Goal: Transaction & Acquisition: Book appointment/travel/reservation

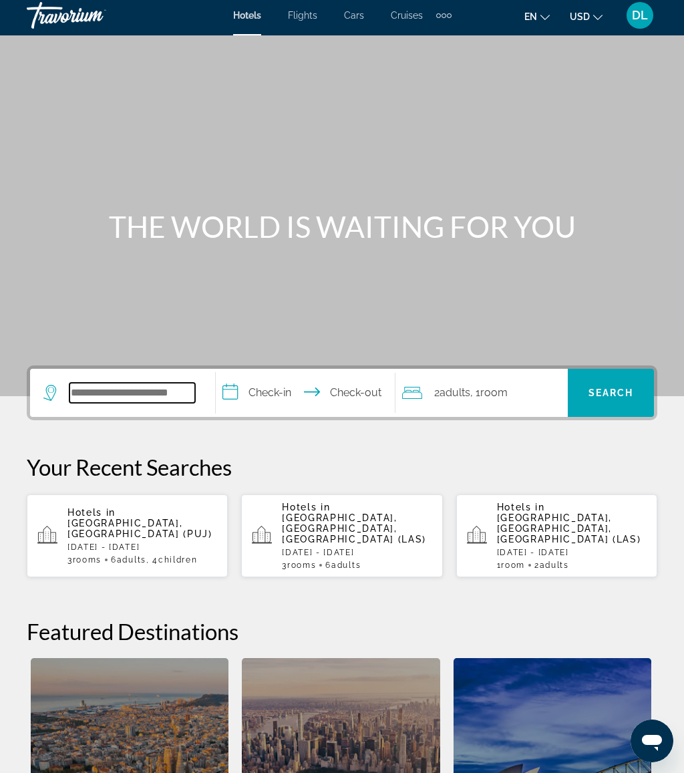
click at [139, 390] on input "Search hotel destination" at bounding box center [132, 393] width 126 height 20
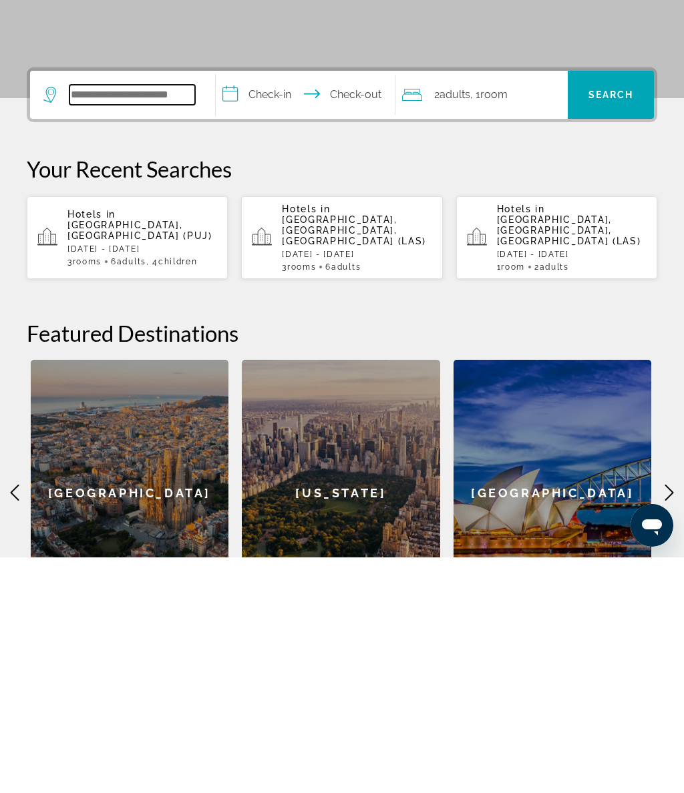
scroll to position [91, 0]
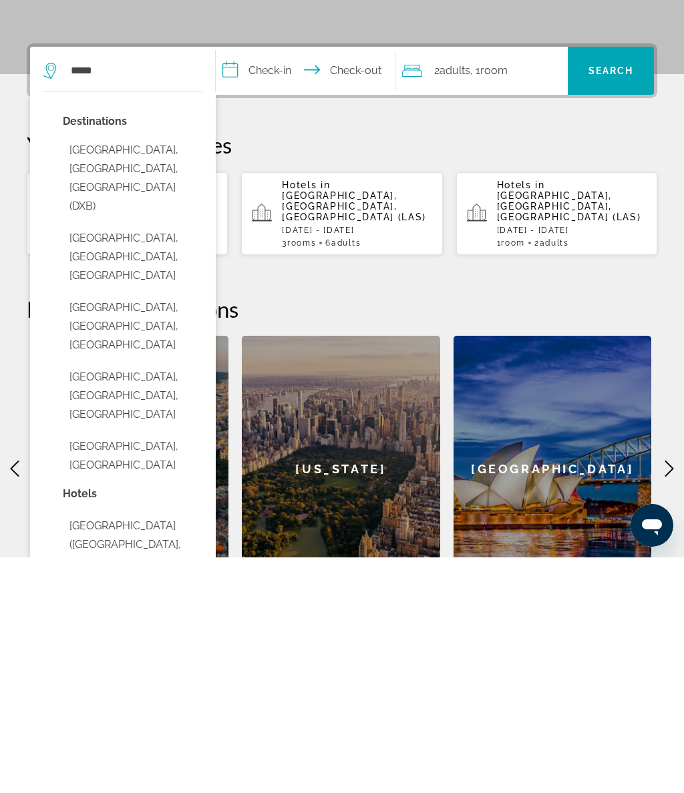
click at [165, 373] on button "Dubai, Dubai Emirate, United Arab Emirates (DXB)" at bounding box center [133, 413] width 140 height 81
type input "**********"
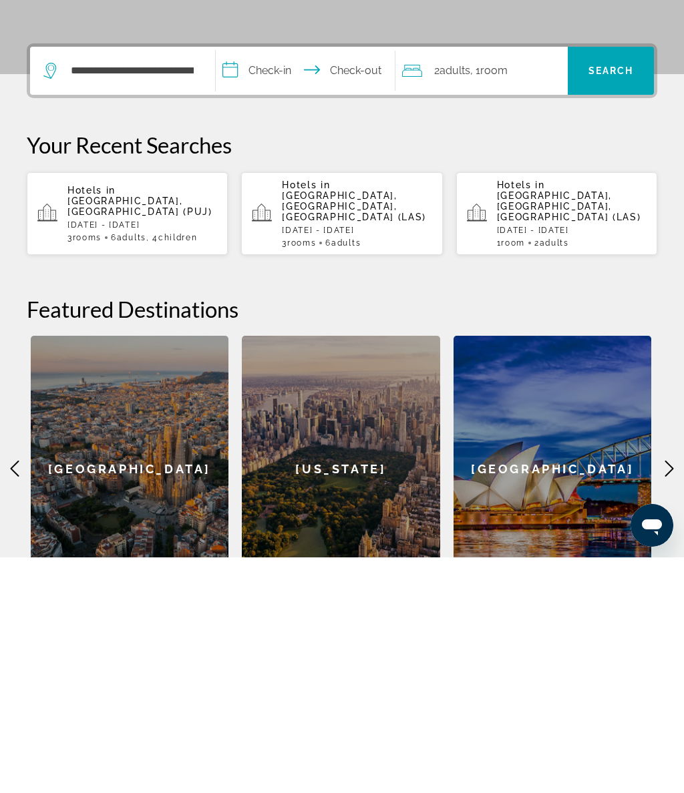
click at [283, 283] on input "**********" at bounding box center [308, 309] width 184 height 52
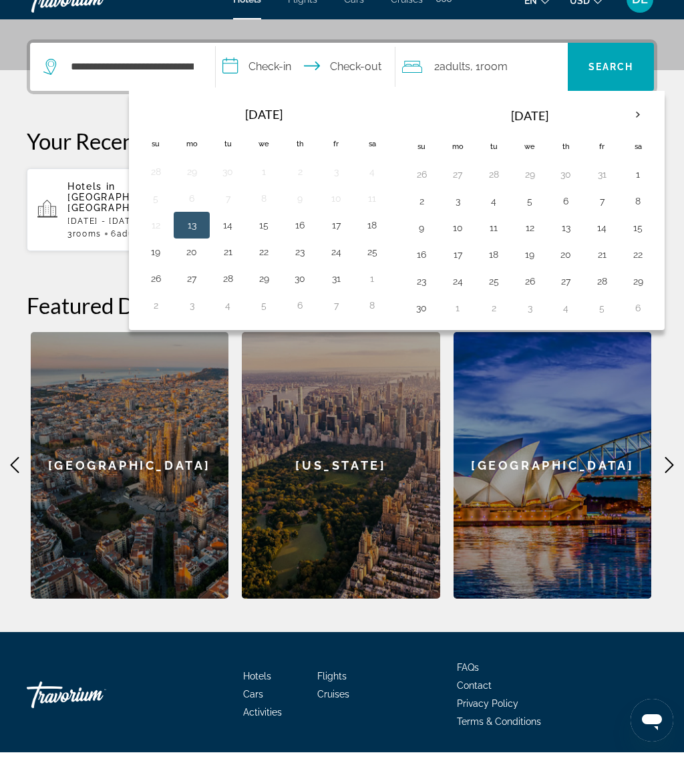
scroll to position [331, 0]
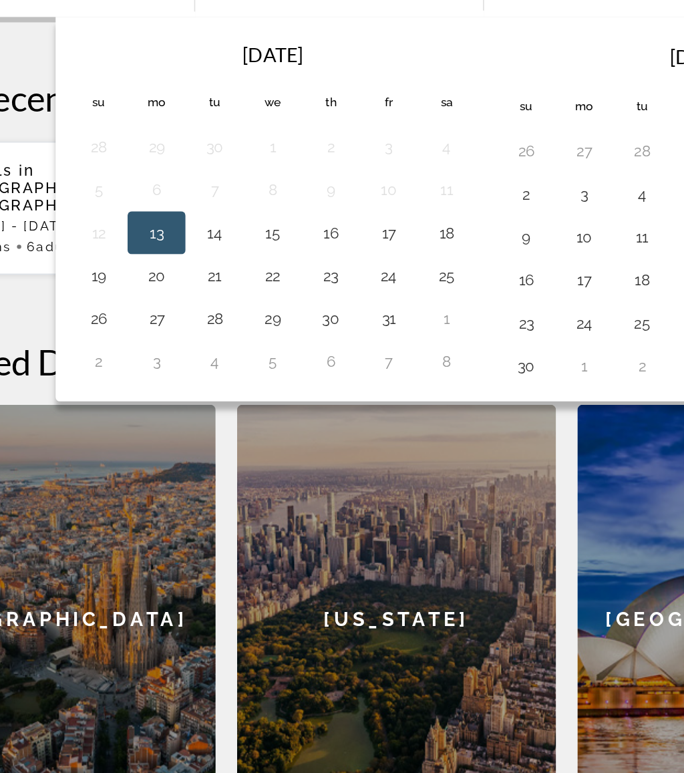
click at [361, 216] on button "18" at bounding box center [371, 225] width 21 height 19
click at [361, 242] on button "25" at bounding box center [371, 251] width 21 height 19
type input "**********"
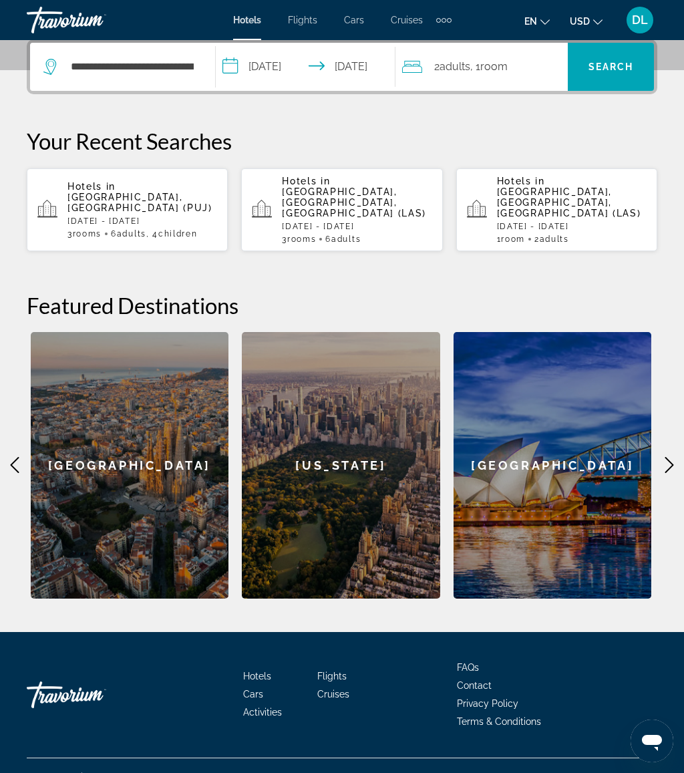
click at [614, 75] on span "Search" at bounding box center [611, 67] width 86 height 32
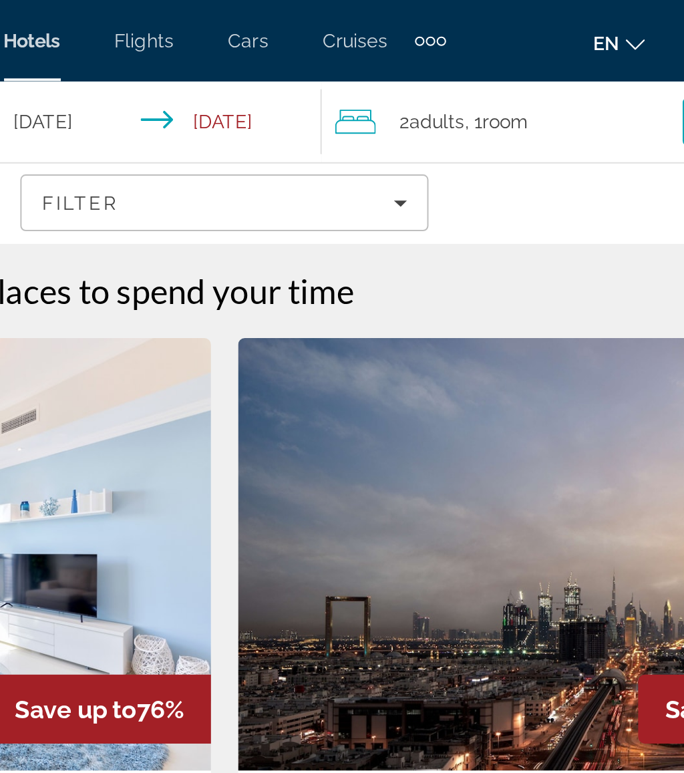
click at [397, 60] on div "2 Adult Adults , 1 Room rooms" at bounding box center [483, 60] width 172 height 19
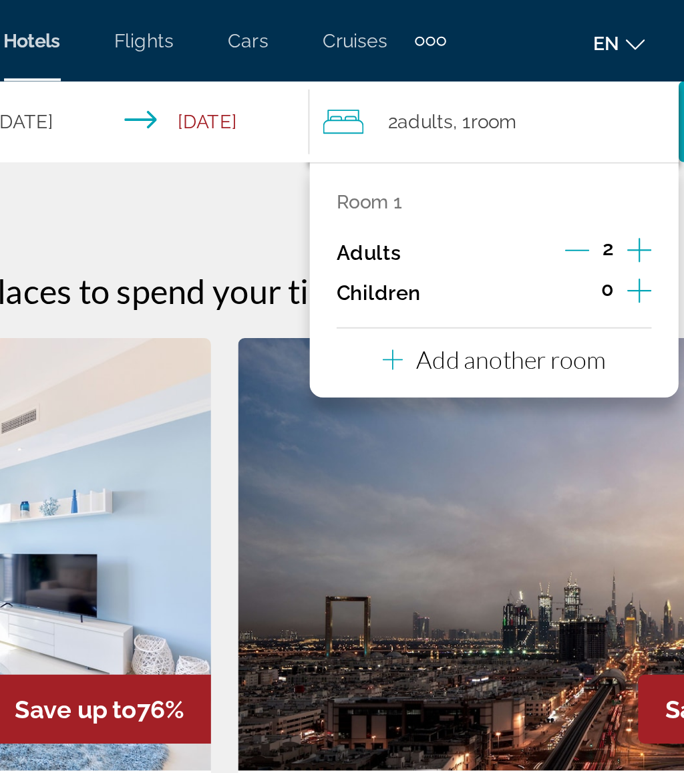
click at [420, 182] on button "Add another room" at bounding box center [475, 175] width 110 height 27
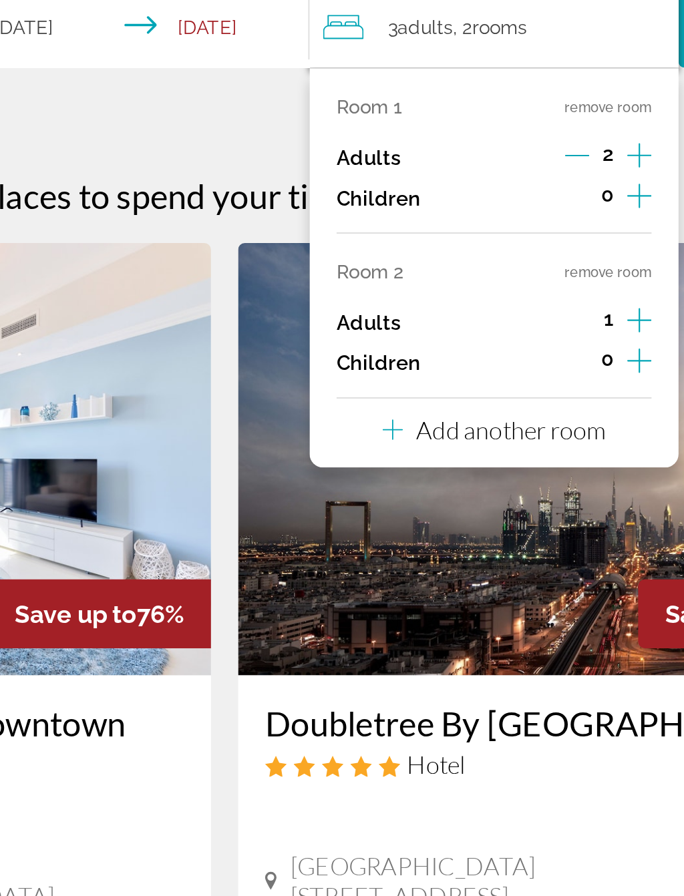
click at [437, 252] on p "Add another room" at bounding box center [484, 259] width 94 height 15
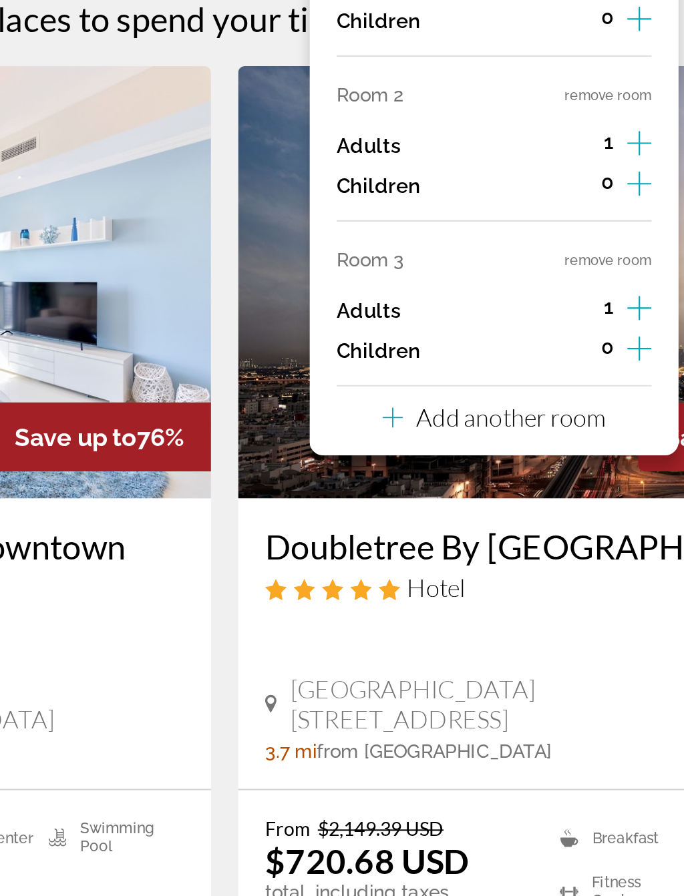
click at [437, 333] on p "Add another room" at bounding box center [484, 340] width 94 height 15
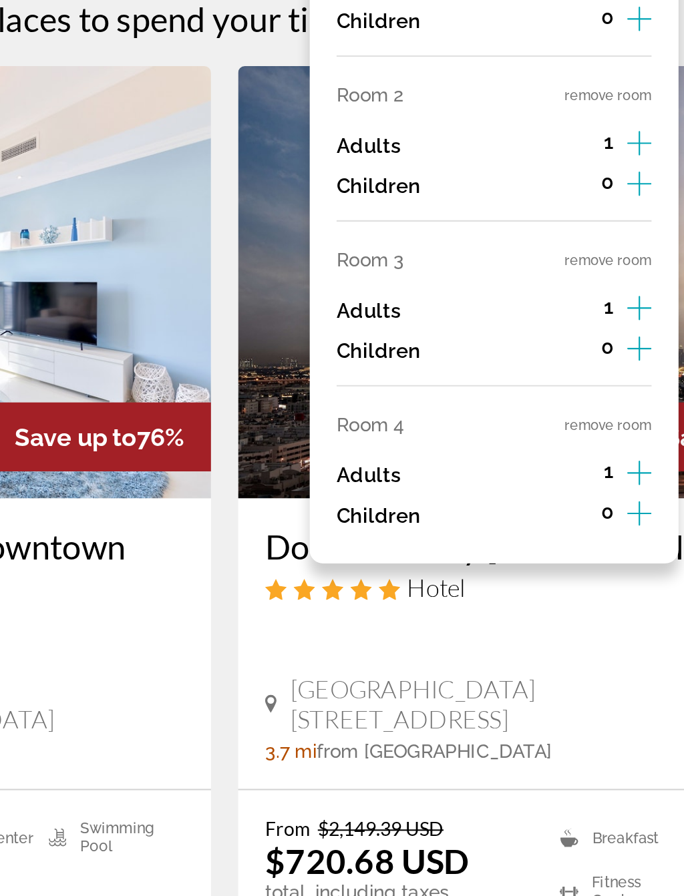
click at [510, 340] on button "remove room" at bounding box center [531, 344] width 43 height 9
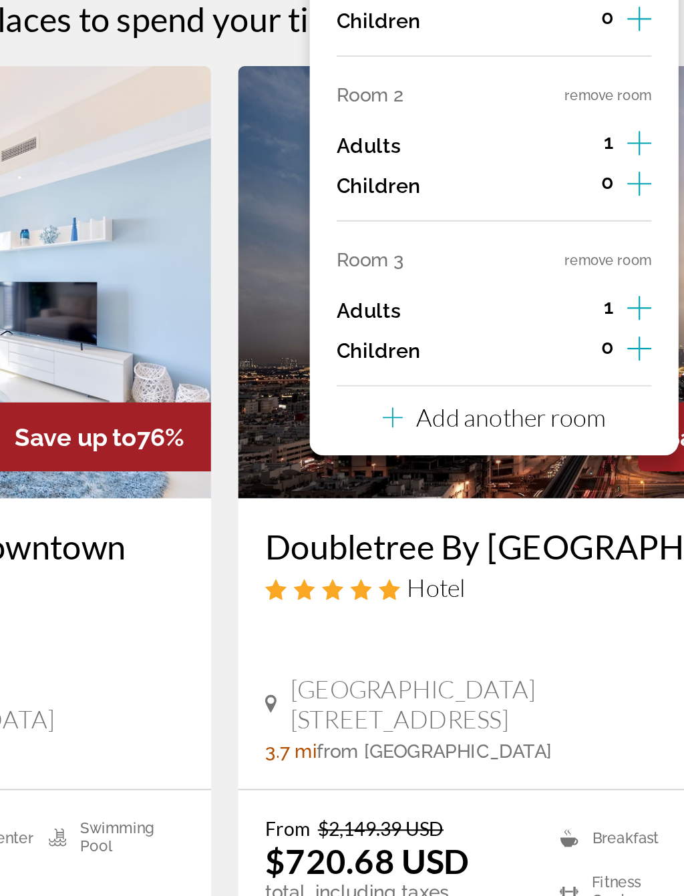
click at [510, 258] on button "remove room" at bounding box center [531, 262] width 43 height 9
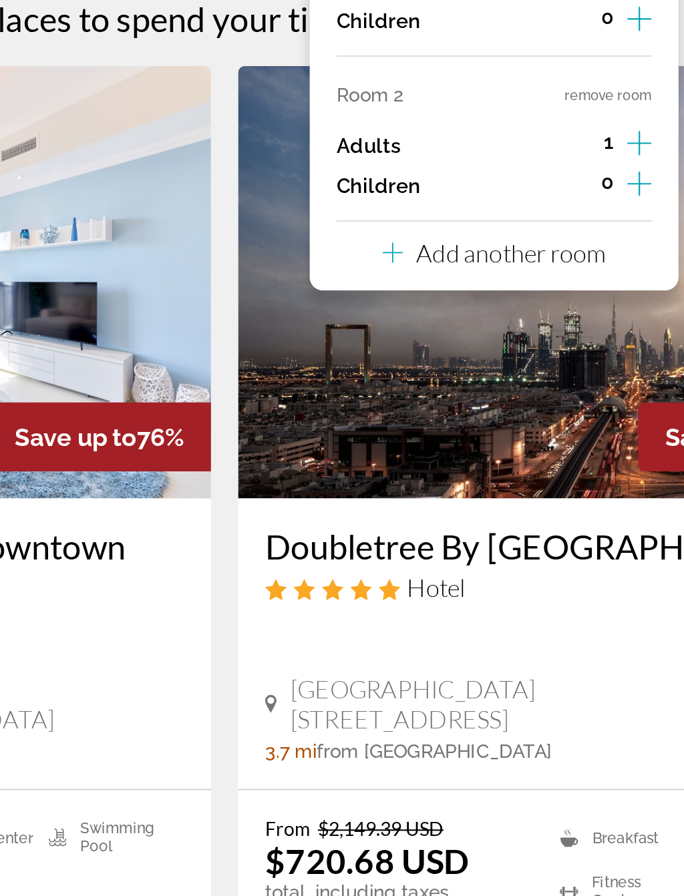
click at [510, 177] on button "remove room" at bounding box center [531, 181] width 43 height 9
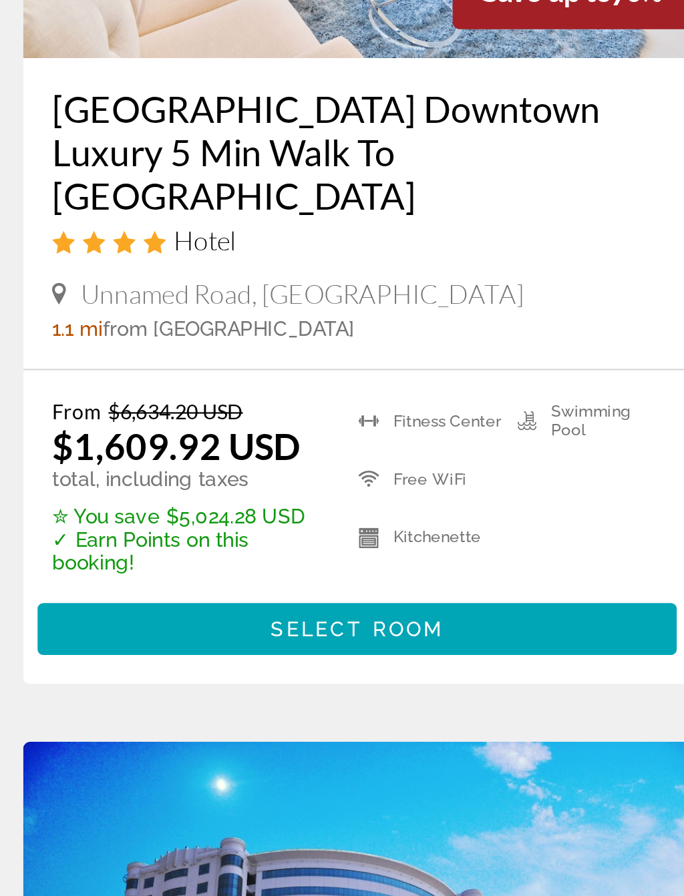
click at [164, 639] on span "Select Room" at bounding box center [181, 644] width 80 height 11
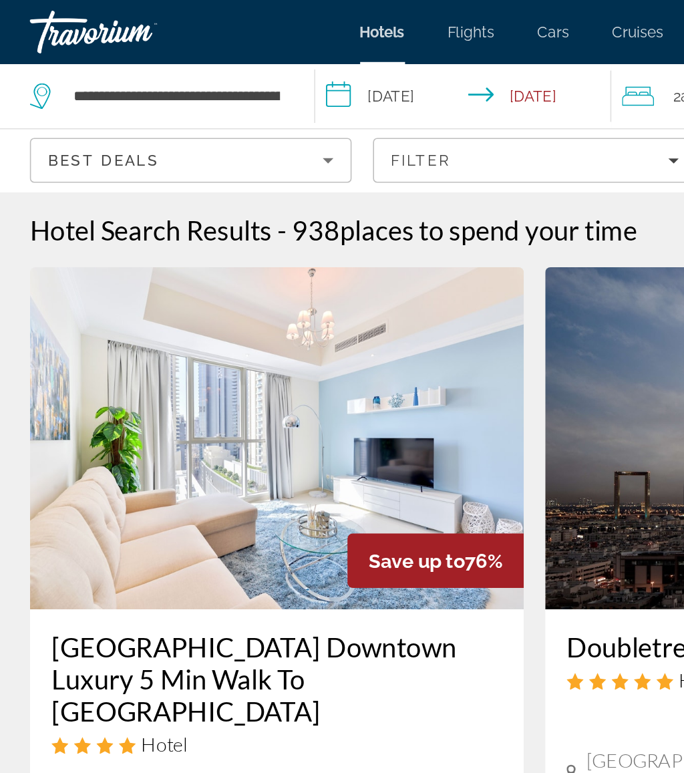
click at [258, 50] on input "**********" at bounding box center [300, 62] width 190 height 44
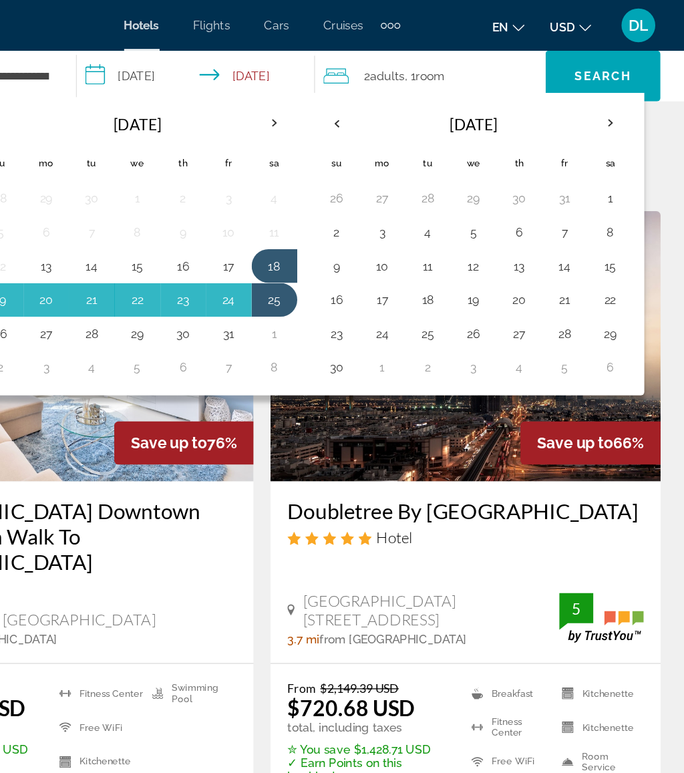
click at [463, 262] on button "25" at bounding box center [473, 263] width 21 height 19
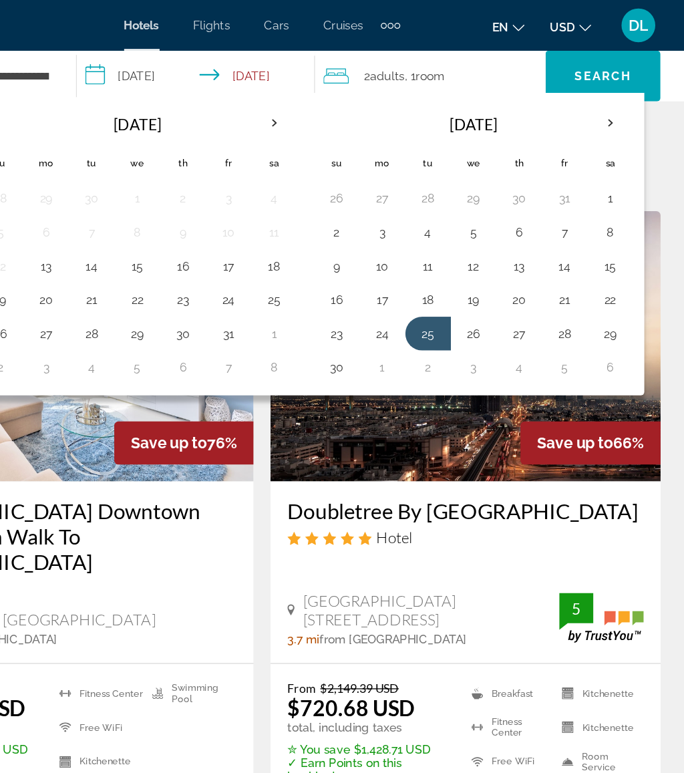
click at [463, 289] on button "2" at bounding box center [473, 290] width 21 height 19
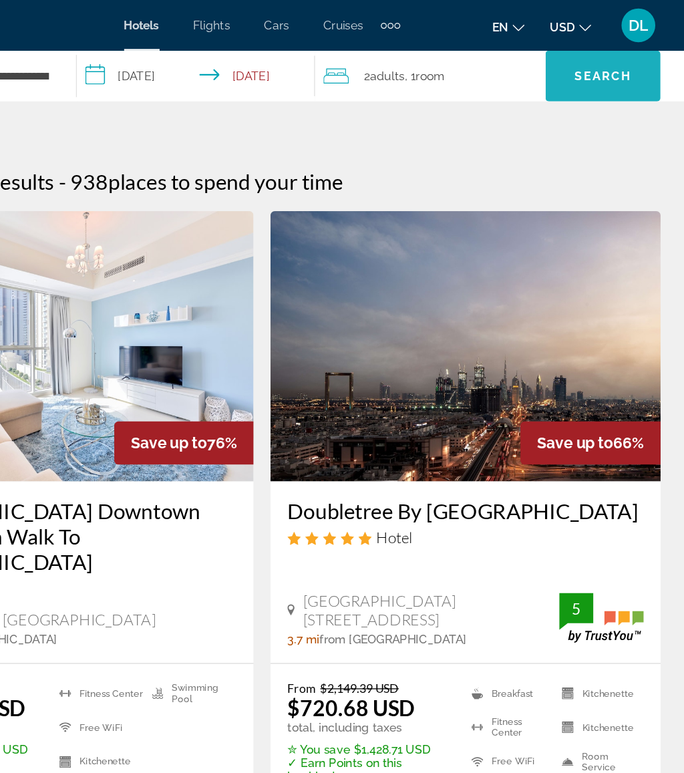
click at [589, 62] on span "Search" at bounding box center [611, 60] width 45 height 11
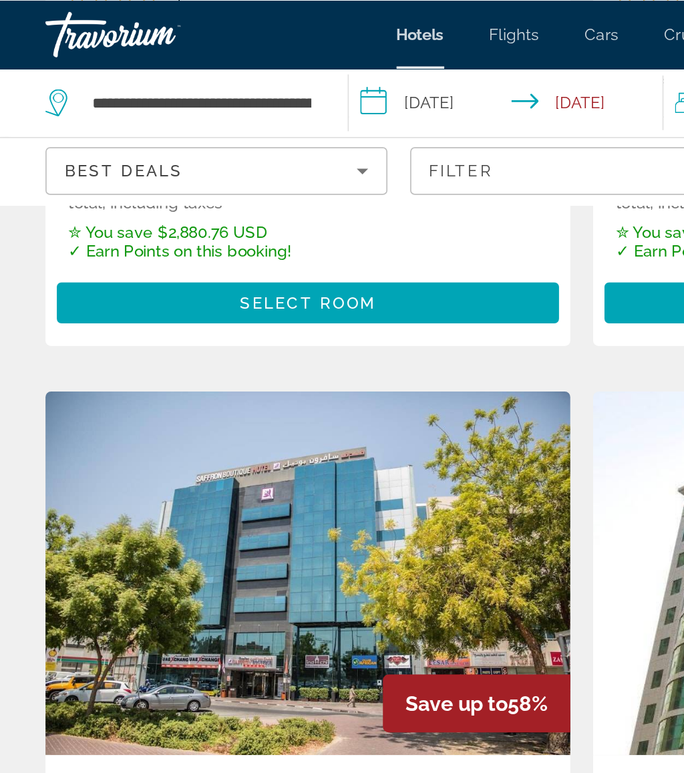
scroll to position [906, 0]
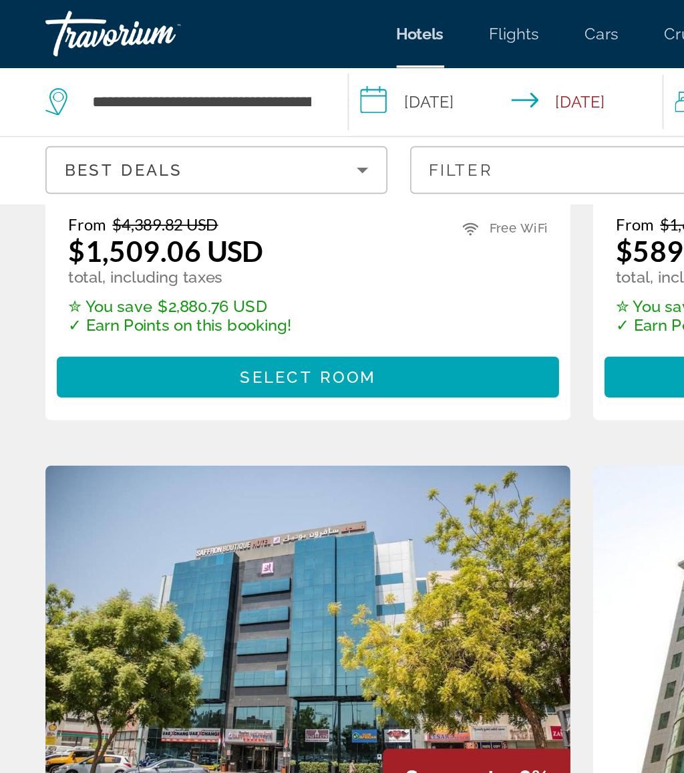
click at [267, 57] on input "**********" at bounding box center [300, 62] width 190 height 44
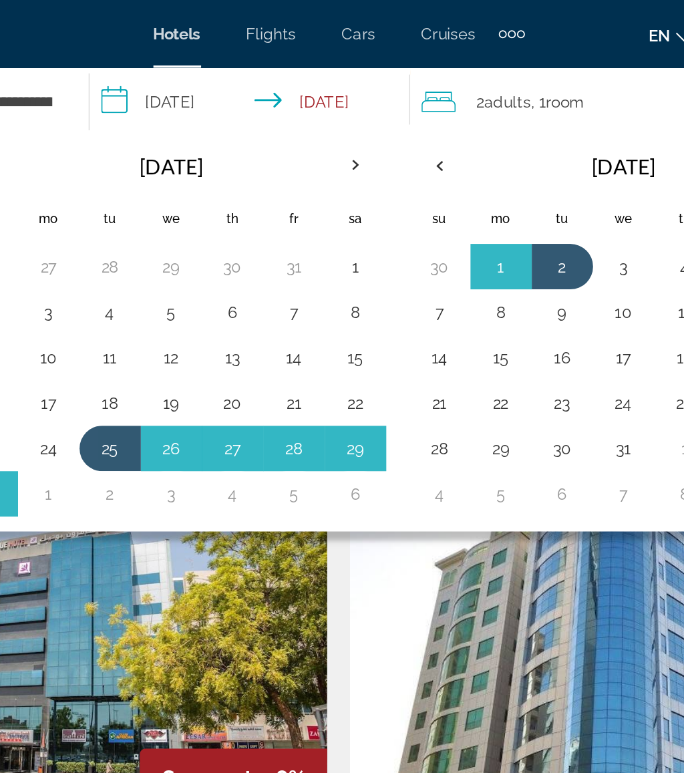
scroll to position [862, 0]
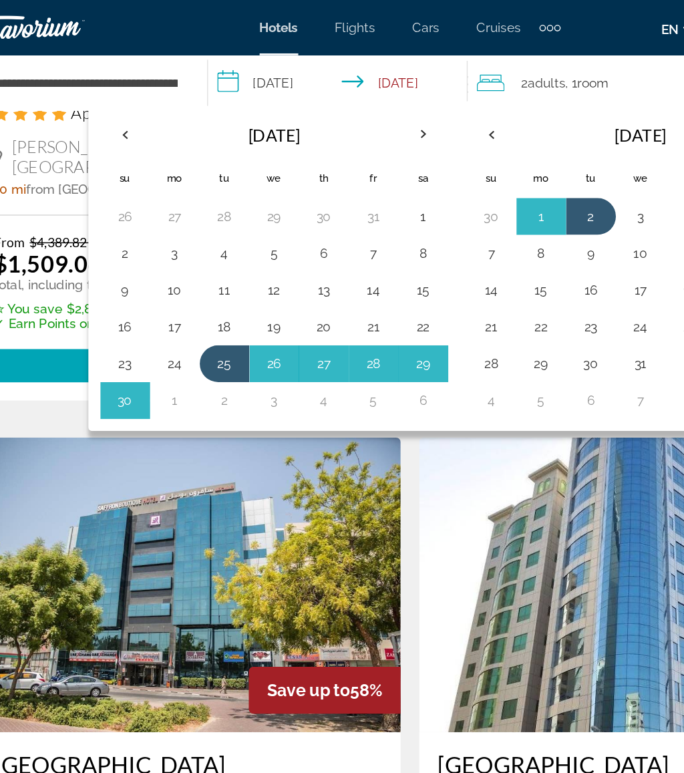
click at [125, 264] on button "23" at bounding box center [135, 263] width 21 height 19
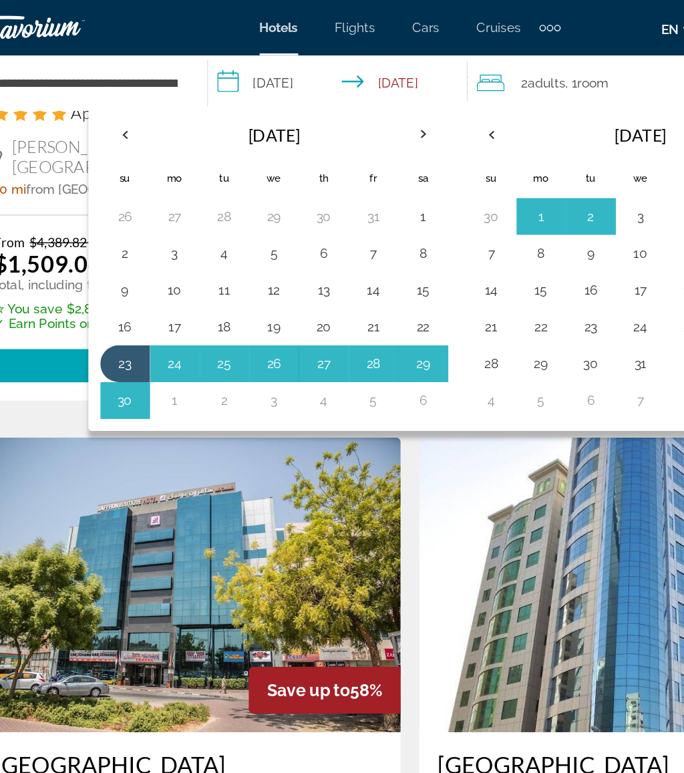
click at [125, 291] on button "30" at bounding box center [135, 290] width 21 height 19
type input "**********"
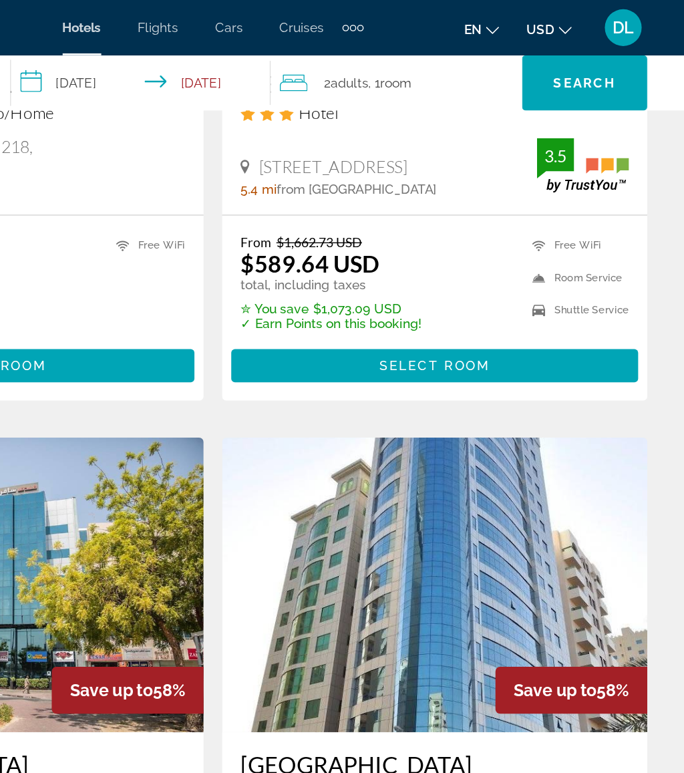
click at [589, 55] on span "Search" at bounding box center [611, 60] width 45 height 11
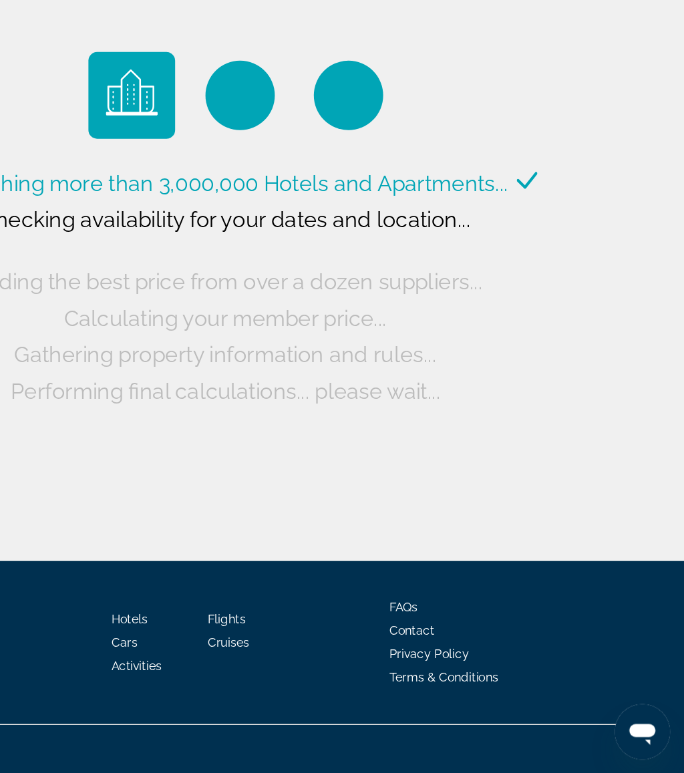
scroll to position [0, 0]
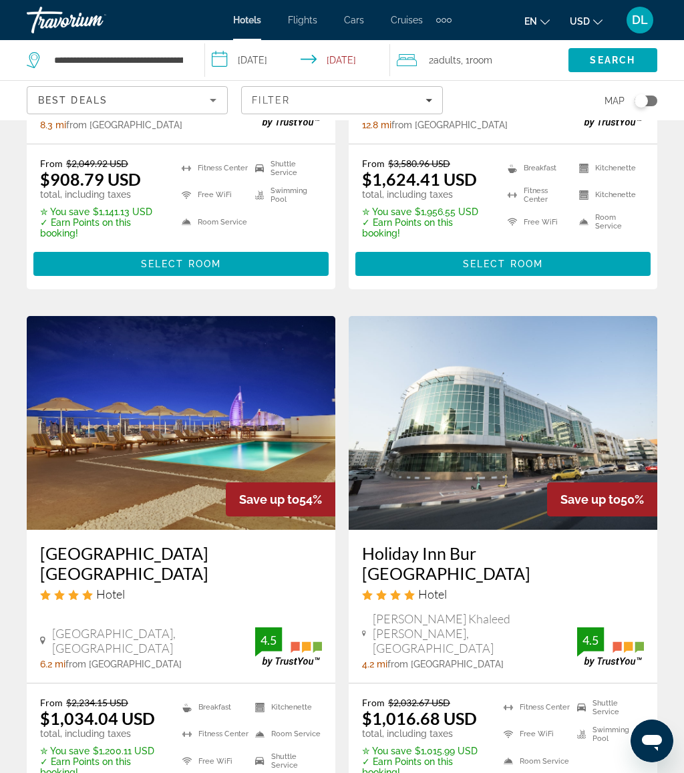
scroll to position [1396, 0]
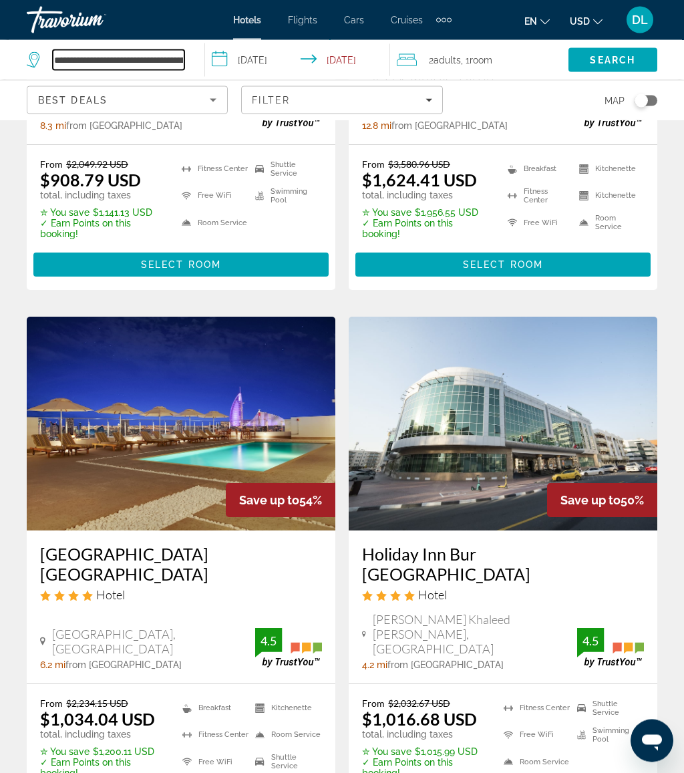
click at [180, 65] on input "**********" at bounding box center [119, 60] width 132 height 20
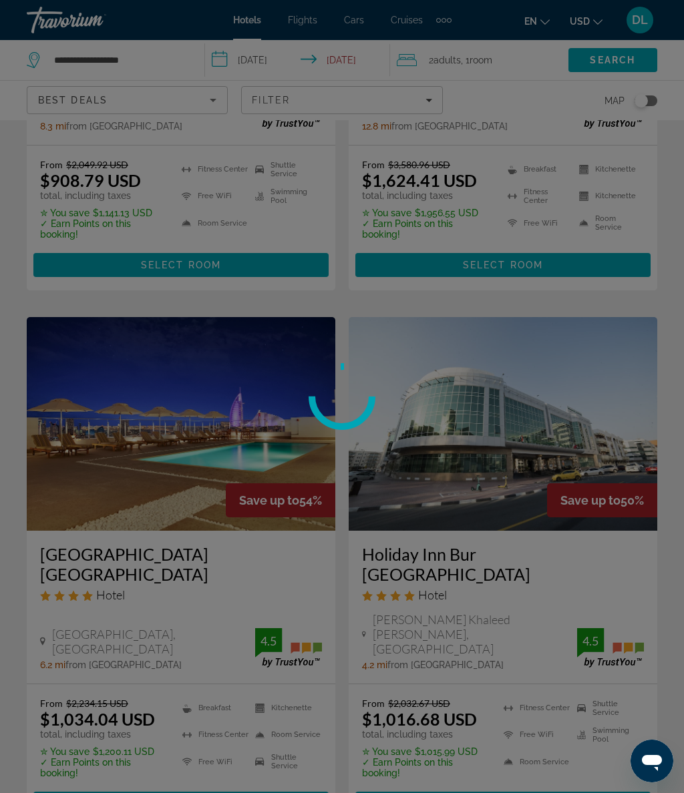
click at [172, 65] on div at bounding box center [342, 396] width 684 height 793
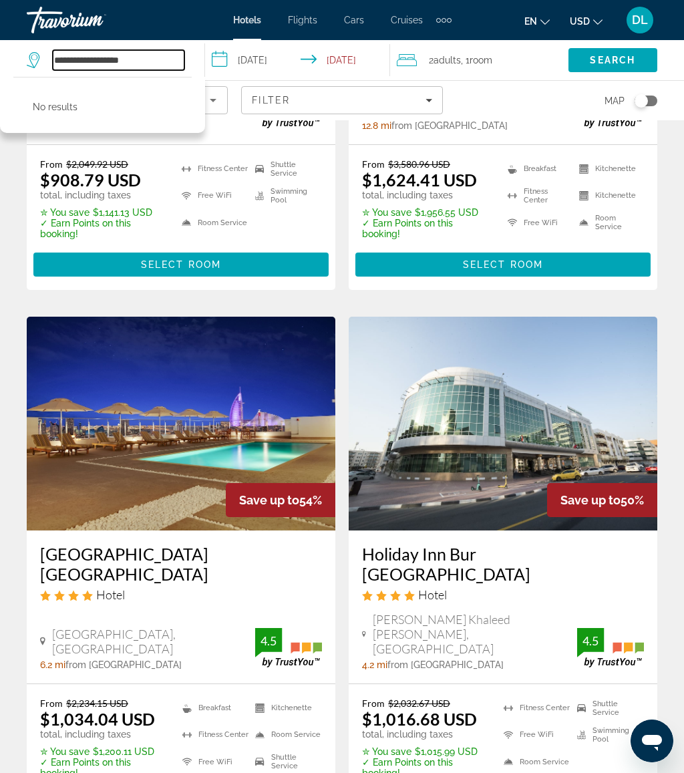
click at [155, 54] on input "**********" at bounding box center [119, 60] width 132 height 20
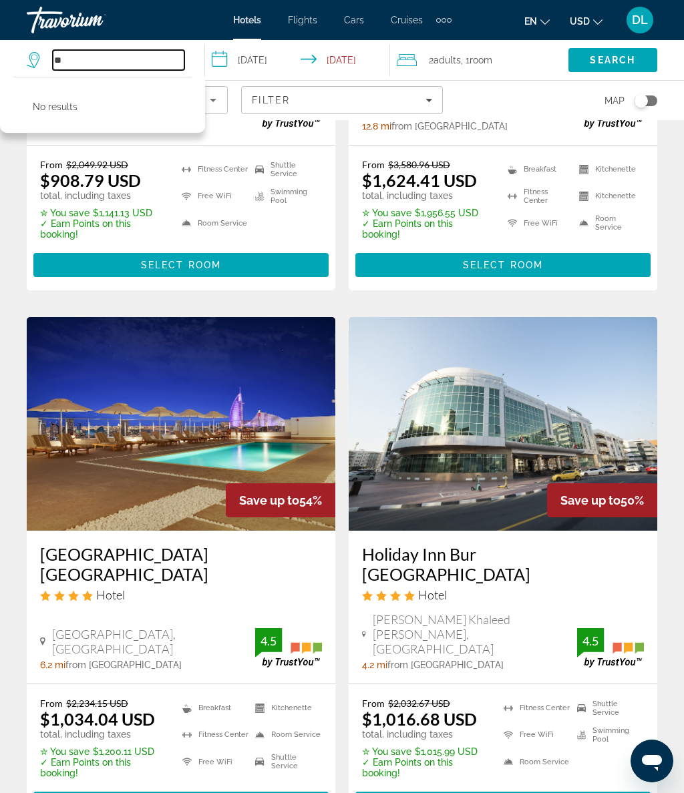
type input "*"
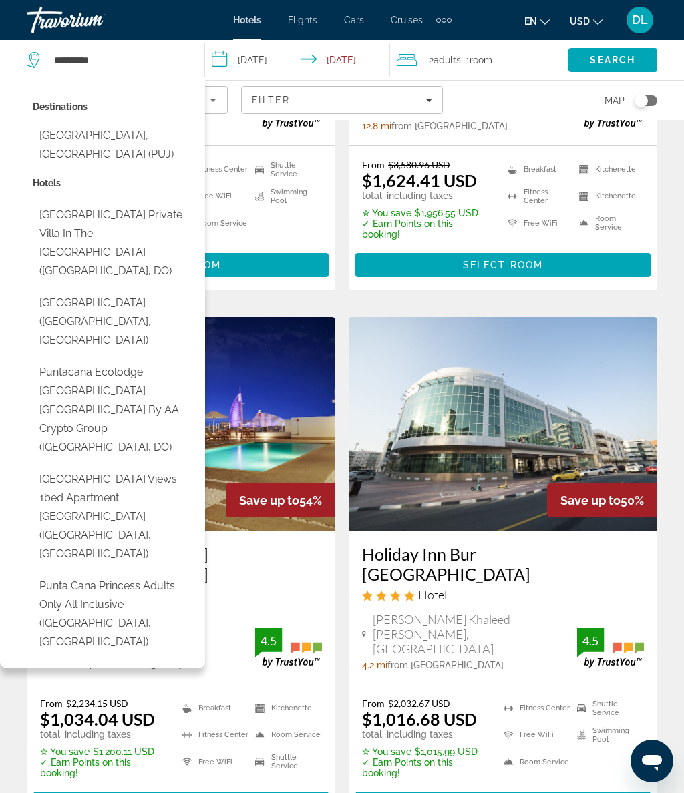
click at [134, 141] on button "Punta Cana, Dominican Republic (PUJ)" at bounding box center [112, 145] width 159 height 44
type input "**********"
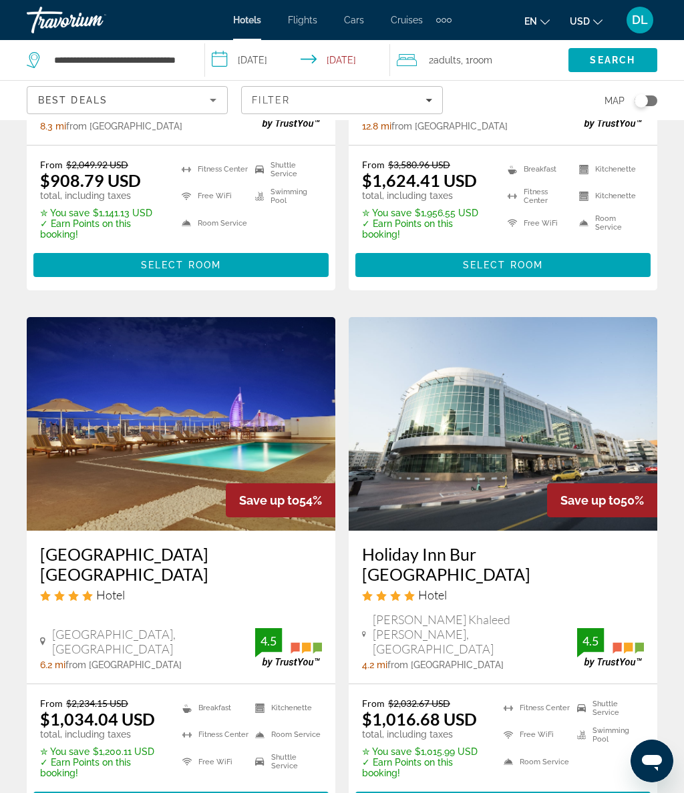
click at [485, 60] on span "Room" at bounding box center [481, 60] width 23 height 11
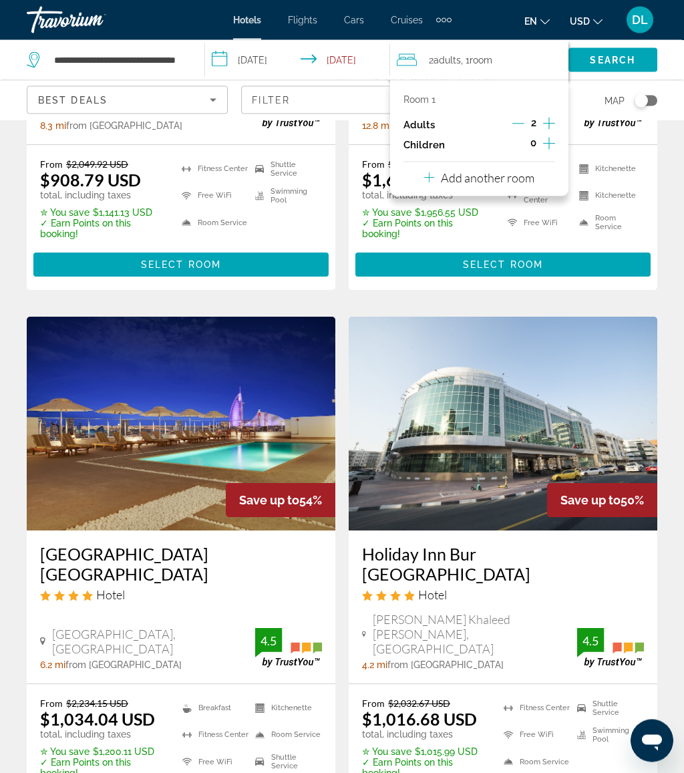
scroll to position [1397, 0]
click at [544, 144] on icon "Increment children" at bounding box center [549, 144] width 12 height 16
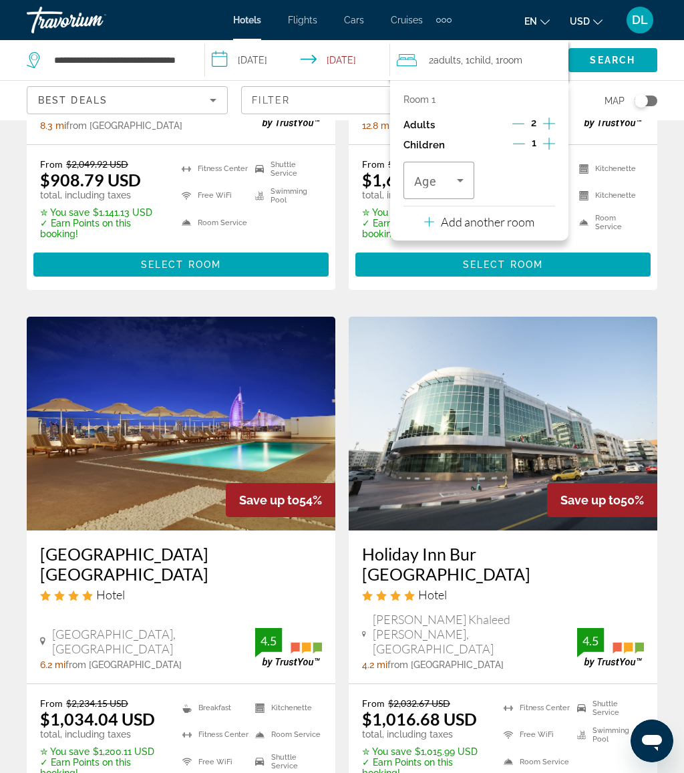
click at [445, 185] on span "Travelers: 2 adults, 1 child" at bounding box center [435, 180] width 43 height 16
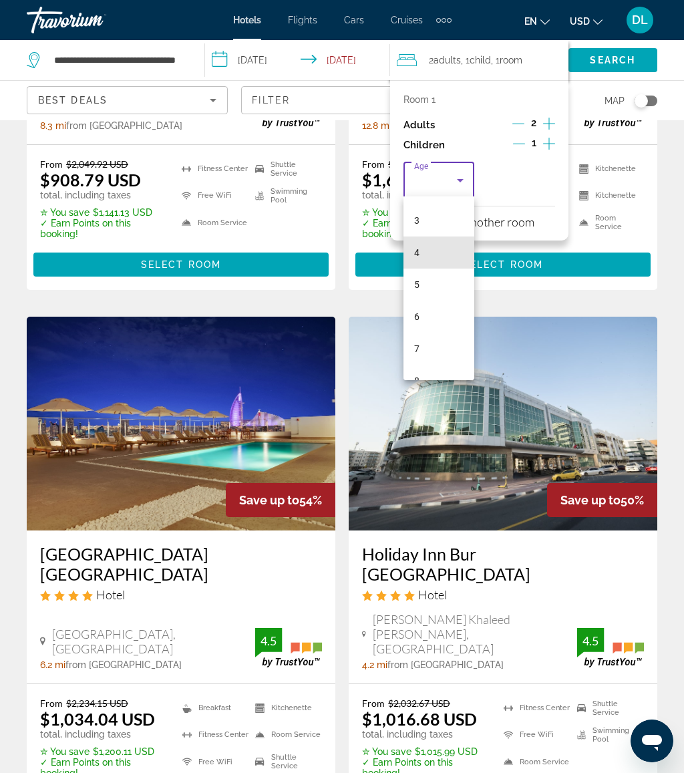
scroll to position [214, 0]
click at [423, 280] on mat-option "9" at bounding box center [438, 292] width 71 height 32
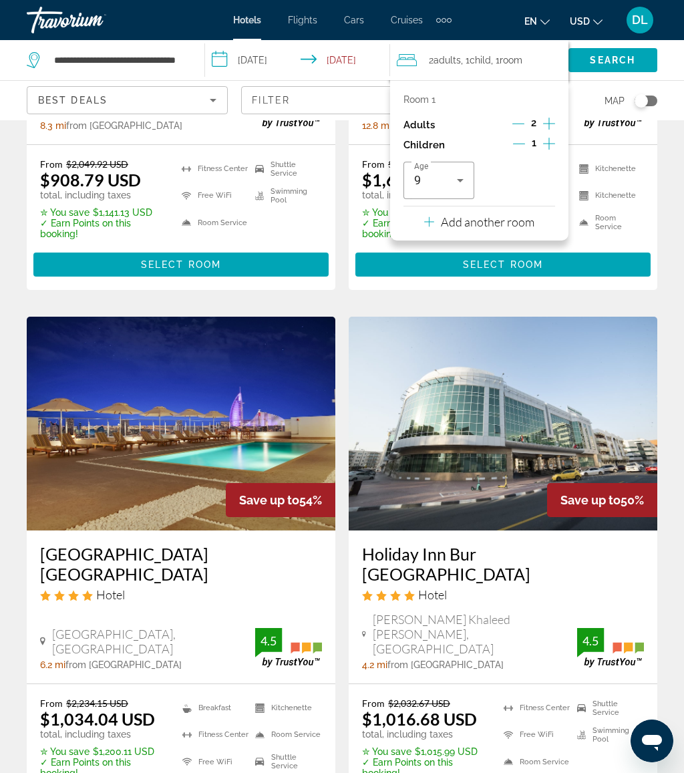
click at [544, 216] on div "Room 1 Adults 2 Children 1 Age 9 Add another room" at bounding box center [479, 160] width 178 height 160
click at [532, 217] on p "Add another room" at bounding box center [488, 221] width 94 height 15
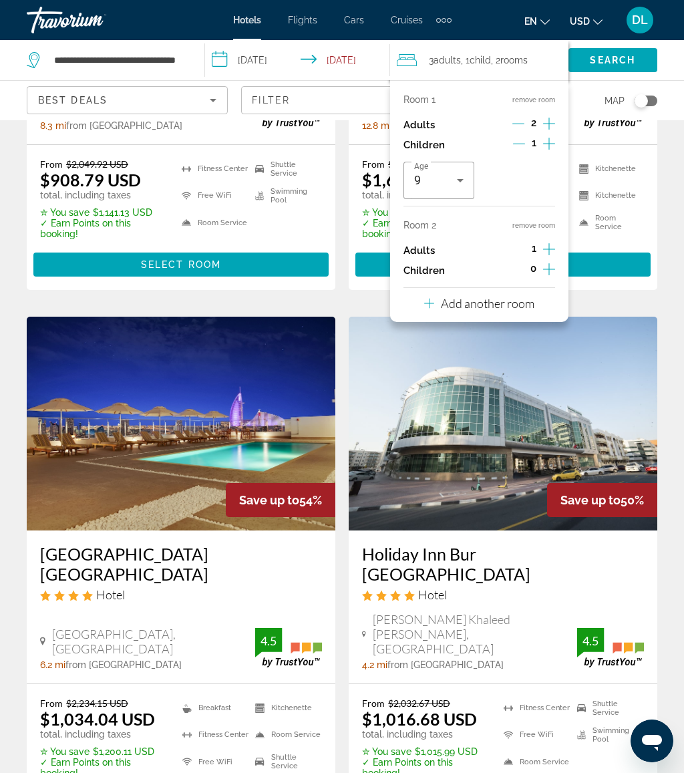
click at [544, 247] on icon "Increment adults" at bounding box center [549, 249] width 12 height 16
click at [540, 244] on div "2" at bounding box center [533, 250] width 43 height 20
click at [553, 234] on div "Room 2 remove room Adults 2 Children 0" at bounding box center [479, 250] width 152 height 61
click at [554, 244] on icon "Increment adults" at bounding box center [549, 249] width 12 height 16
click at [524, 303] on p "Add another room" at bounding box center [488, 303] width 94 height 15
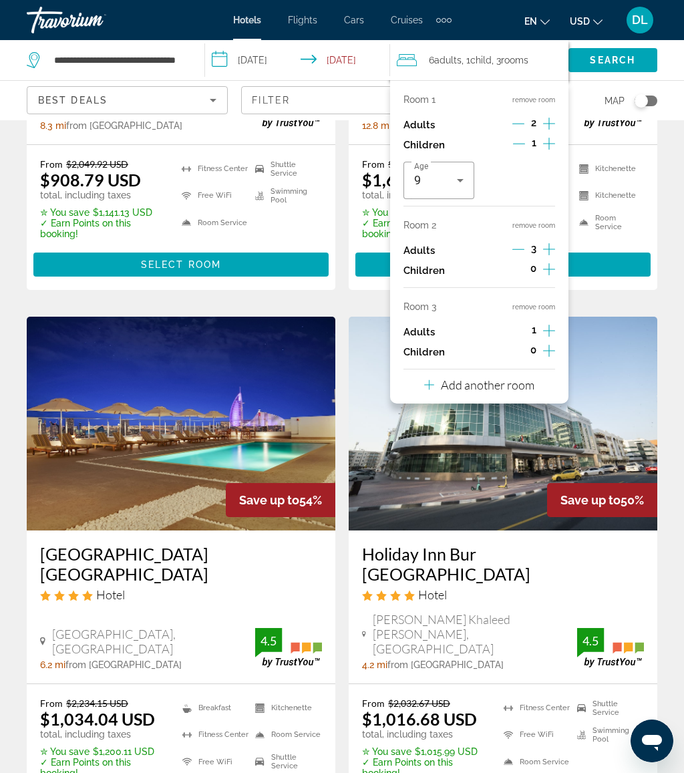
click at [543, 327] on icon "Increment adults" at bounding box center [549, 331] width 12 height 16
click at [553, 348] on icon "Increment children" at bounding box center [549, 351] width 12 height 16
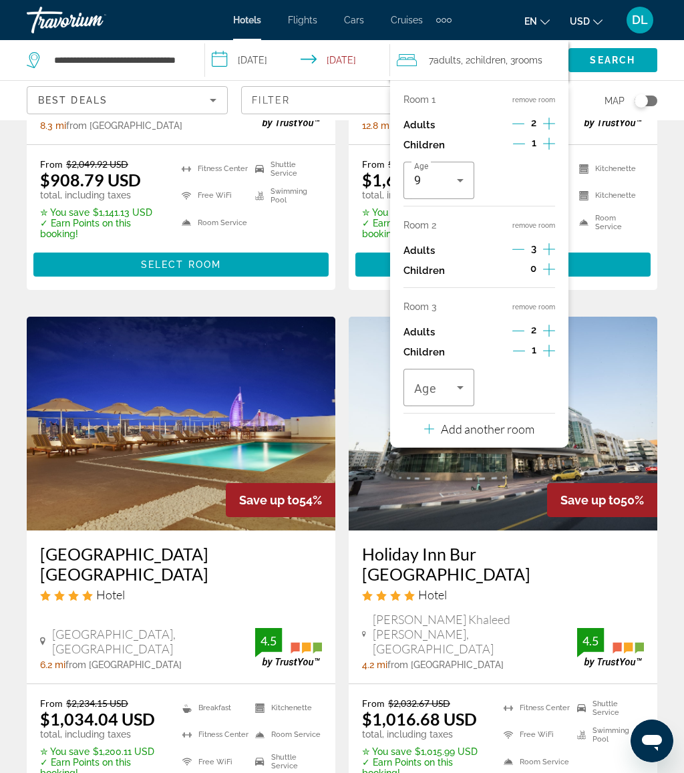
click at [451, 387] on span "Travelers: 7 adults, 2 children" at bounding box center [435, 387] width 43 height 16
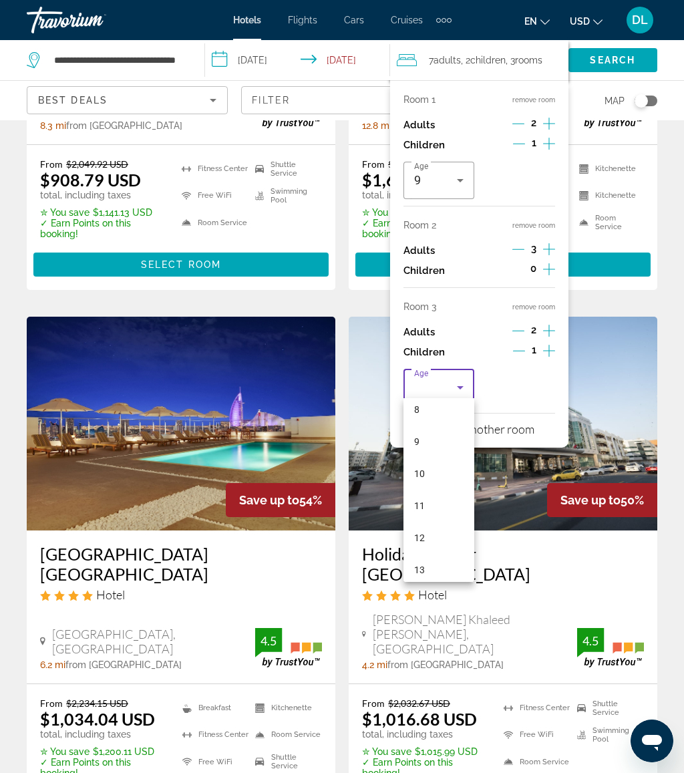
scroll to position [343, 0]
click at [426, 459] on mat-option "12" at bounding box center [438, 461] width 71 height 32
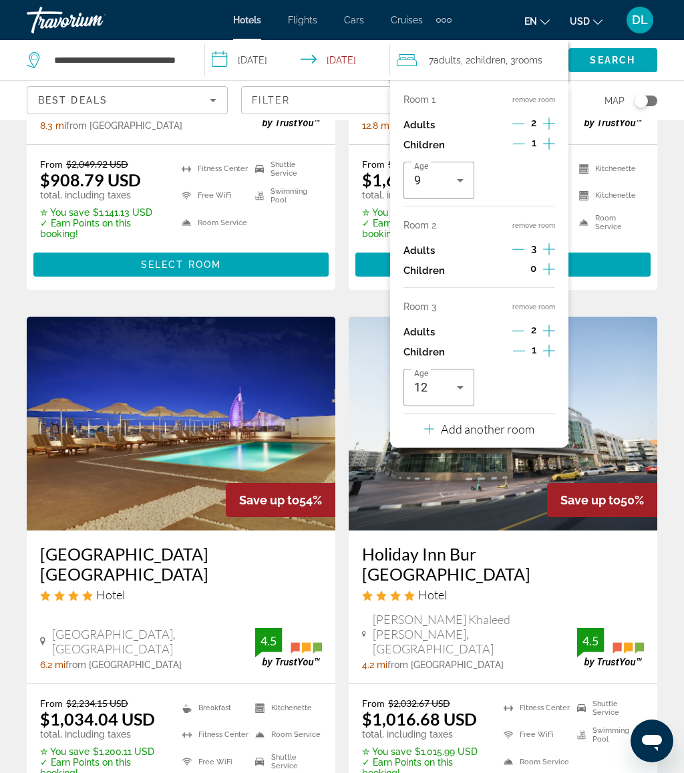
scroll to position [1395, 0]
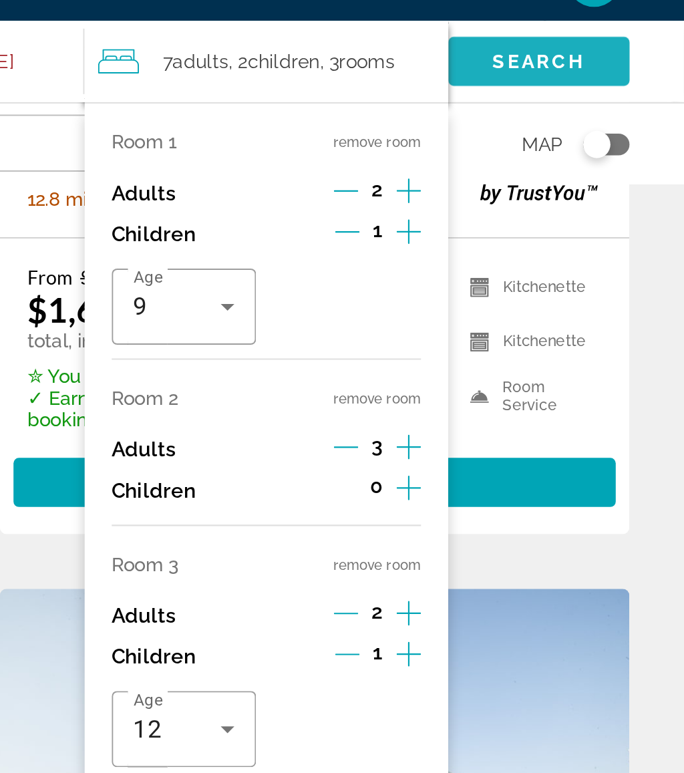
click at [590, 55] on span "Search" at bounding box center [612, 60] width 45 height 11
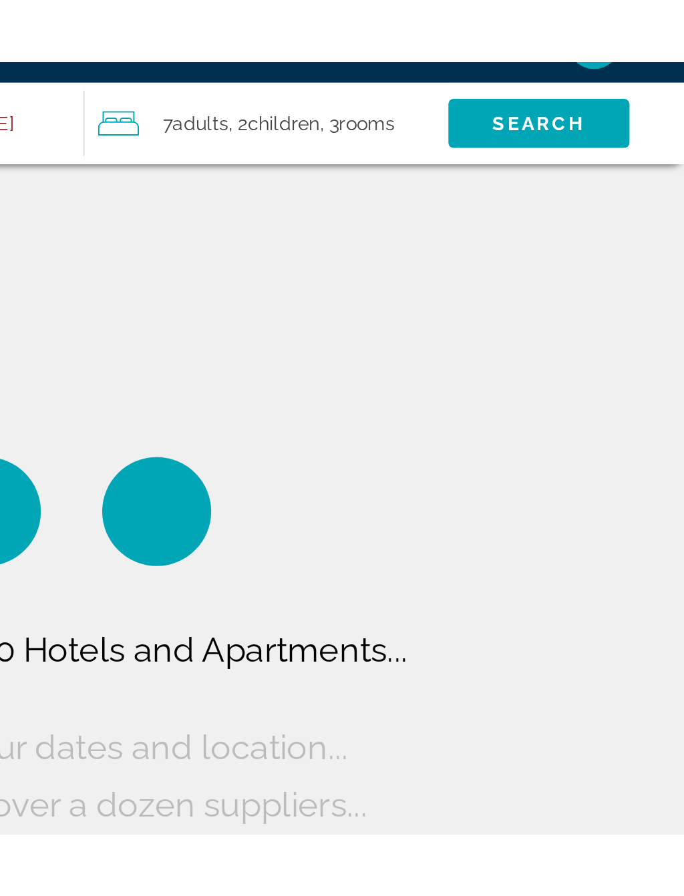
scroll to position [0, 0]
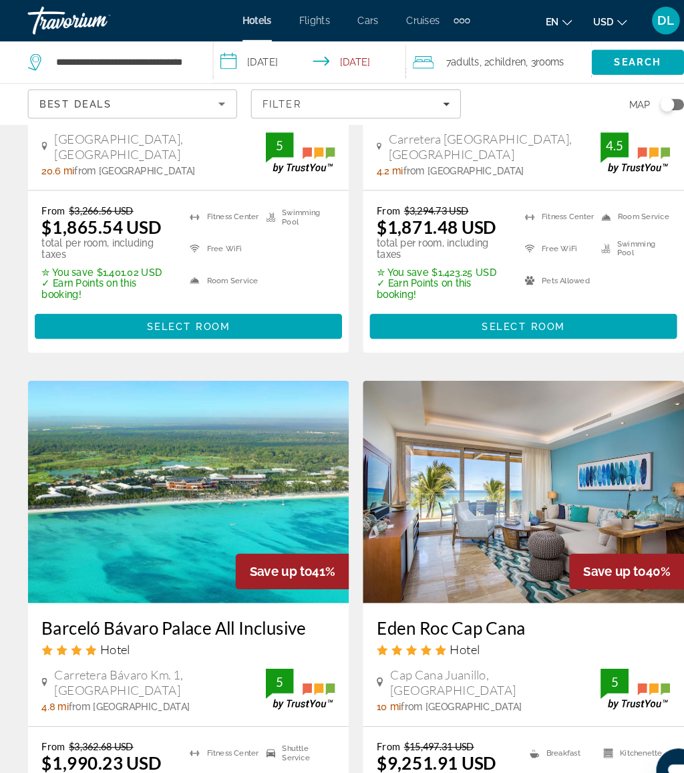
scroll to position [321, 0]
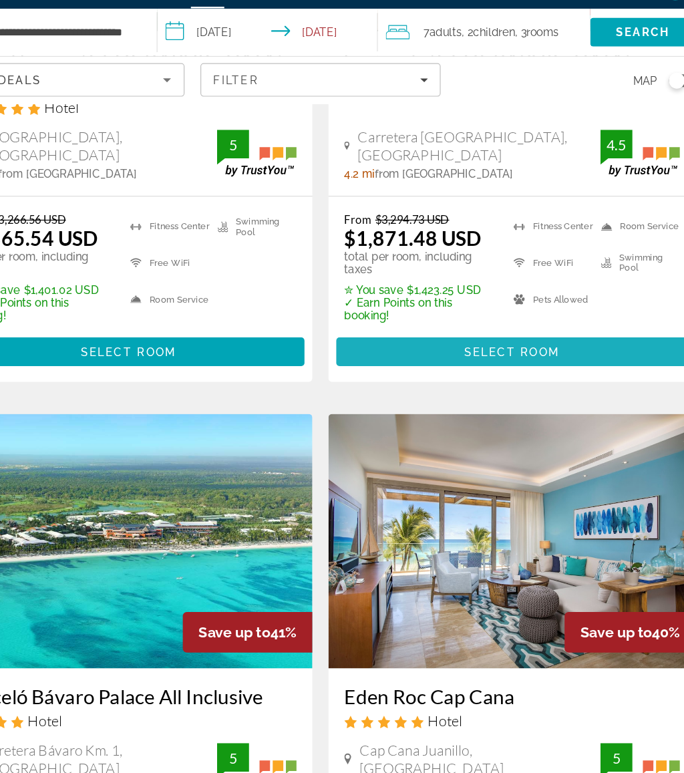
click at [463, 323] on span "Select Room" at bounding box center [503, 328] width 80 height 11
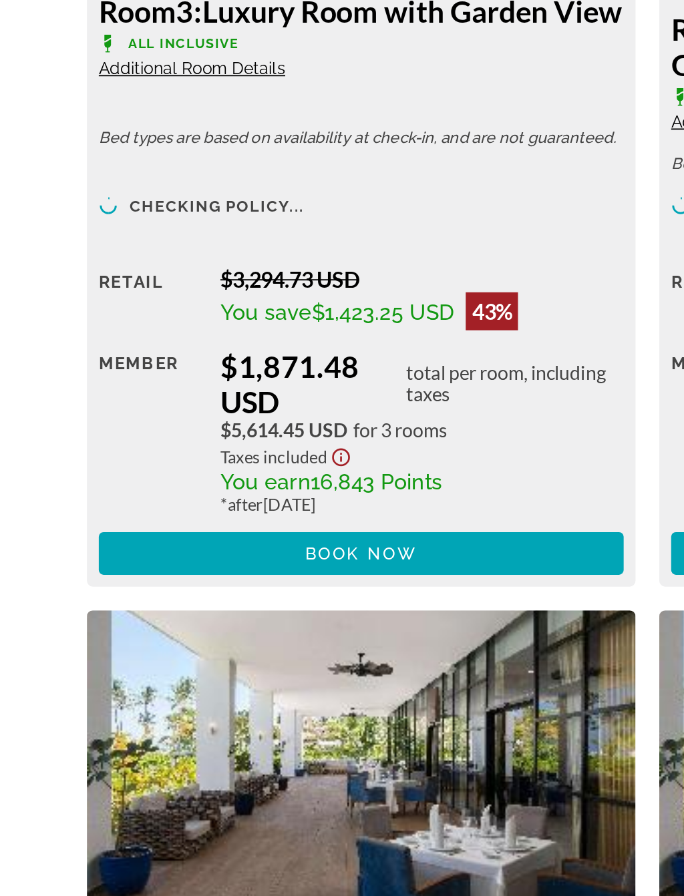
scroll to position [2270, 0]
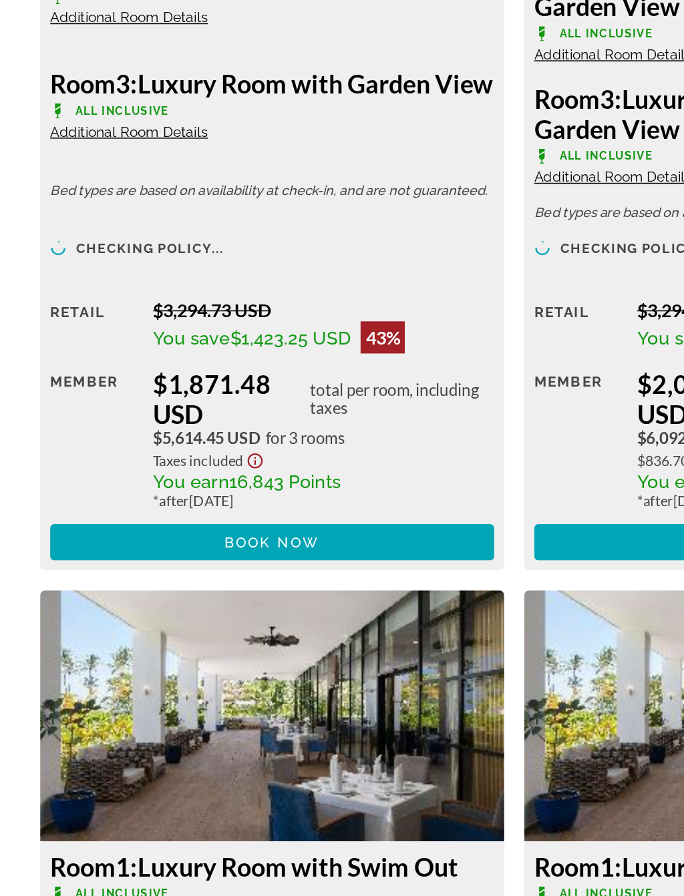
click at [276, 644] on span "Main content" at bounding box center [180, 660] width 295 height 32
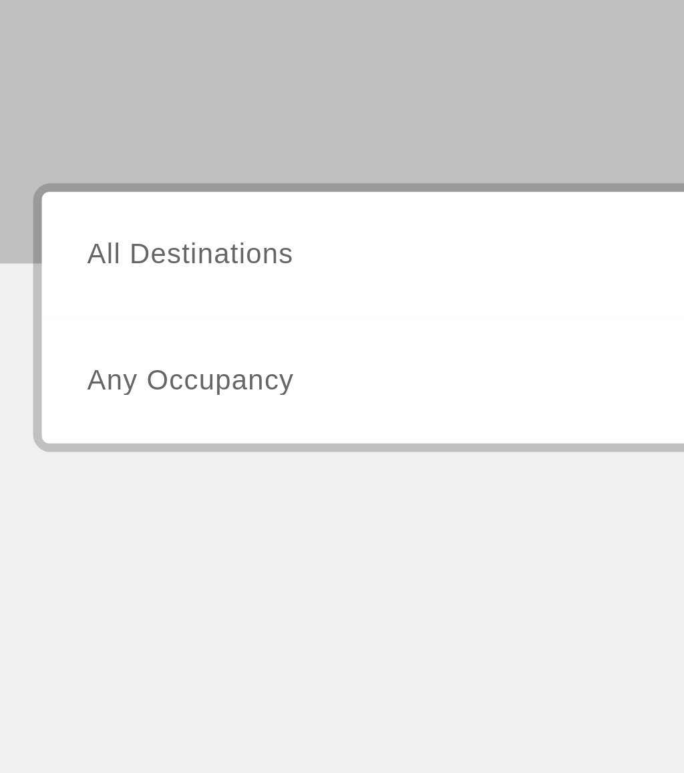
click at [95, 391] on span "All Destinations" at bounding box center [86, 396] width 79 height 11
click at [95, 390] on input "Destination All Destinations" at bounding box center [189, 398] width 284 height 16
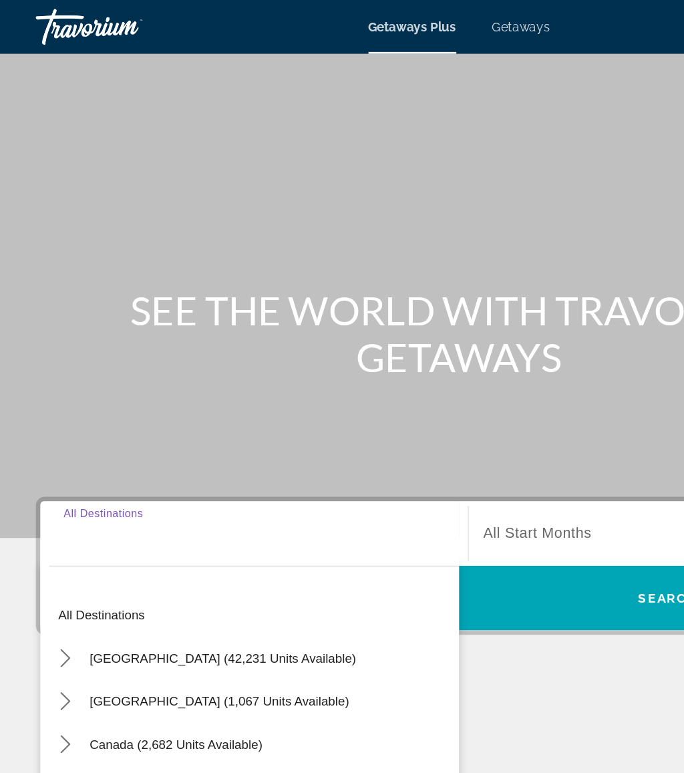
click at [384, 18] on span "Getaways" at bounding box center [388, 20] width 43 height 11
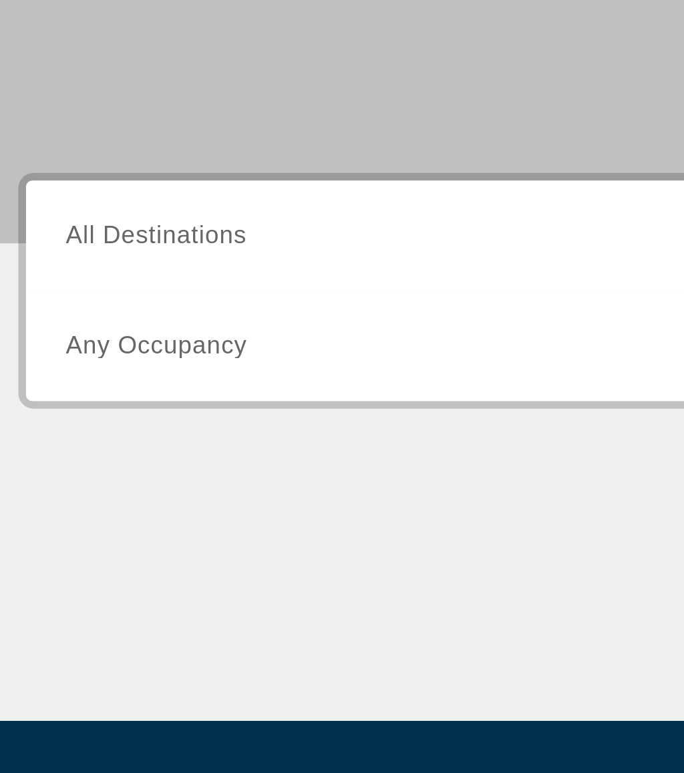
click at [100, 391] on span "All Destinations" at bounding box center [86, 396] width 79 height 11
click at [100, 390] on input "Destination All Destinations" at bounding box center [189, 398] width 284 height 16
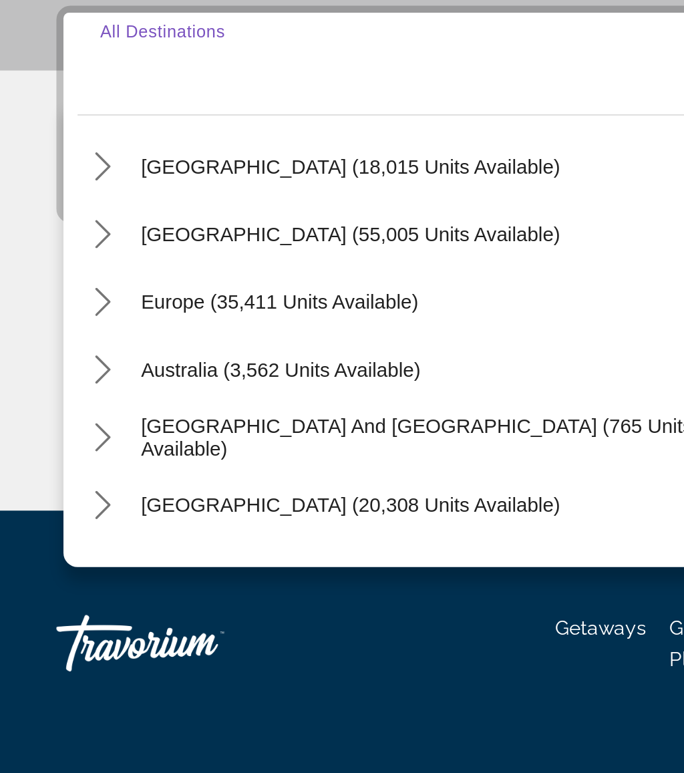
scroll to position [106, 0]
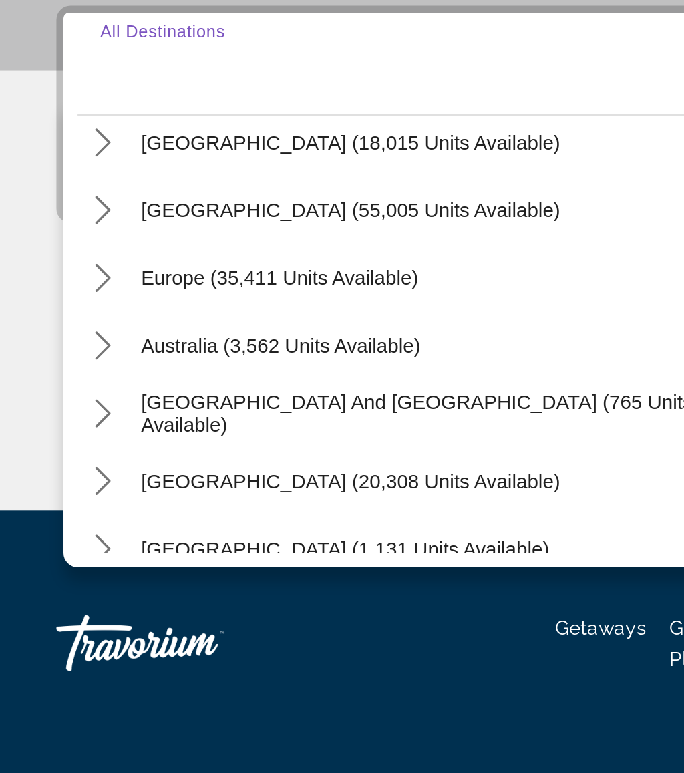
click at [49, 492] on icon "Toggle Europe (35,411 units available) submenu" at bounding box center [48, 498] width 13 height 13
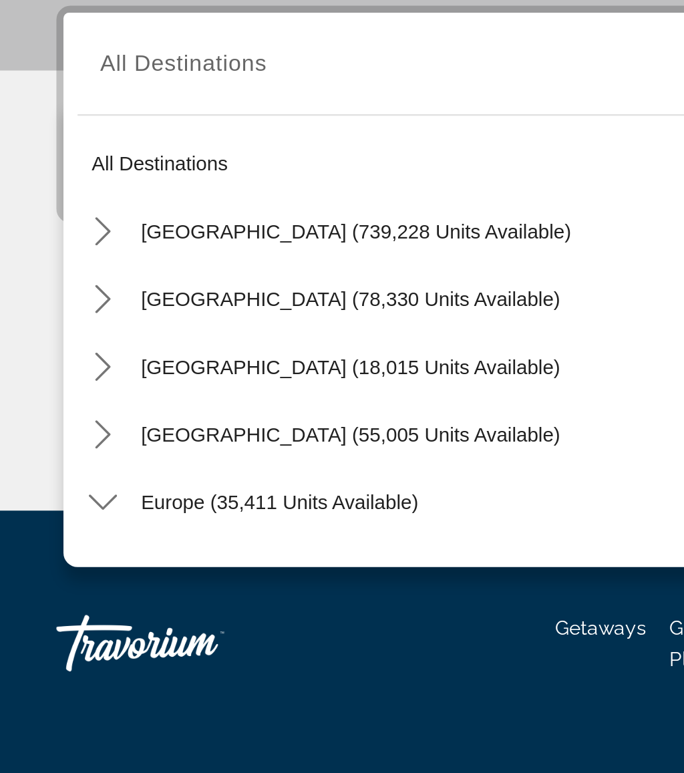
scroll to position [0, 0]
click at [49, 566] on icon "Toggle Caribbean & Atlantic Islands (55,005 units available) submenu" at bounding box center [48, 572] width 13 height 13
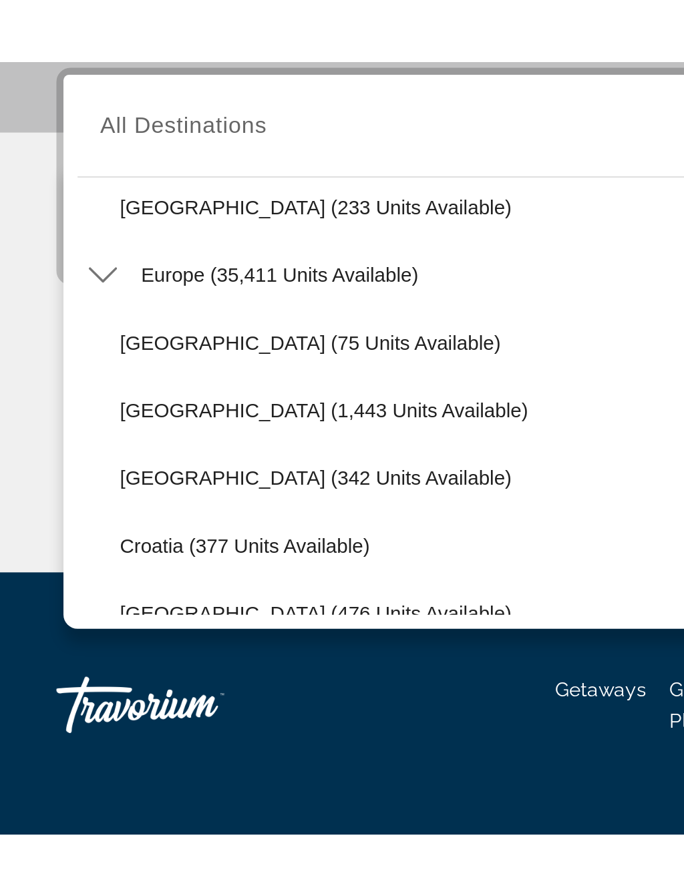
scroll to position [554, 0]
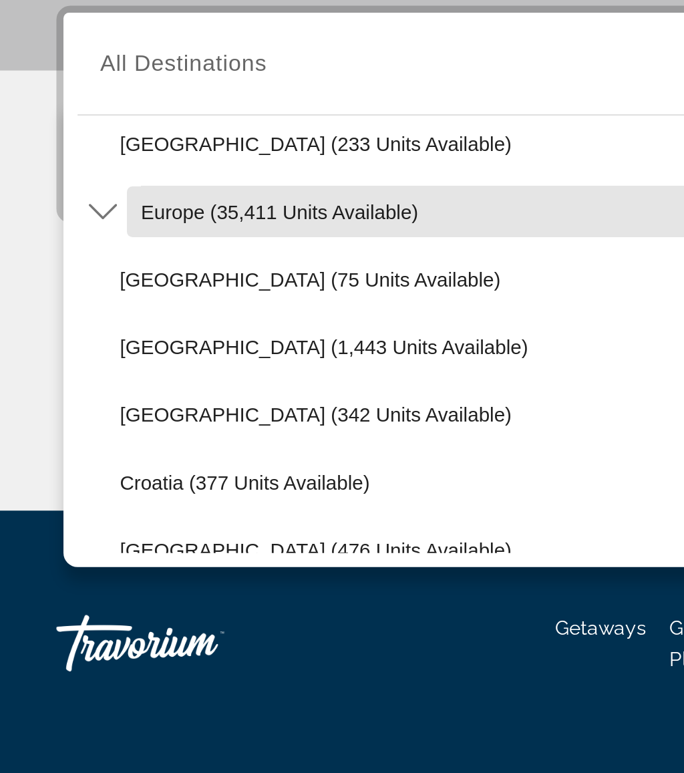
click at [164, 451] on span "Select destination: Europe (35,411 units available)" at bounding box center [201, 467] width 282 height 32
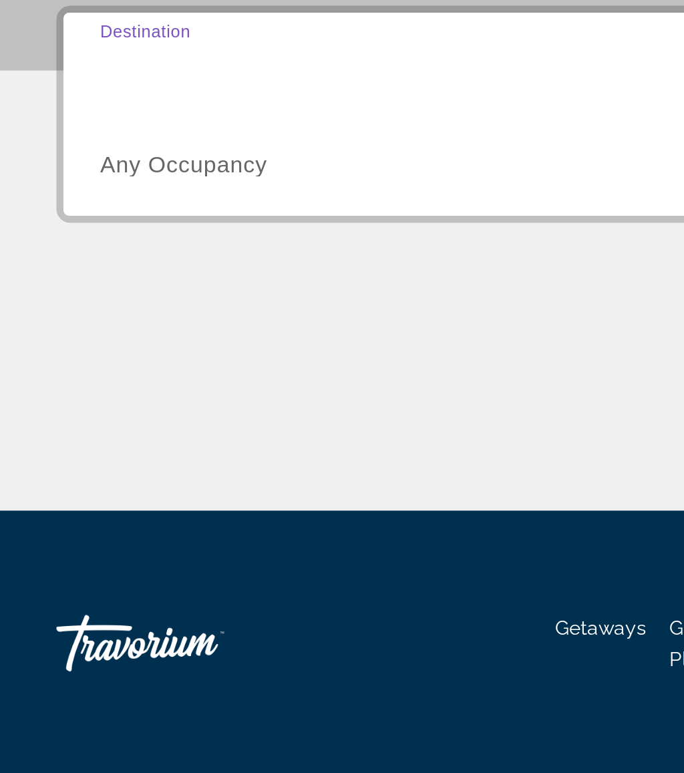
type input "**********"
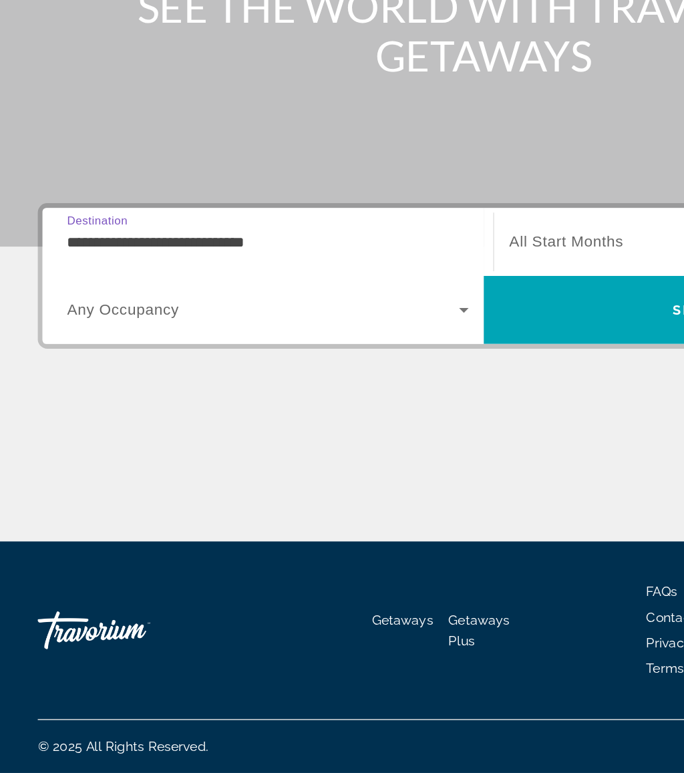
click at [407, 429] on span "Search" at bounding box center [498, 445] width 312 height 32
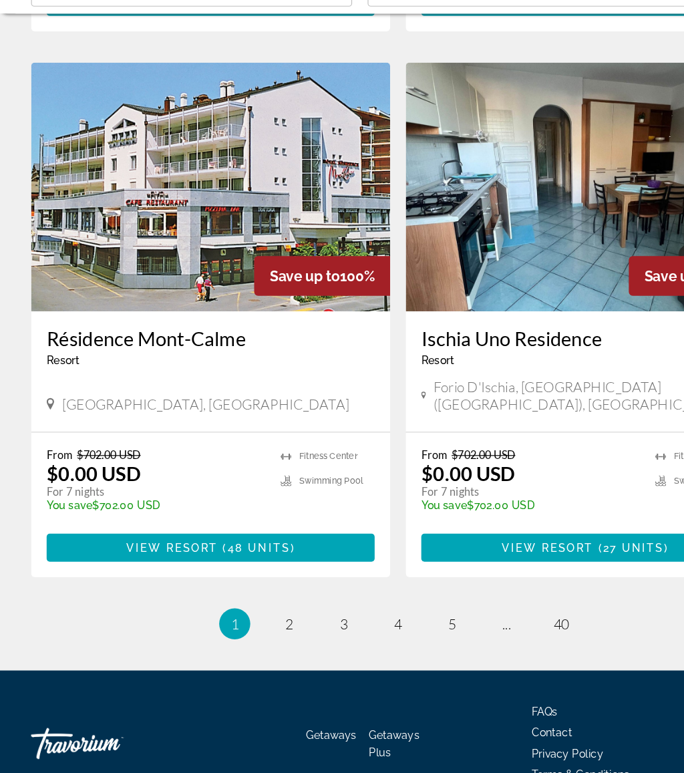
scroll to position [2357, 0]
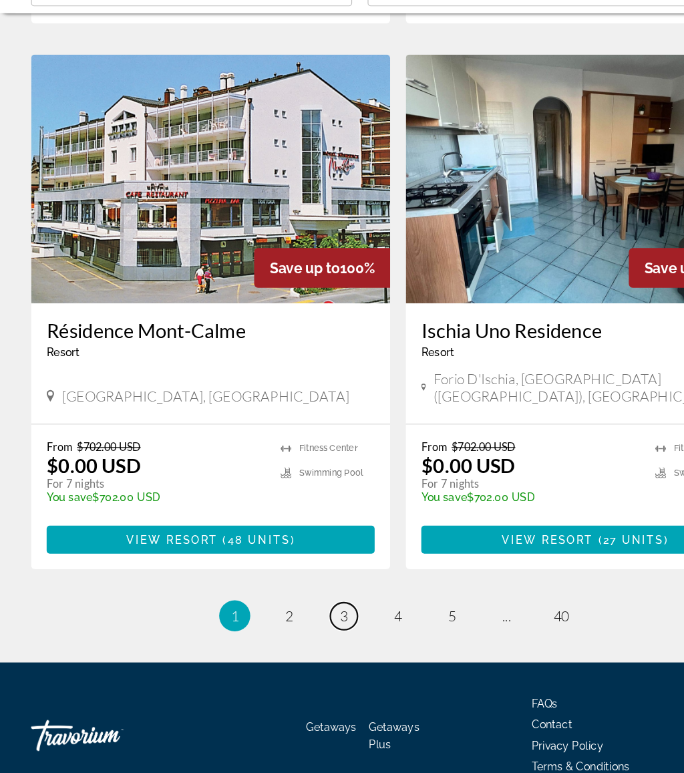
click at [297, 626] on link "page 3" at bounding box center [295, 637] width 23 height 23
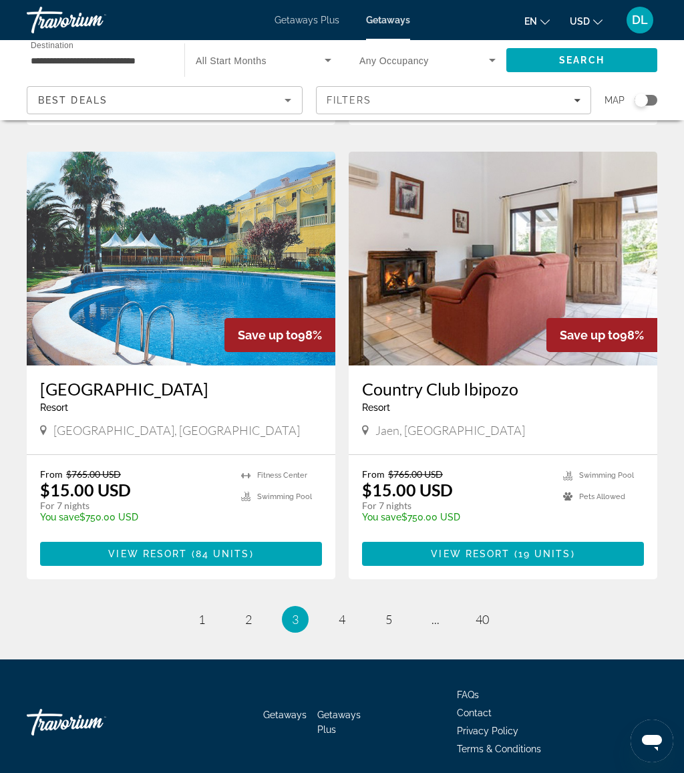
scroll to position [2397, 0]
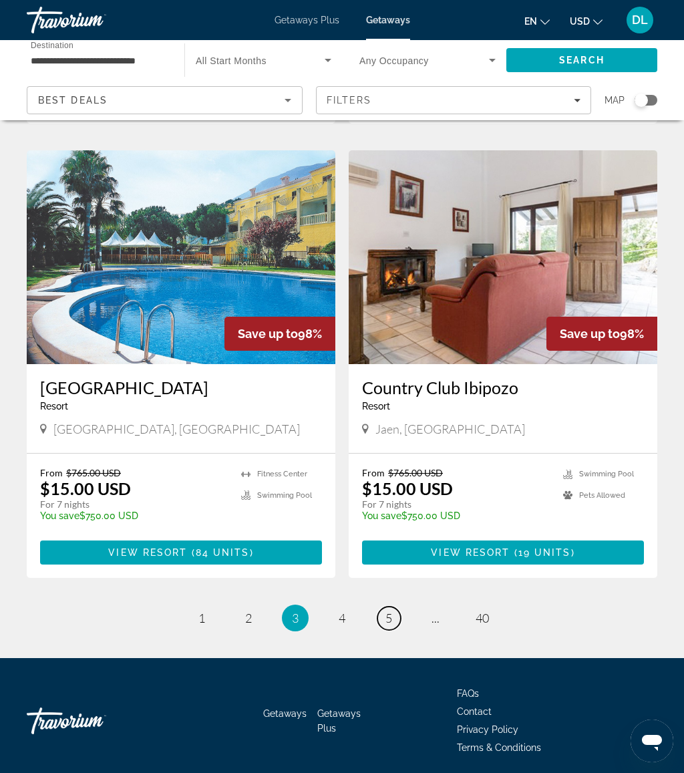
click at [391, 610] on span "5" at bounding box center [388, 617] width 7 height 15
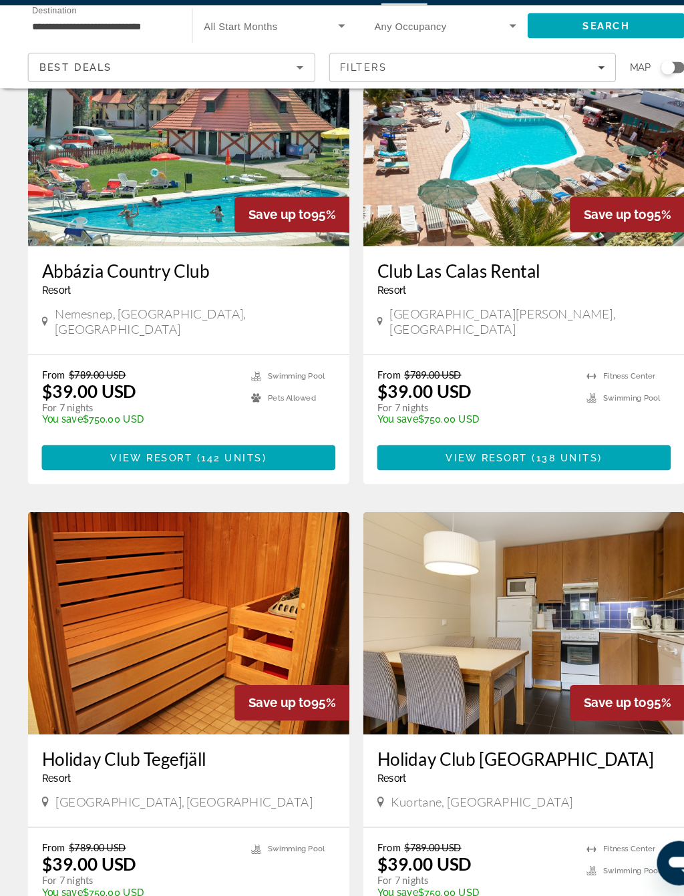
scroll to position [1533, 0]
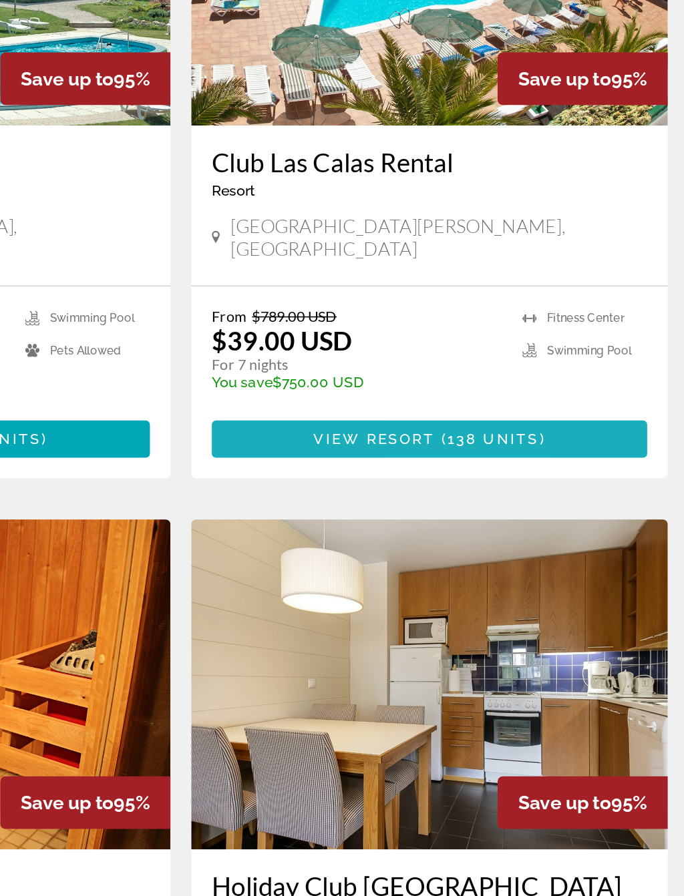
click at [364, 412] on span "Main content" at bounding box center [503, 428] width 282 height 32
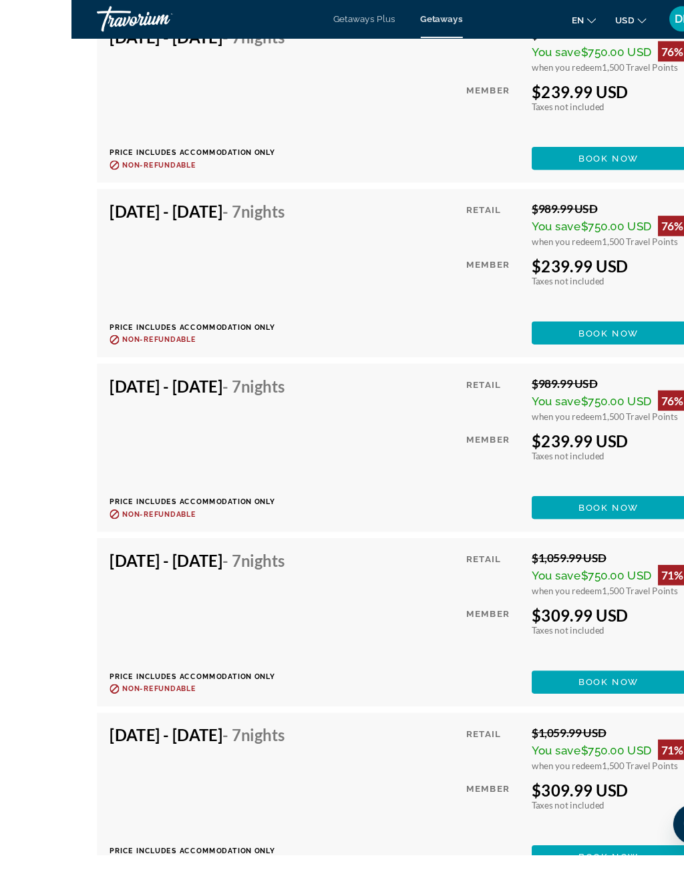
scroll to position [6770, 0]
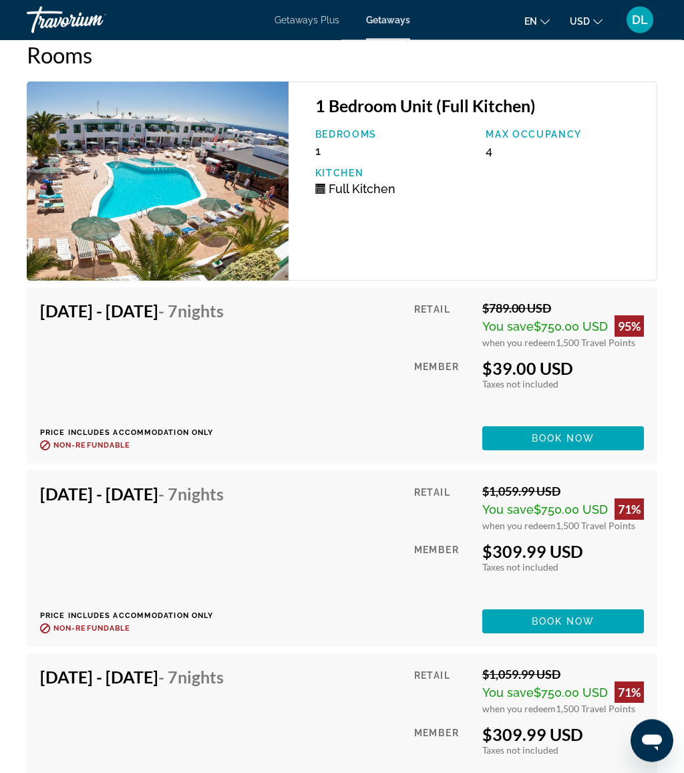
click at [564, 435] on span "Book now" at bounding box center [563, 438] width 63 height 11
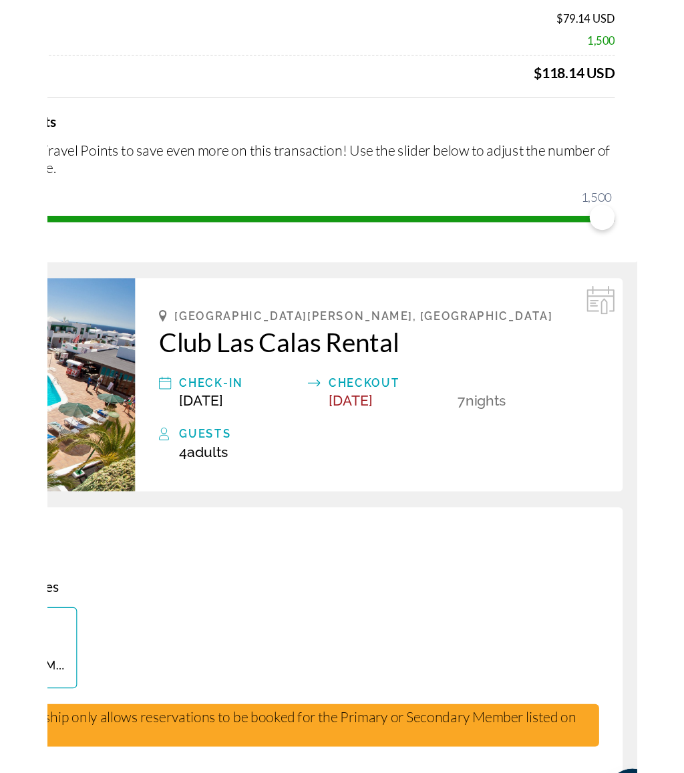
scroll to position [19, 0]
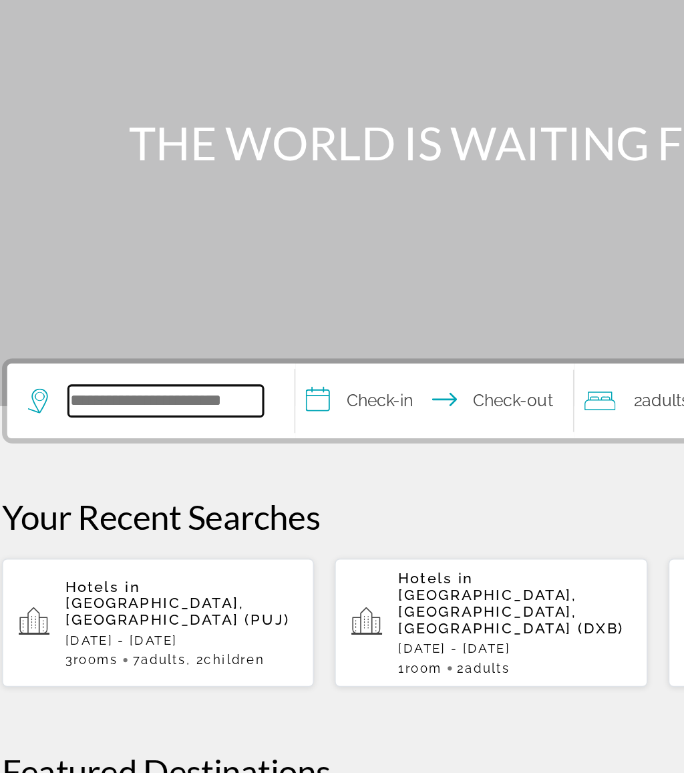
click at [160, 387] on input "Search hotel destination" at bounding box center [132, 397] width 126 height 20
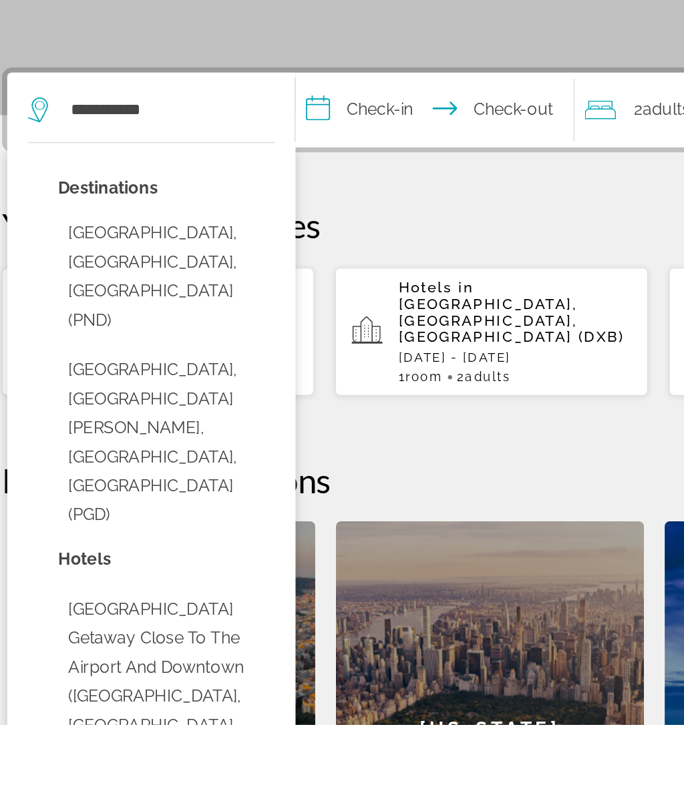
click at [160, 552] on button "Punta Gorda, Port Charlotte - Charlotte Harbor, FL, United States (PGD)" at bounding box center [133, 611] width 140 height 119
type input "**********"
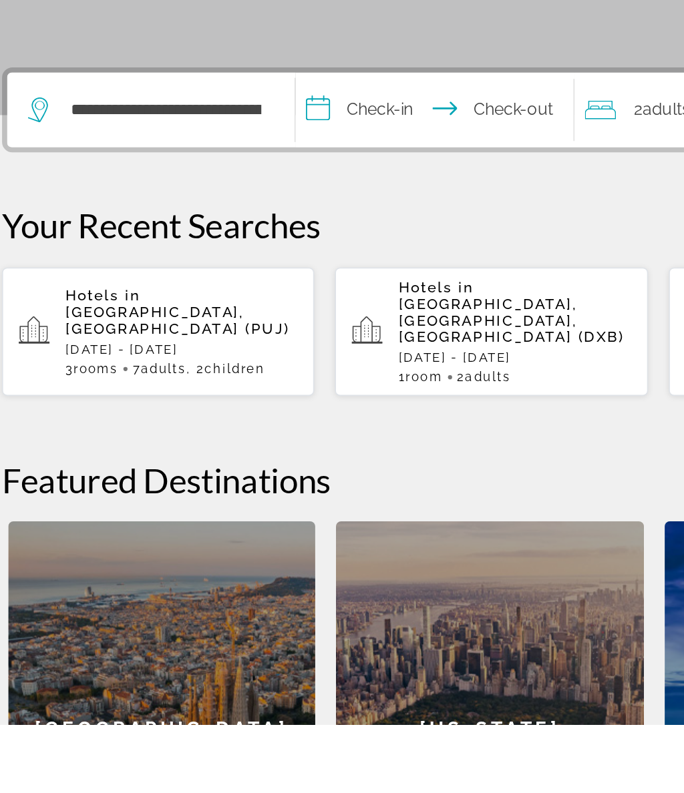
click at [266, 373] on input "**********" at bounding box center [308, 399] width 184 height 52
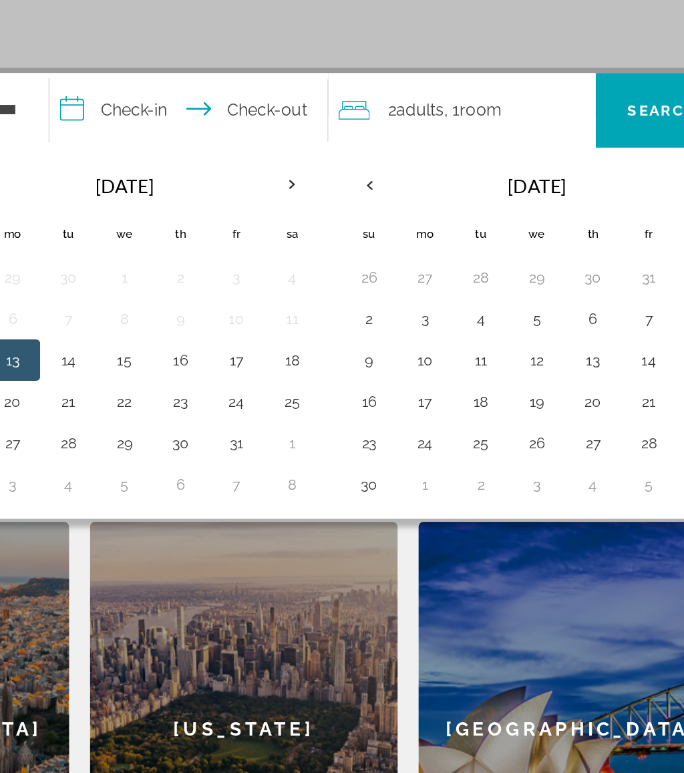
scroll to position [148, 0]
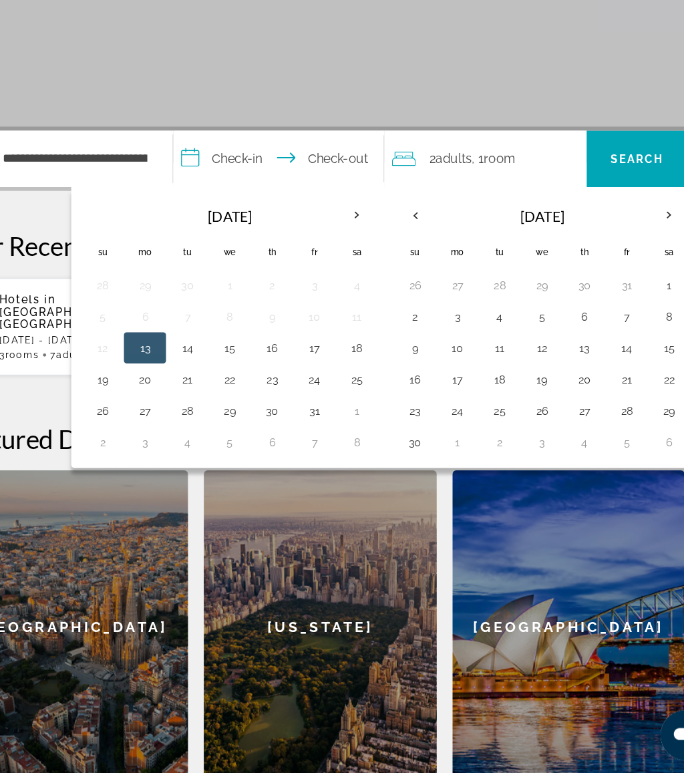
click at [325, 401] on button "17" at bounding box center [335, 410] width 21 height 19
click at [145, 428] on button "19" at bounding box center [155, 437] width 21 height 19
type input "**********"
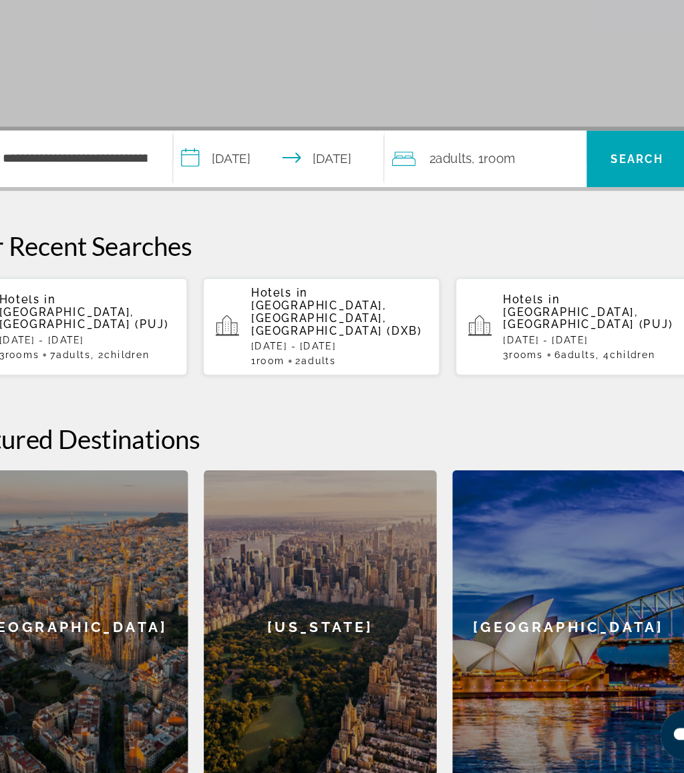
click at [588, 244] on span "Search" at bounding box center [610, 249] width 45 height 11
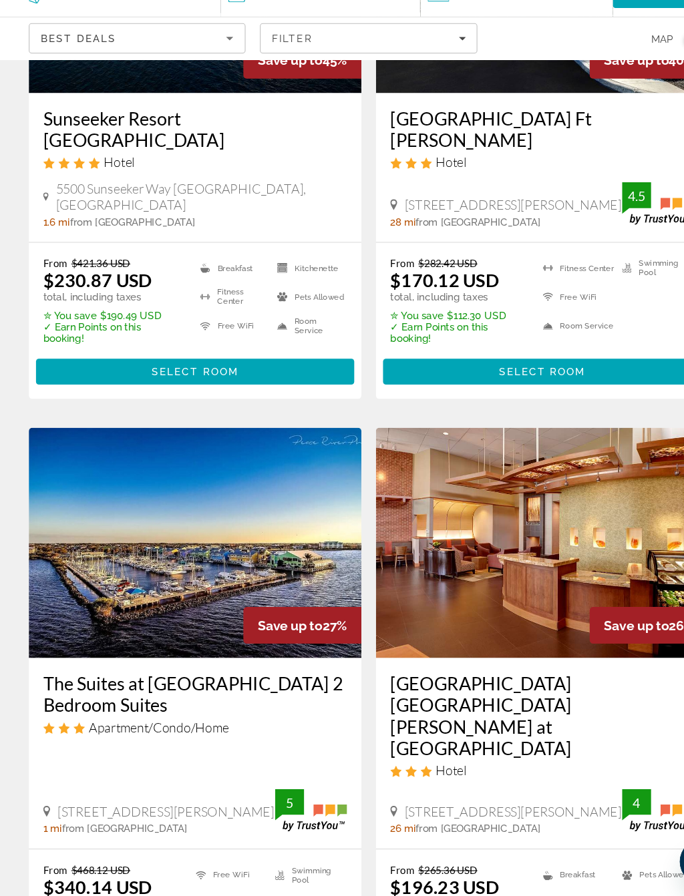
scroll to position [233, 0]
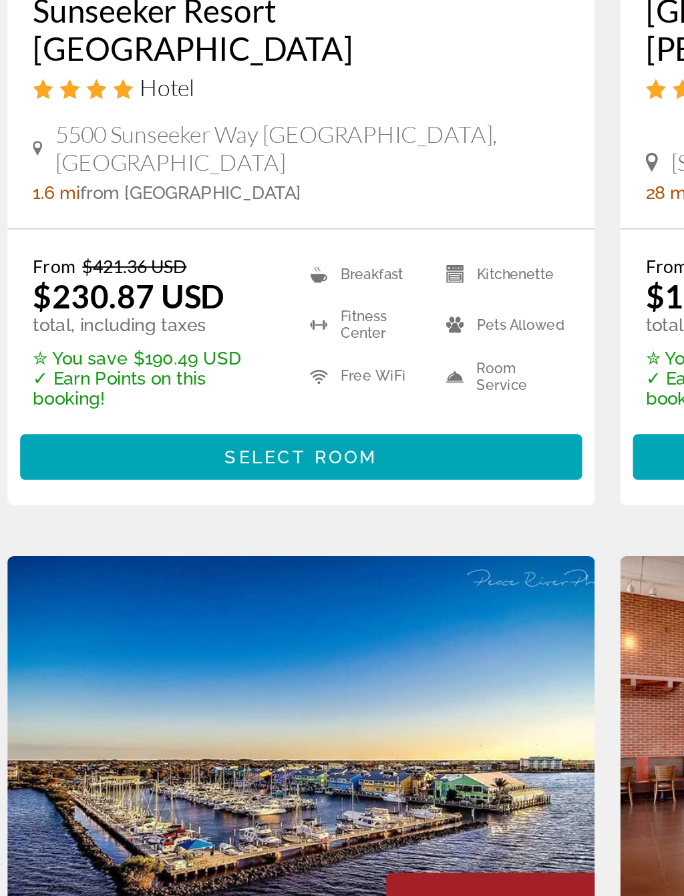
click at [210, 390] on span "Main content" at bounding box center [180, 406] width 295 height 32
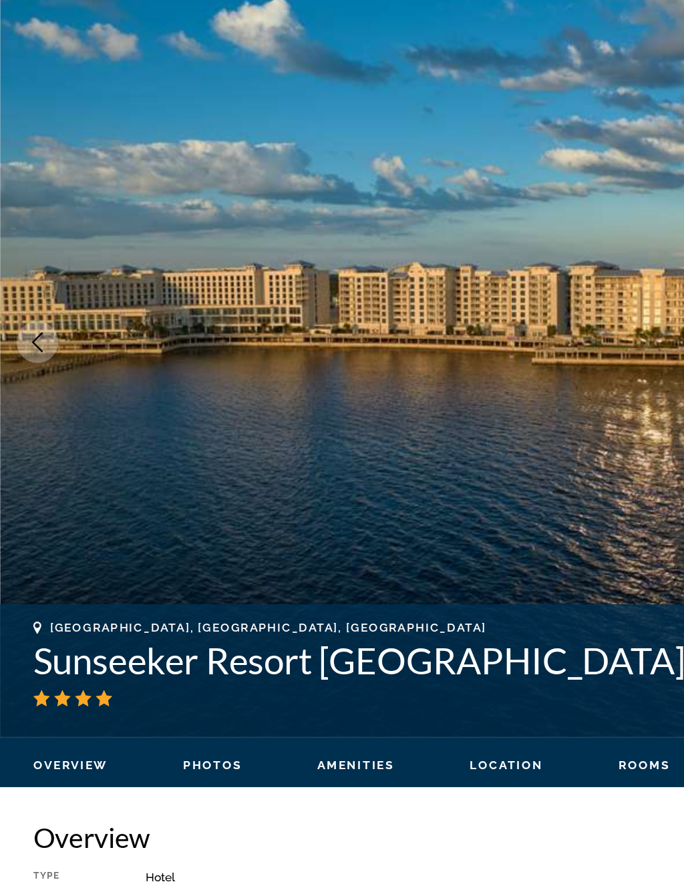
click at [43, 341] on button "Previous image" at bounding box center [29, 357] width 33 height 33
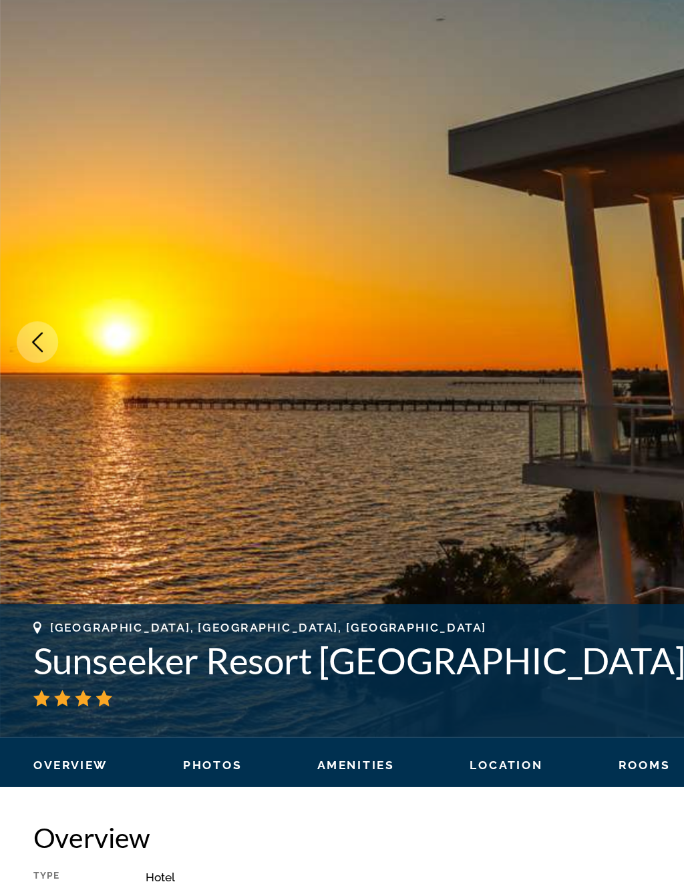
click at [29, 349] on icon "Previous image" at bounding box center [30, 357] width 16 height 16
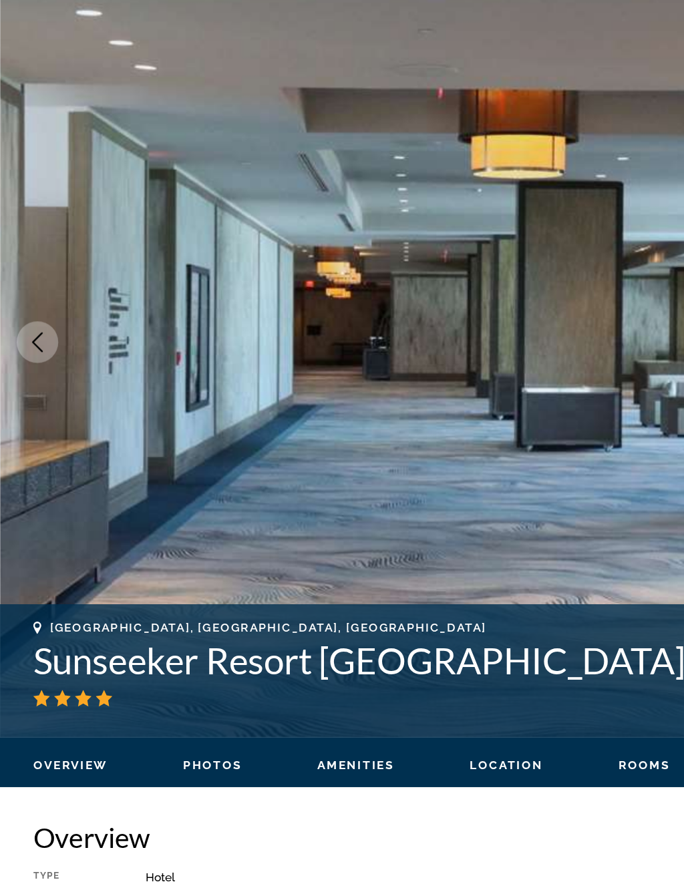
click at [37, 349] on icon "Previous image" at bounding box center [30, 357] width 16 height 16
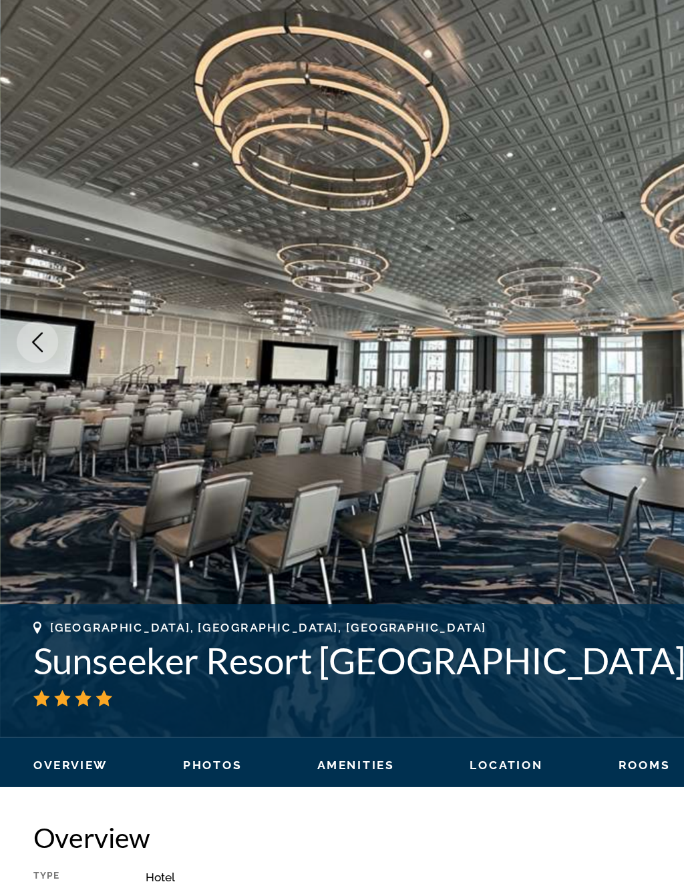
click at [39, 341] on button "Previous image" at bounding box center [29, 357] width 33 height 33
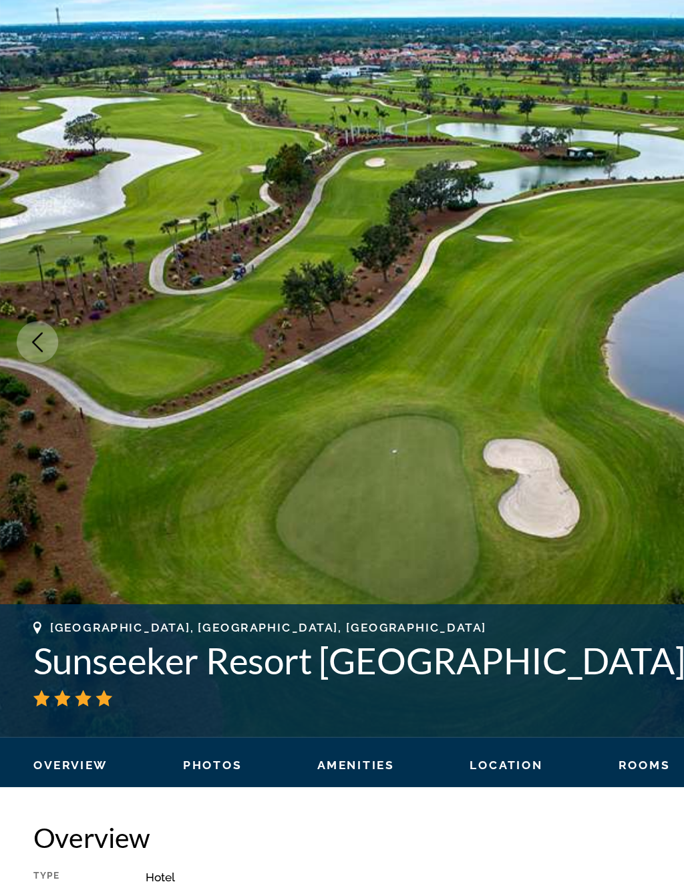
click at [33, 349] on icon "Previous image" at bounding box center [30, 357] width 16 height 16
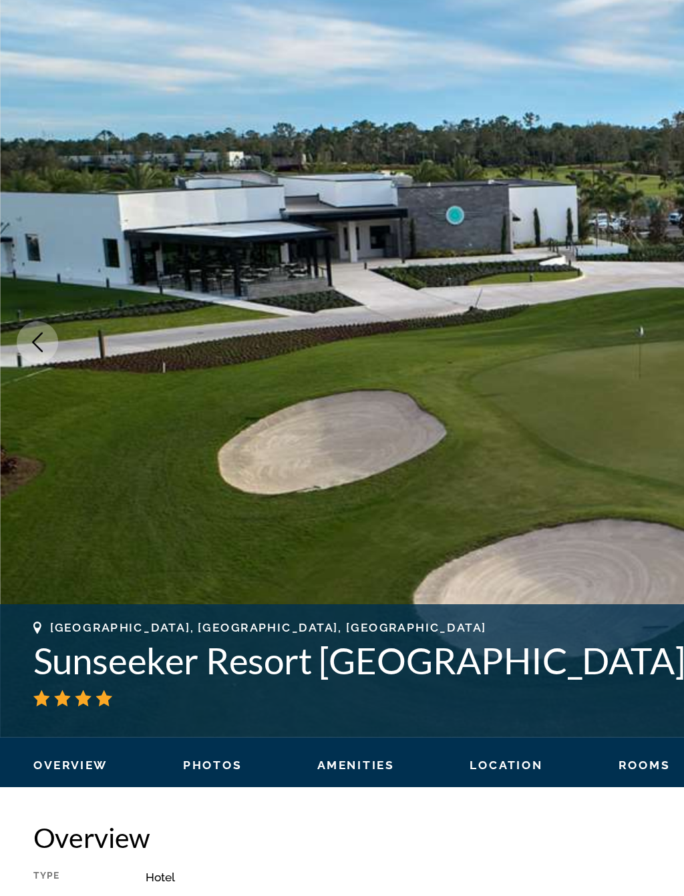
click at [36, 349] on icon "Previous image" at bounding box center [30, 357] width 16 height 16
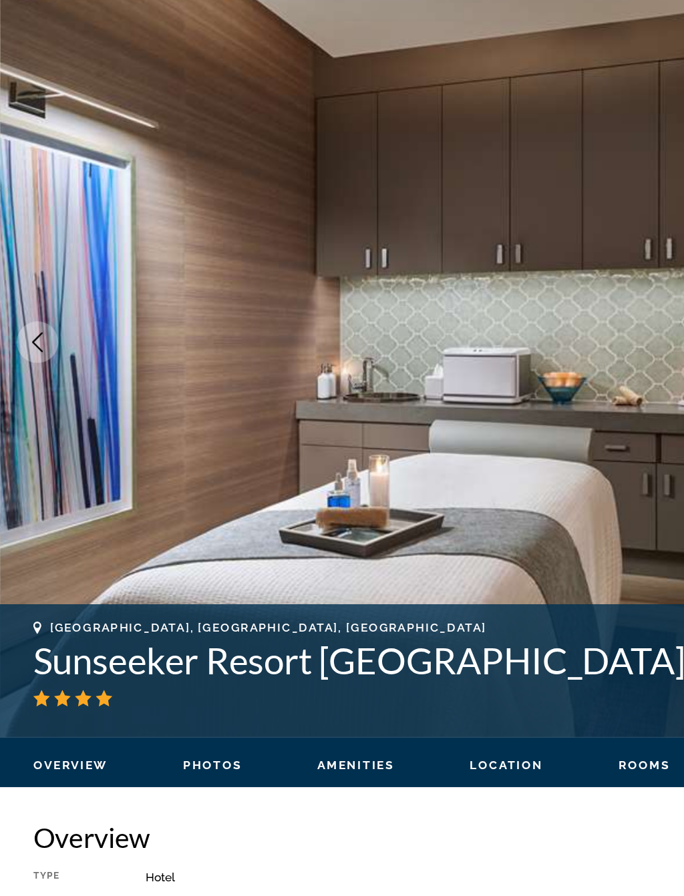
click at [39, 341] on button "Previous image" at bounding box center [29, 357] width 33 height 33
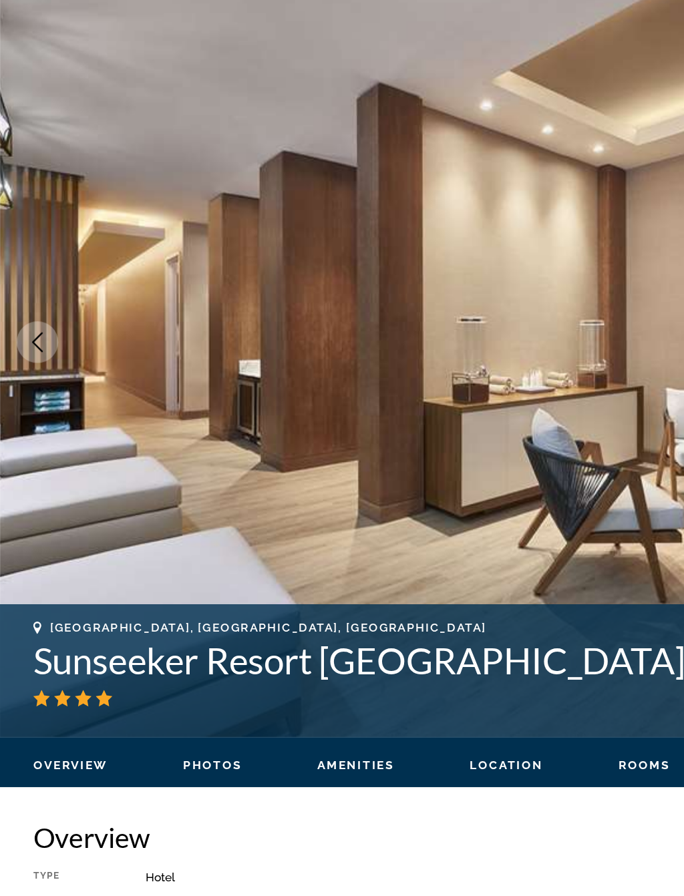
click at [29, 349] on icon "Previous image" at bounding box center [30, 357] width 16 height 16
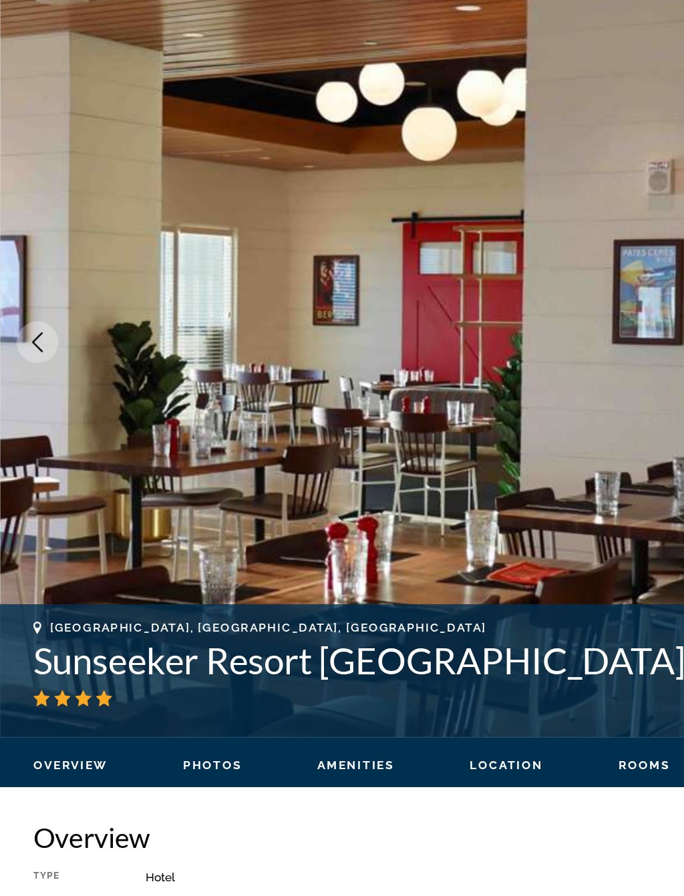
click at [38, 341] on button "Previous image" at bounding box center [29, 357] width 33 height 33
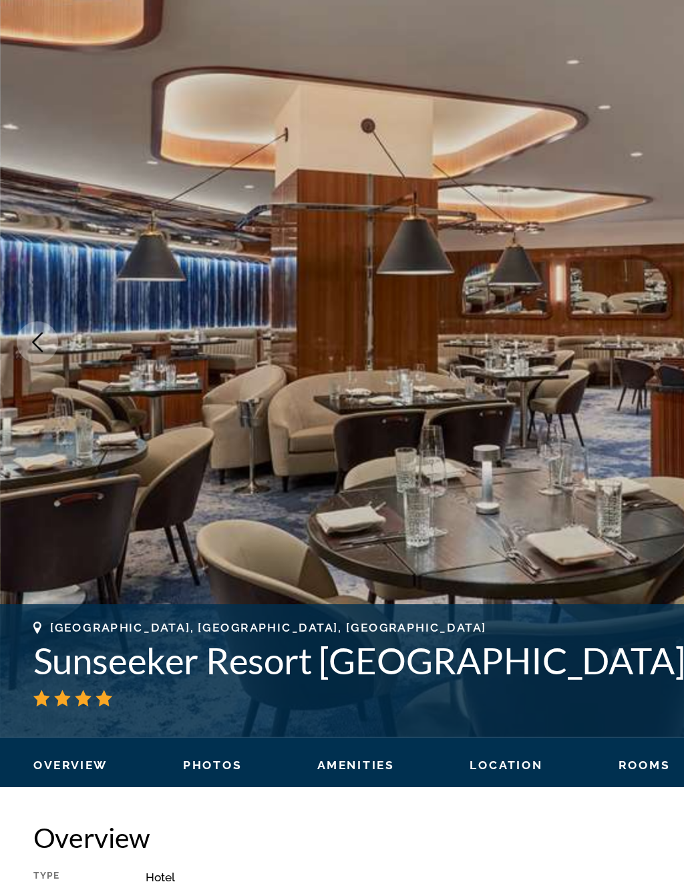
click at [43, 341] on button "Previous image" at bounding box center [29, 357] width 33 height 33
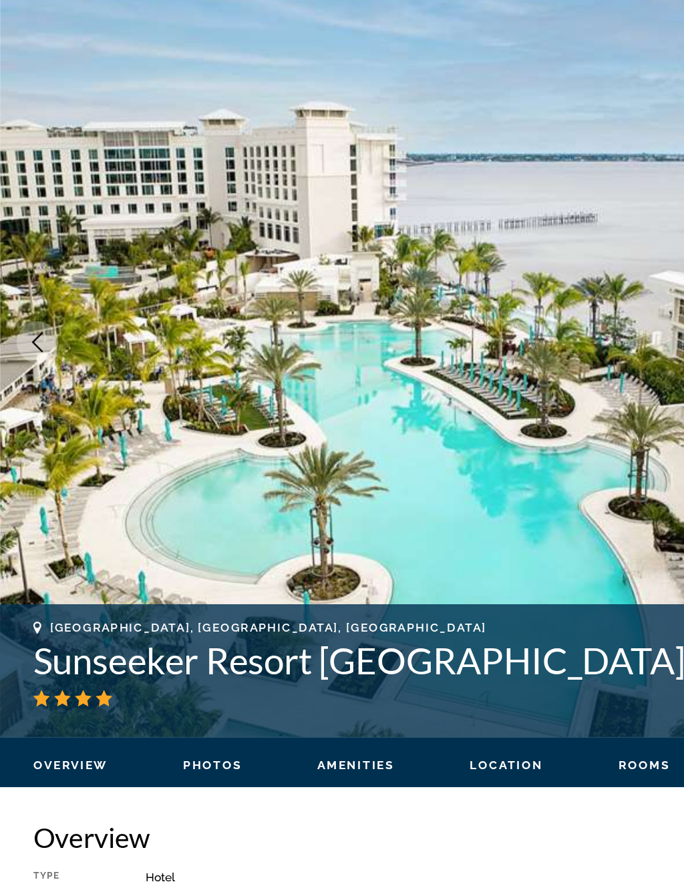
click at [32, 349] on icon "Previous image" at bounding box center [30, 357] width 16 height 16
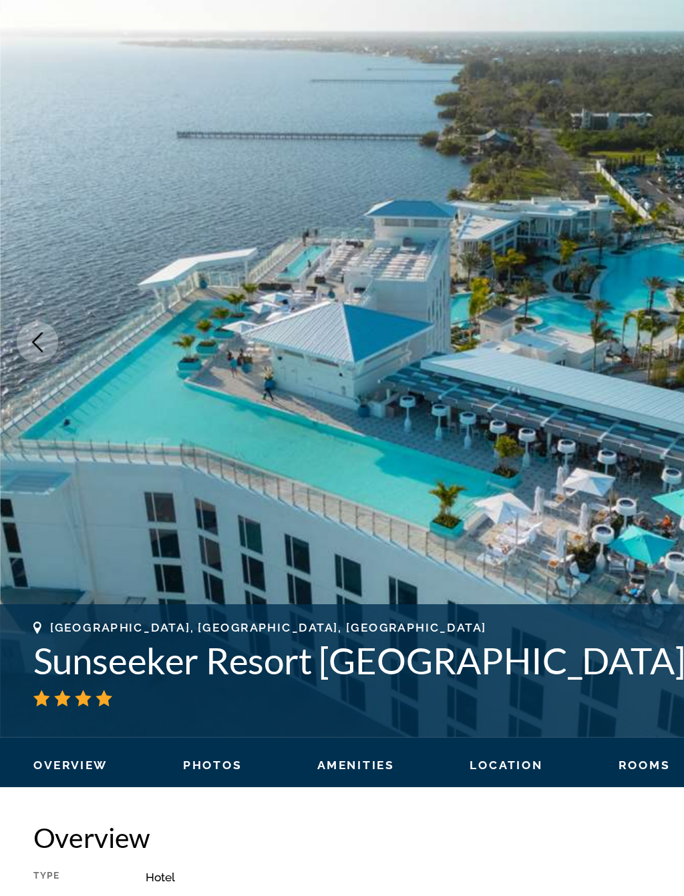
click at [23, 349] on icon "Previous image" at bounding box center [30, 357] width 16 height 16
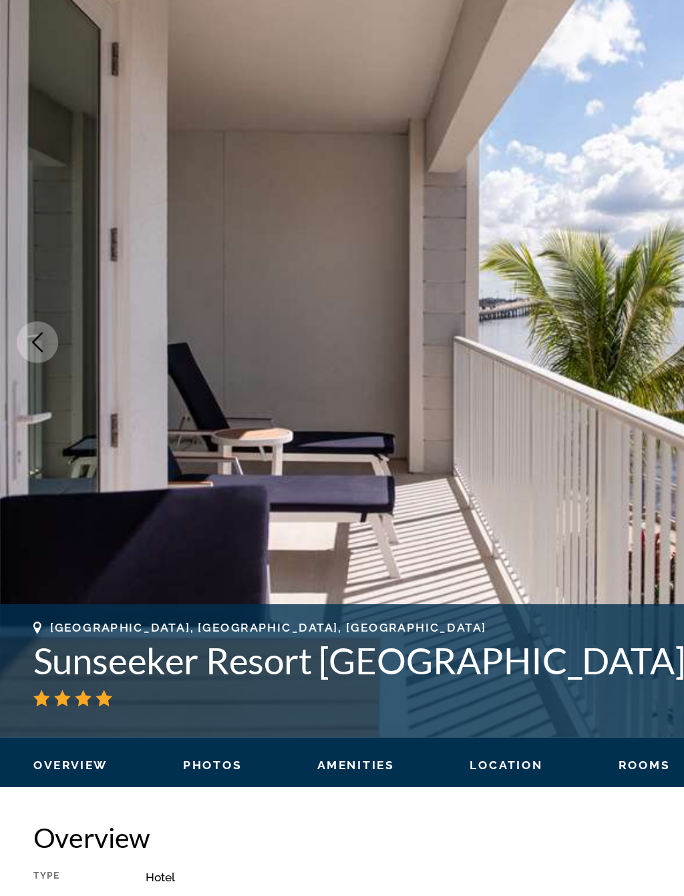
click at [36, 349] on icon "Previous image" at bounding box center [30, 357] width 16 height 16
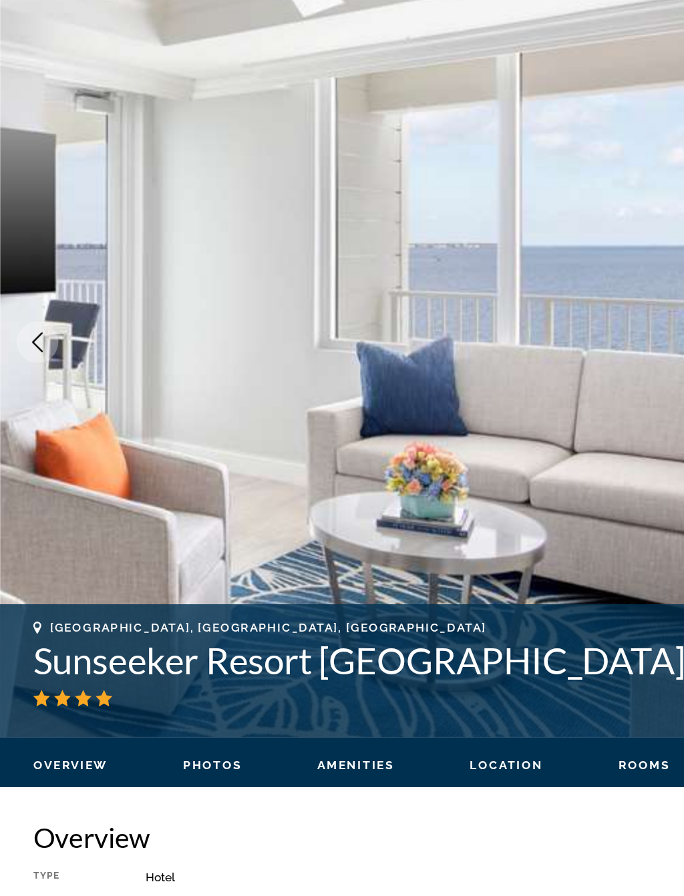
click at [38, 341] on button "Previous image" at bounding box center [29, 357] width 33 height 33
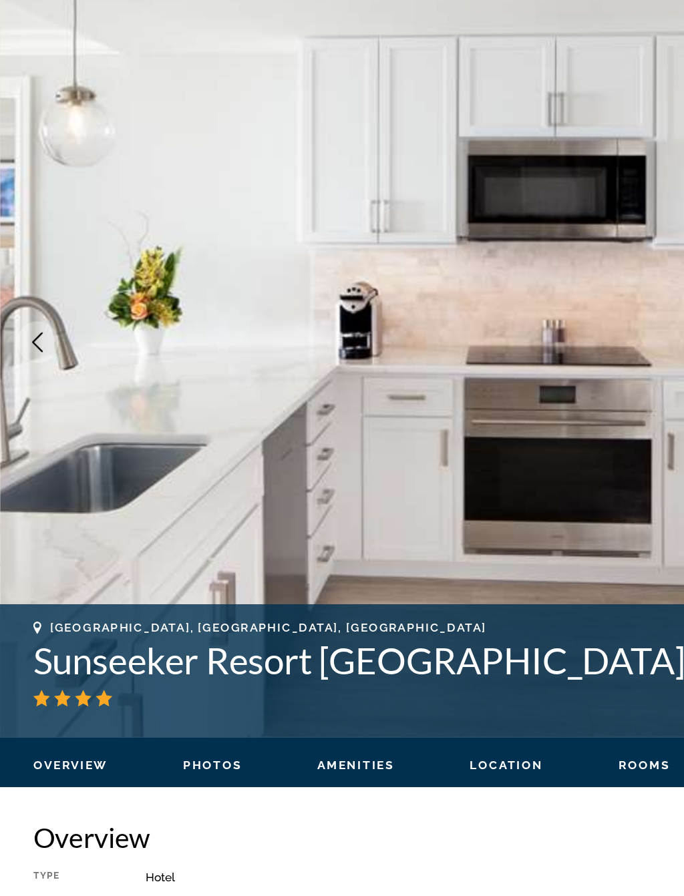
click at [36, 349] on icon "Previous image" at bounding box center [30, 357] width 16 height 16
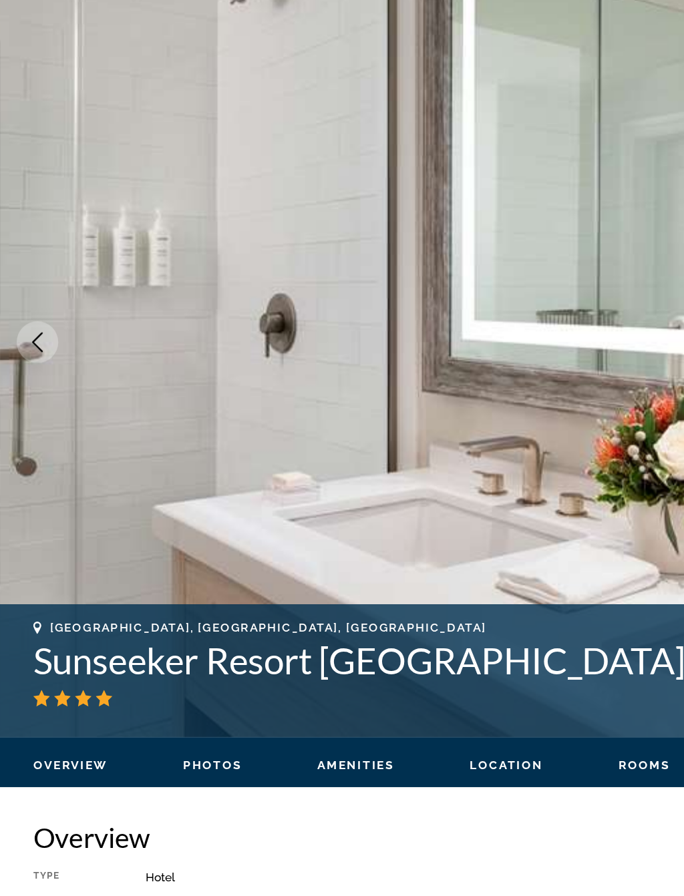
click at [35, 349] on icon "Previous image" at bounding box center [30, 357] width 16 height 16
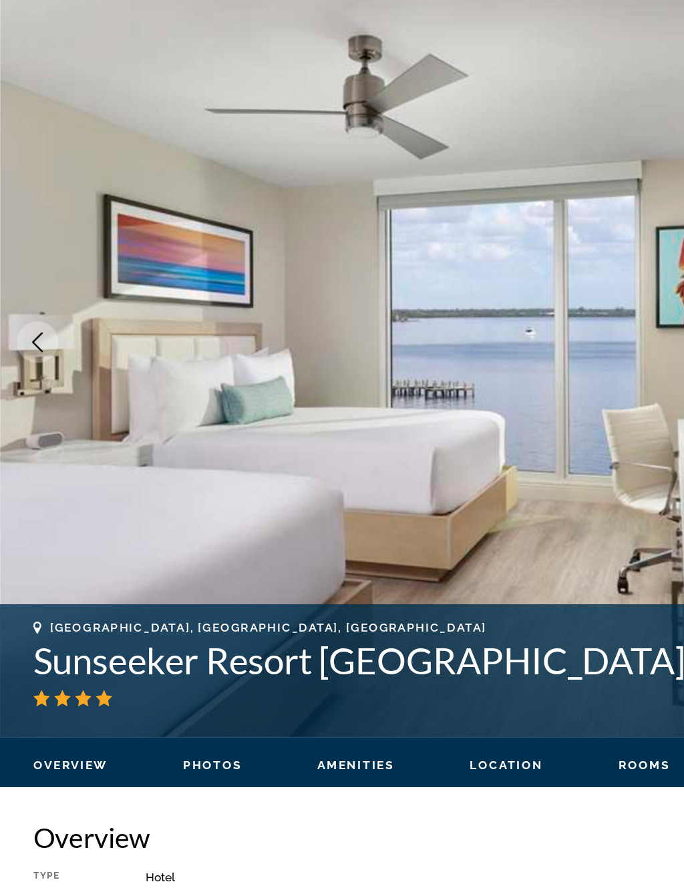
click at [36, 349] on icon "Previous image" at bounding box center [30, 357] width 16 height 16
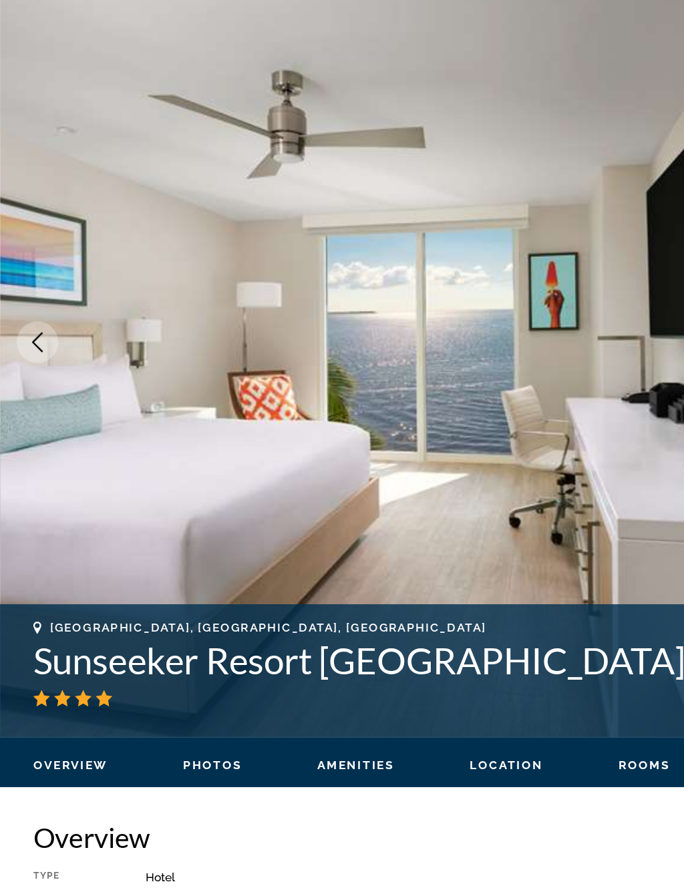
click at [37, 349] on icon "Previous image" at bounding box center [30, 357] width 16 height 16
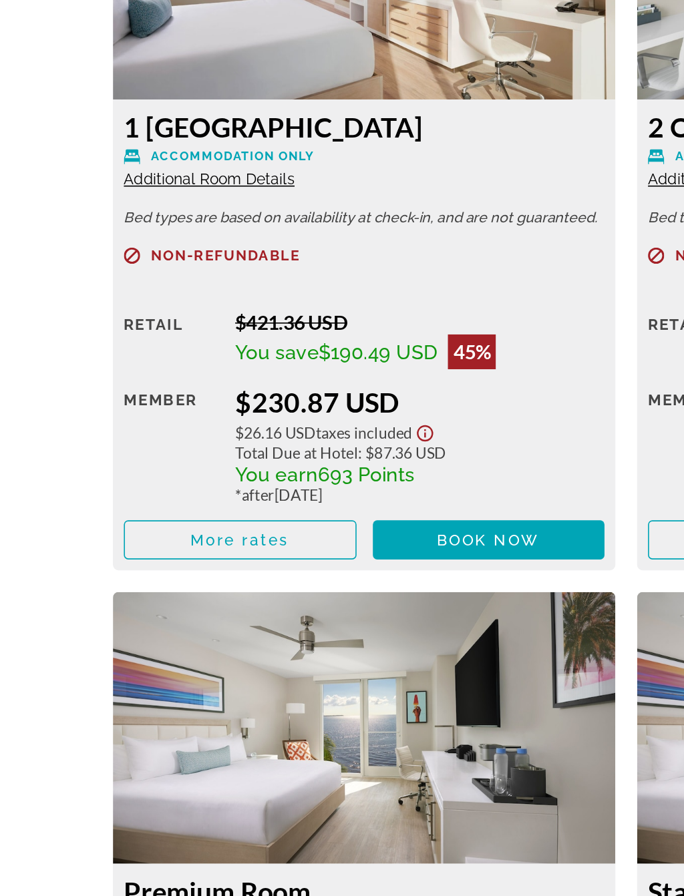
scroll to position [2161, 0]
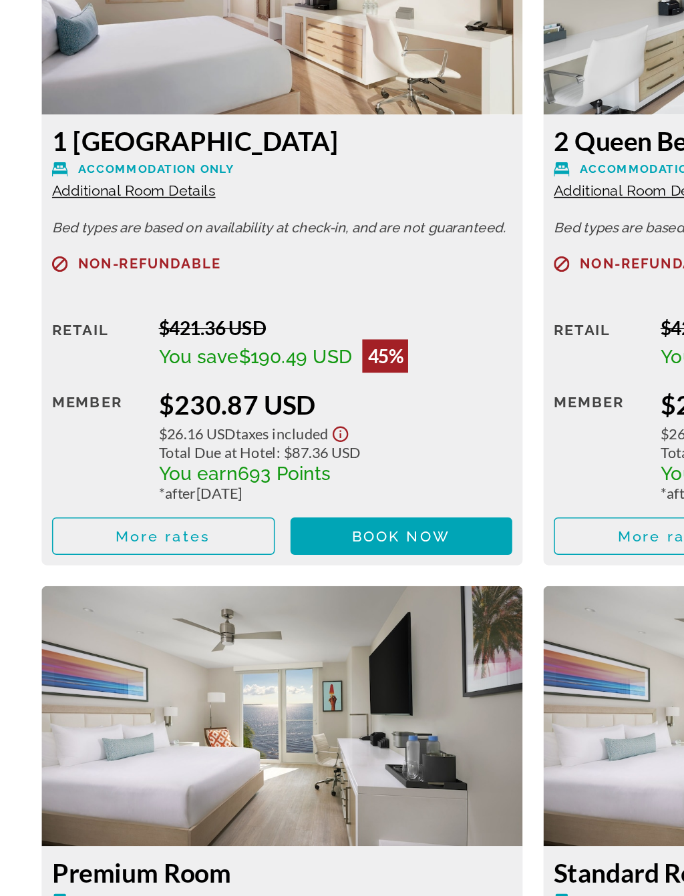
click at [291, 649] on span "Main content" at bounding box center [257, 665] width 143 height 32
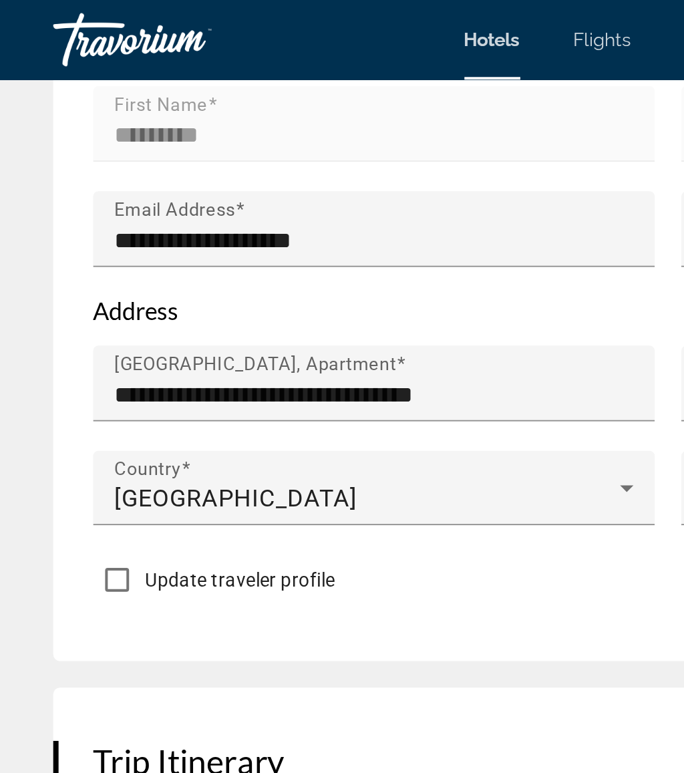
scroll to position [1012, 0]
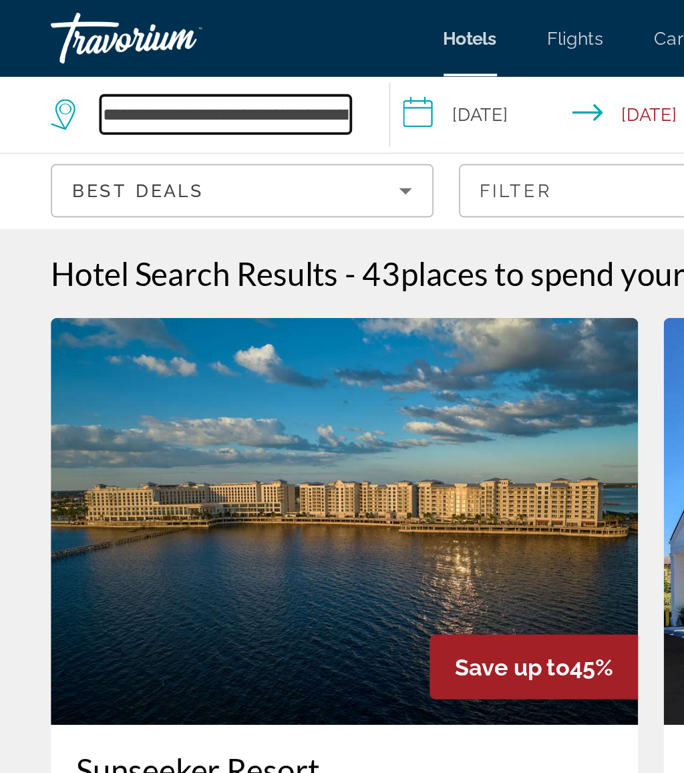
click at [184, 56] on input "**********" at bounding box center [119, 60] width 132 height 20
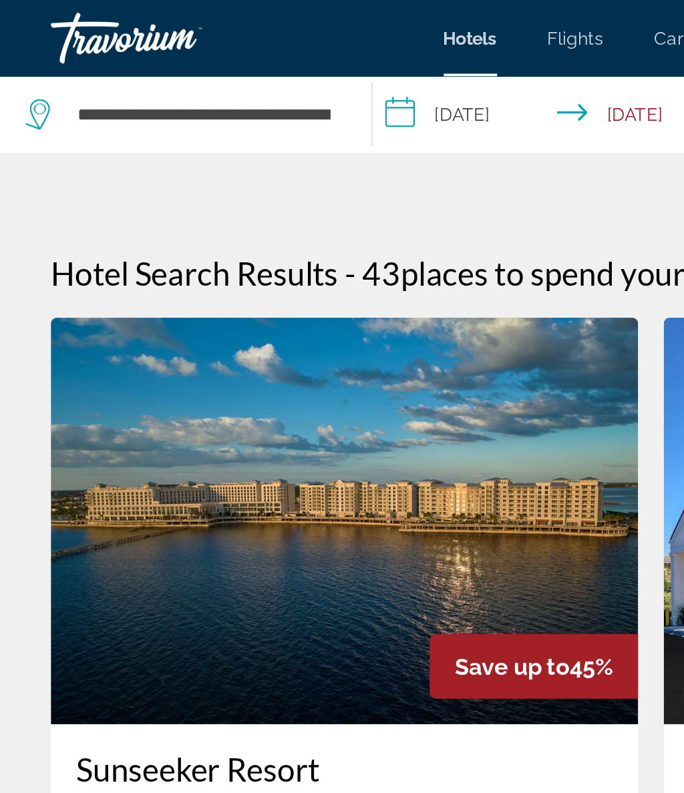
click at [178, 59] on div "**********" at bounding box center [97, 60] width 168 height 40
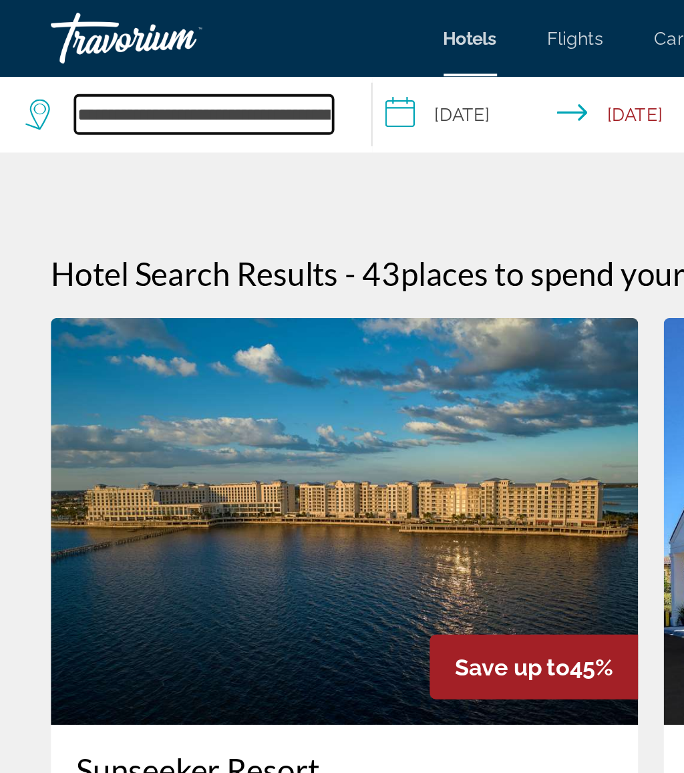
click at [174, 55] on input "**********" at bounding box center [107, 60] width 136 height 20
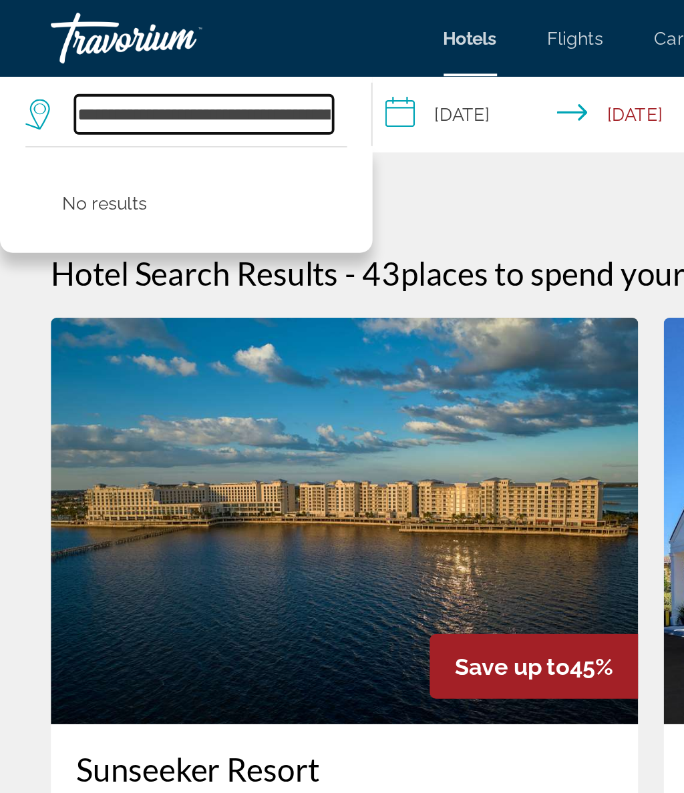
click at [163, 67] on input "**********" at bounding box center [107, 60] width 136 height 20
click at [173, 62] on input "**********" at bounding box center [107, 60] width 136 height 20
click at [119, 63] on input "**********" at bounding box center [107, 60] width 136 height 20
type input "*"
click at [128, 51] on input "Search hotel destination" at bounding box center [107, 60] width 136 height 20
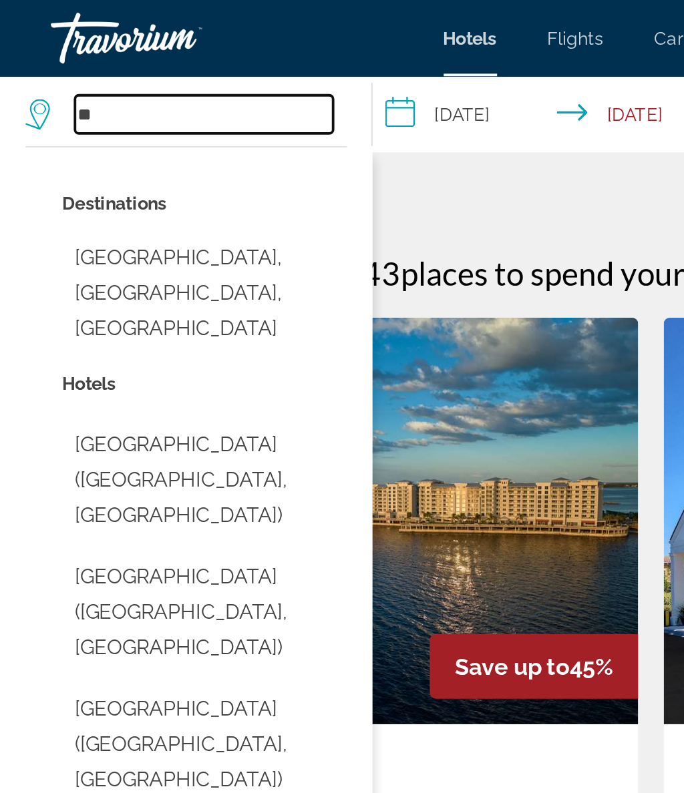
type input "*"
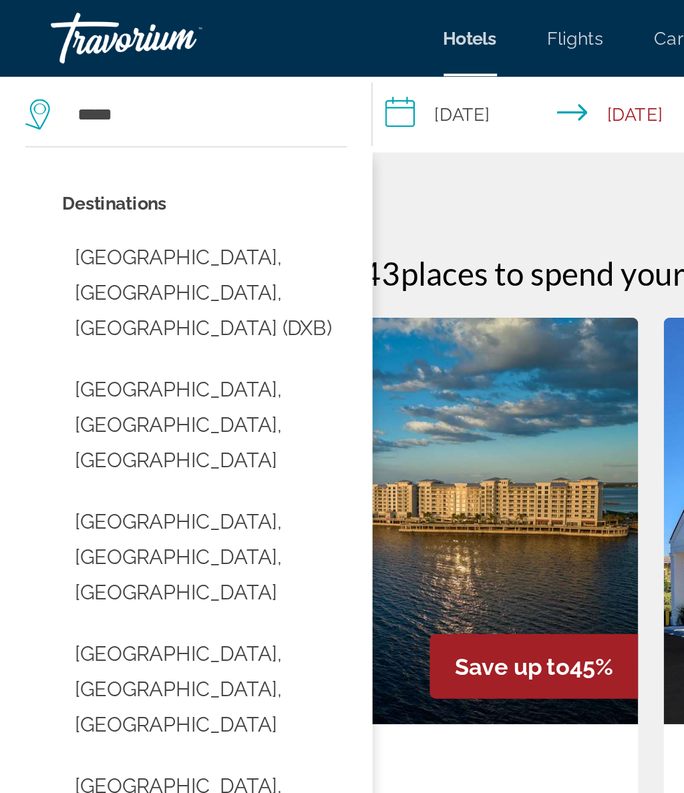
click at [158, 141] on button "Dubai, Dubai Emirate, United Arab Emirates (DXB)" at bounding box center [108, 154] width 150 height 63
type input "**********"
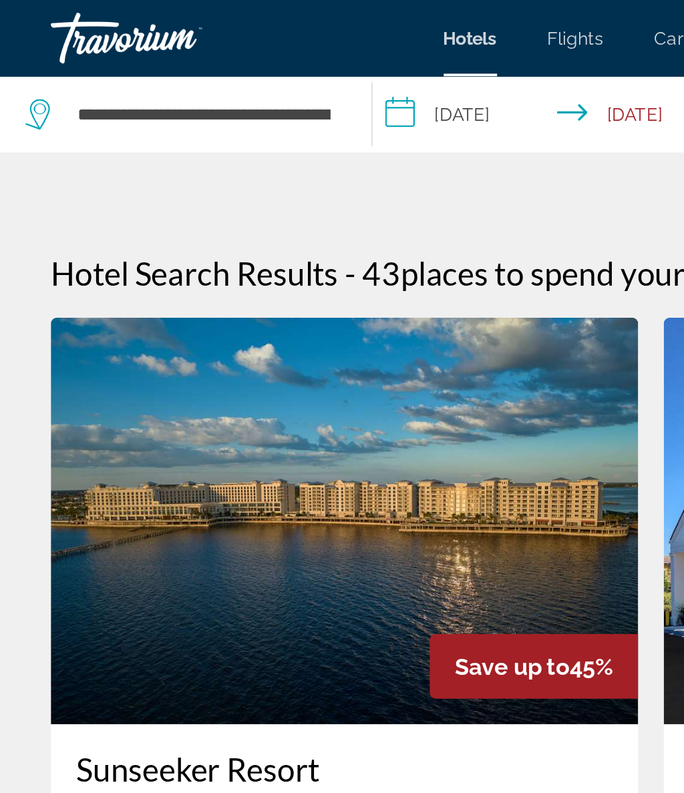
click at [254, 62] on input "**********" at bounding box center [293, 62] width 194 height 44
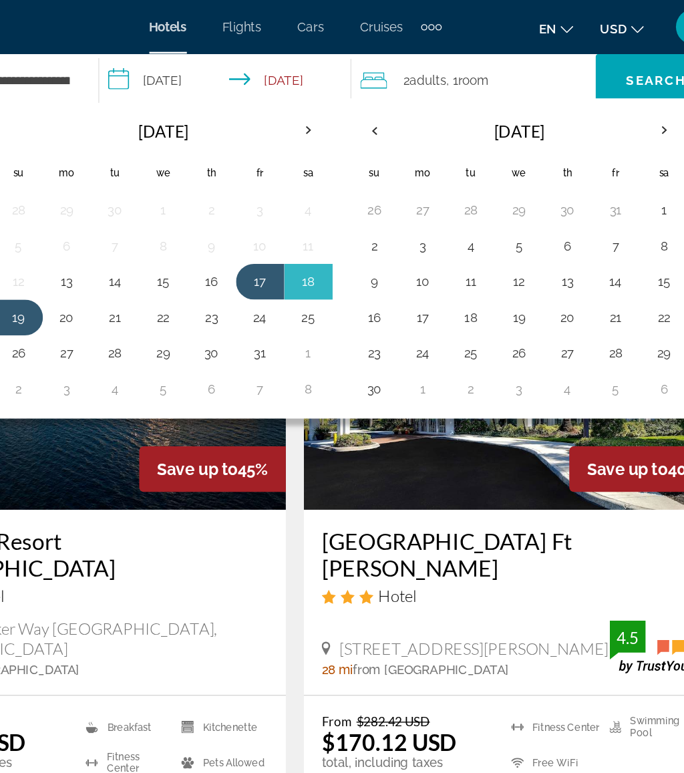
click at [600, 100] on th "Next month" at bounding box center [618, 97] width 36 height 29
click at [600, 105] on th "Next month" at bounding box center [618, 97] width 36 height 29
click at [600, 104] on th "Next month" at bounding box center [618, 97] width 36 height 29
click at [600, 110] on th "Next month" at bounding box center [618, 97] width 36 height 29
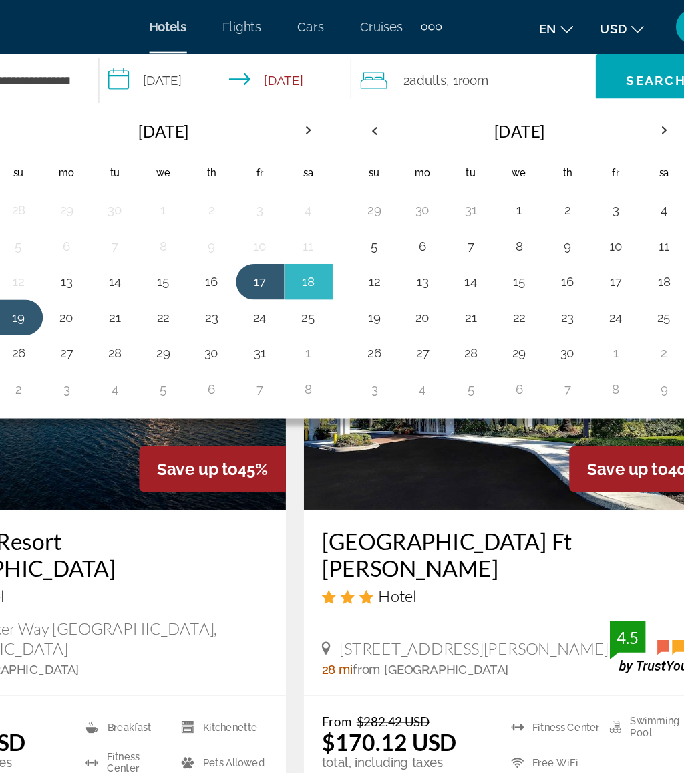
click at [600, 98] on th "Next month" at bounding box center [618, 97] width 36 height 29
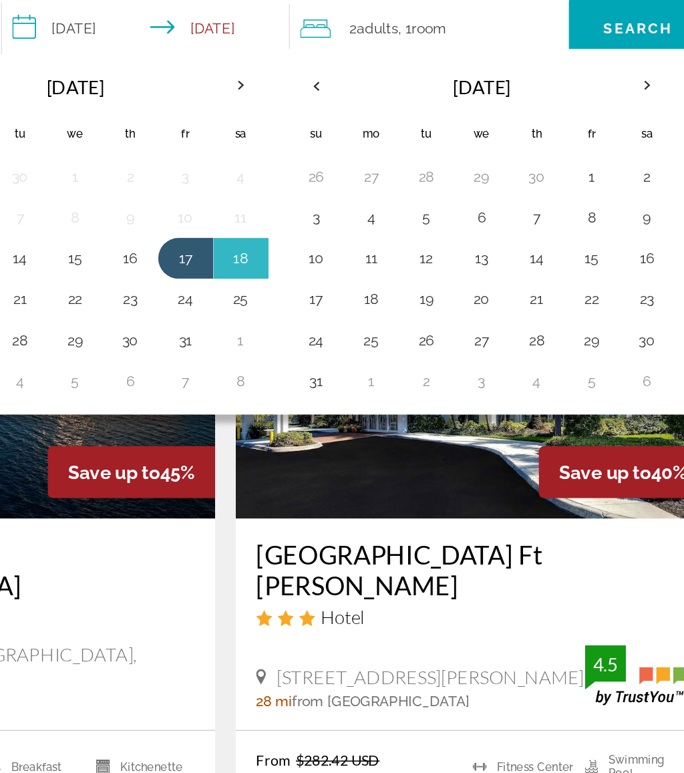
click at [463, 174] on button "5" at bounding box center [473, 183] width 21 height 19
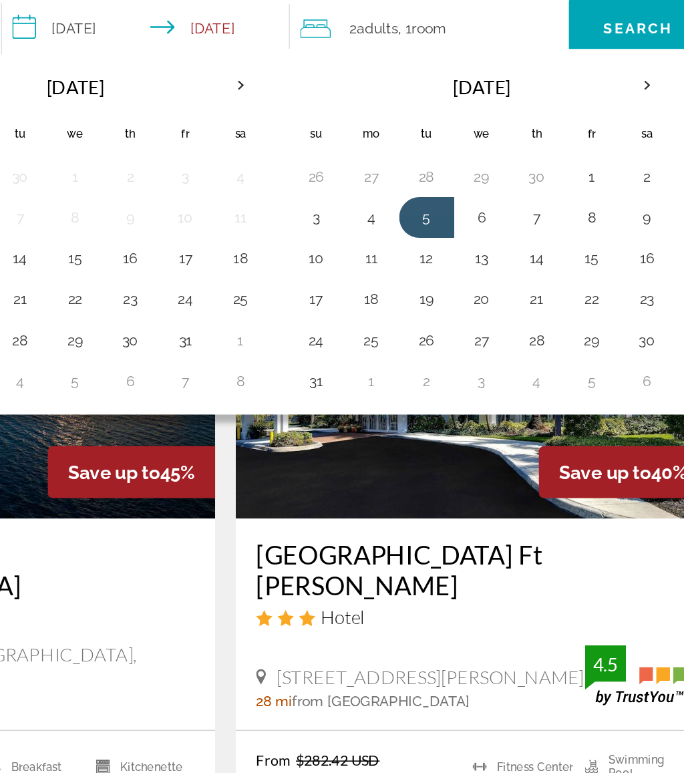
click at [463, 201] on button "12" at bounding box center [473, 210] width 21 height 19
type input "**********"
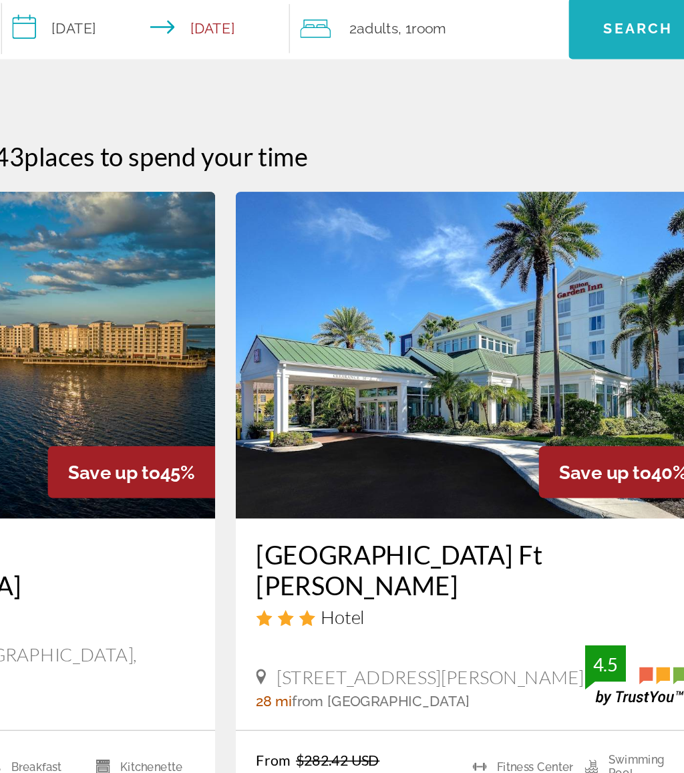
click at [566, 44] on span "Search" at bounding box center [611, 60] width 91 height 32
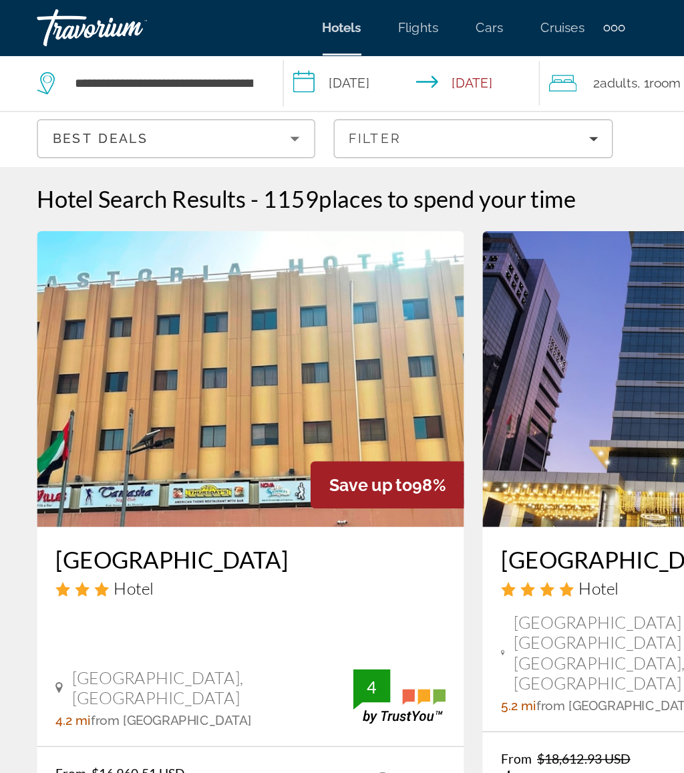
click at [381, 105] on div "Filter" at bounding box center [342, 100] width 180 height 11
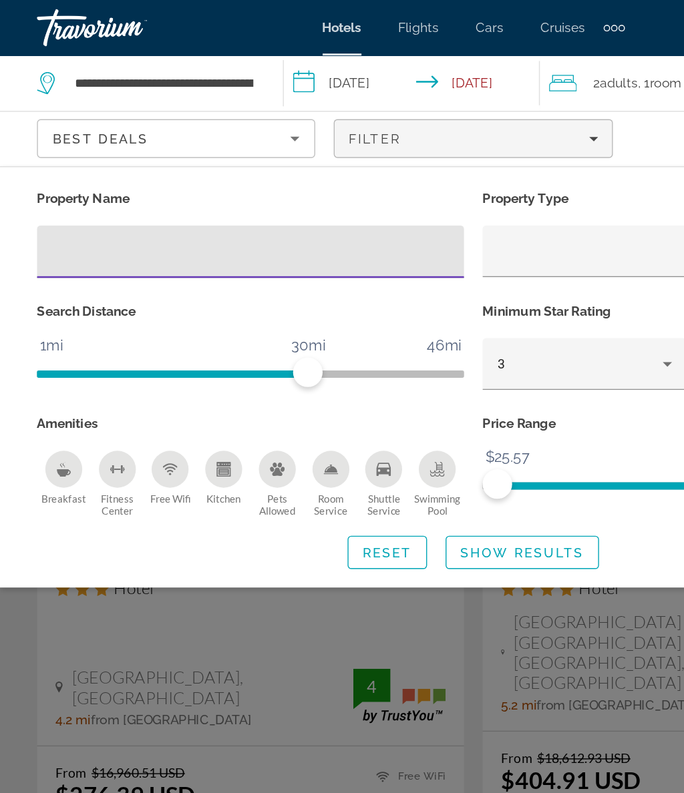
click at [208, 182] on input "Hotel Filters" at bounding box center [180, 182] width 287 height 16
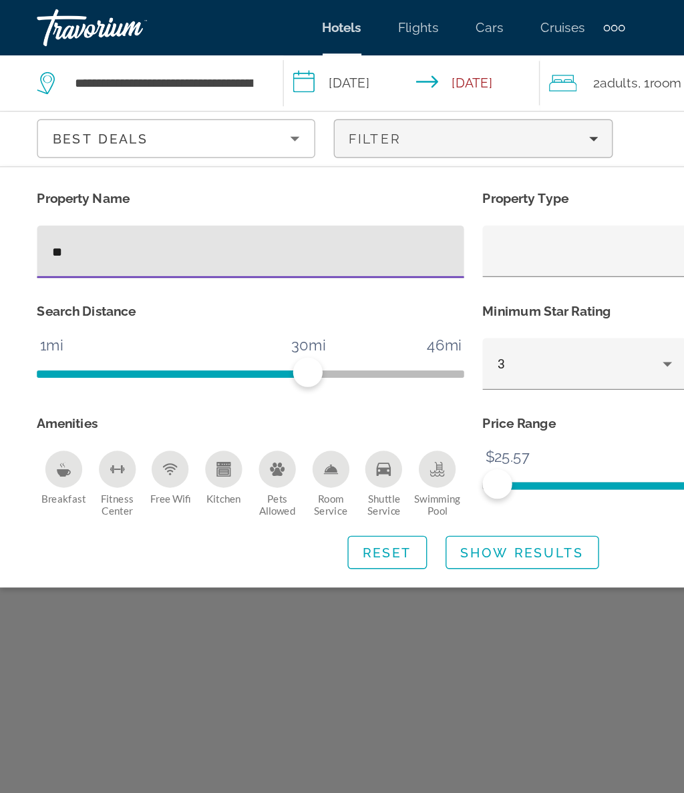
type input "*"
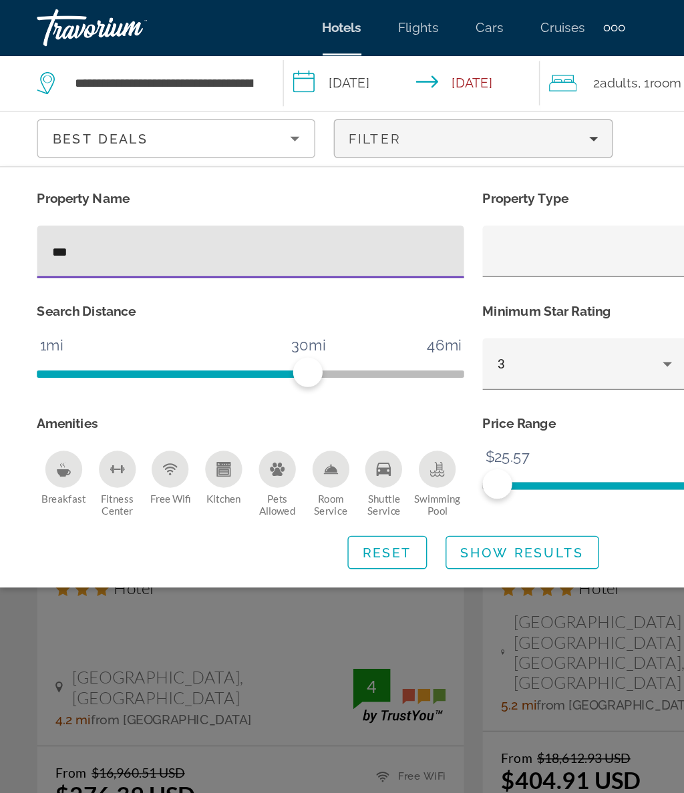
type input "****"
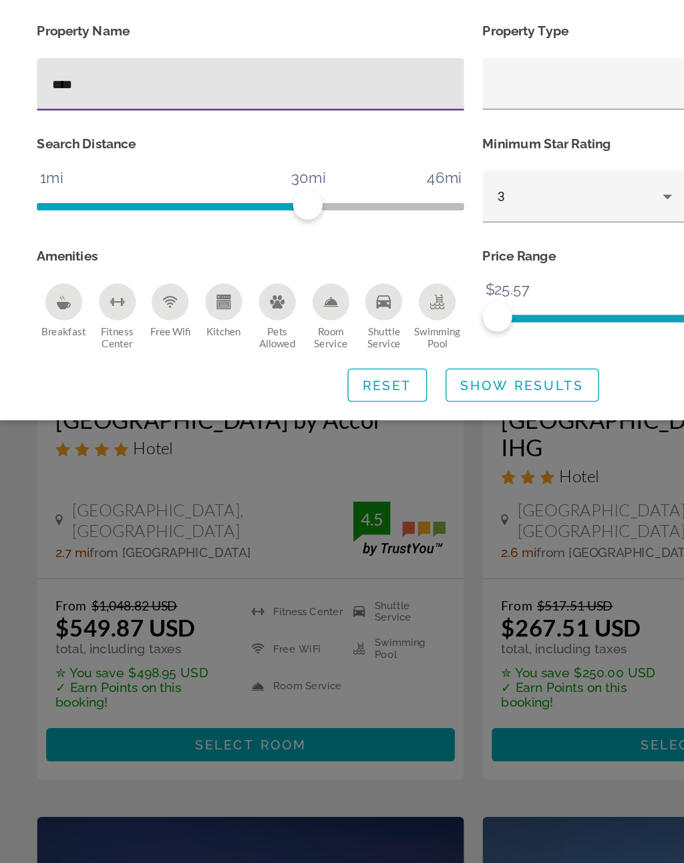
click at [391, 394] on span "Show Results" at bounding box center [377, 399] width 89 height 11
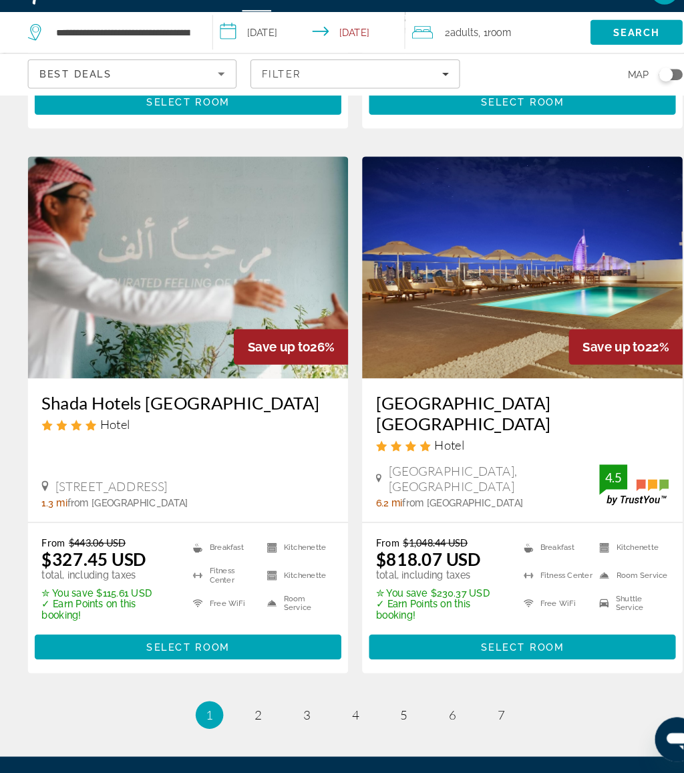
scroll to position [2656, 0]
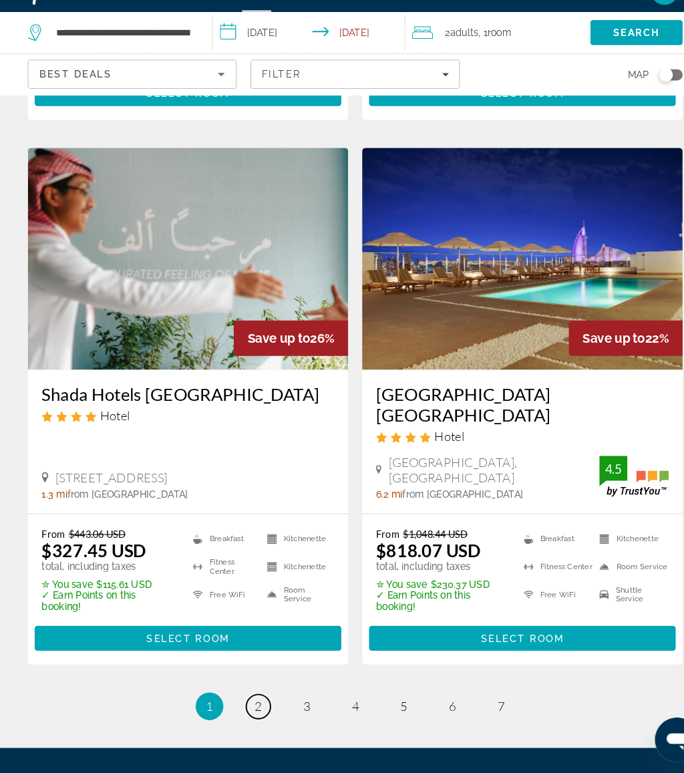
click at [250, 701] on span "2" at bounding box center [248, 708] width 7 height 15
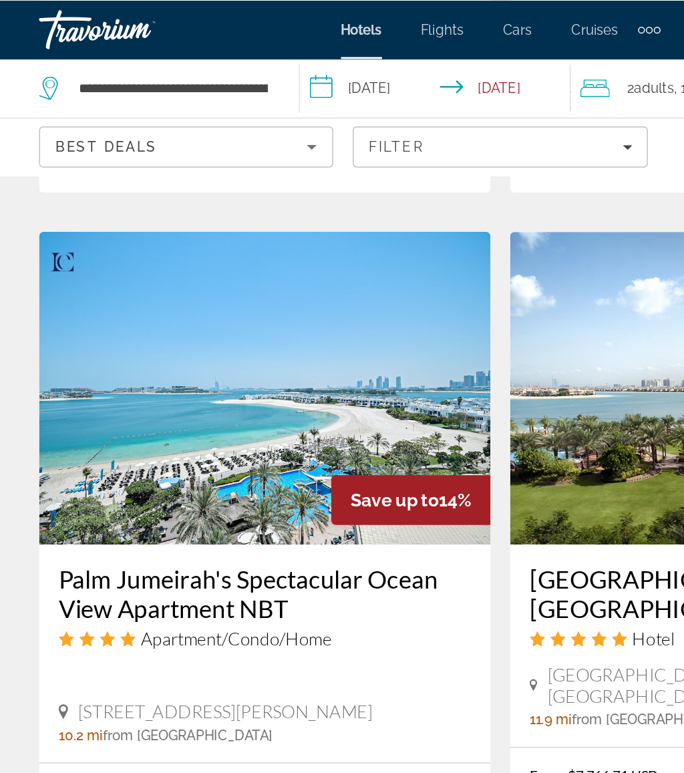
scroll to position [1572, 0]
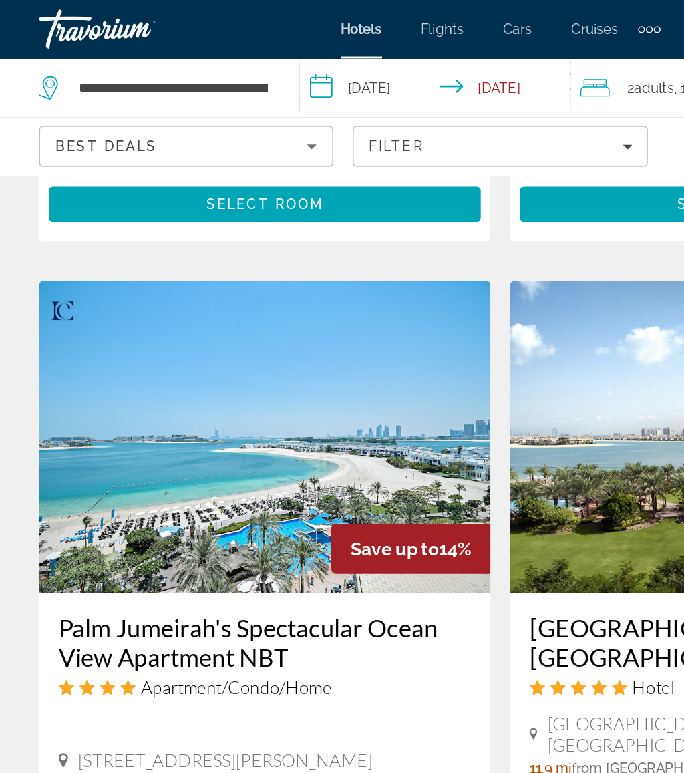
click at [274, 57] on input "**********" at bounding box center [300, 62] width 190 height 44
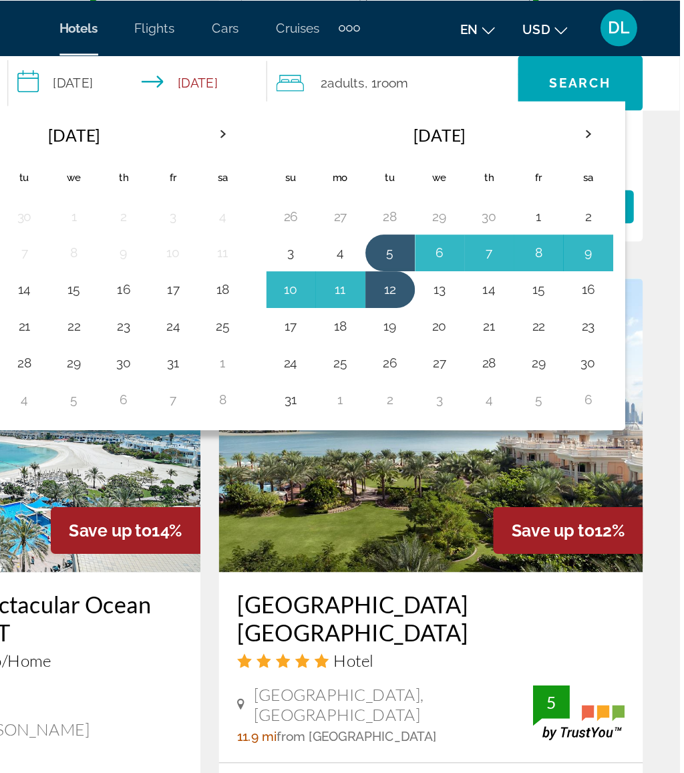
scroll to position [1535, 0]
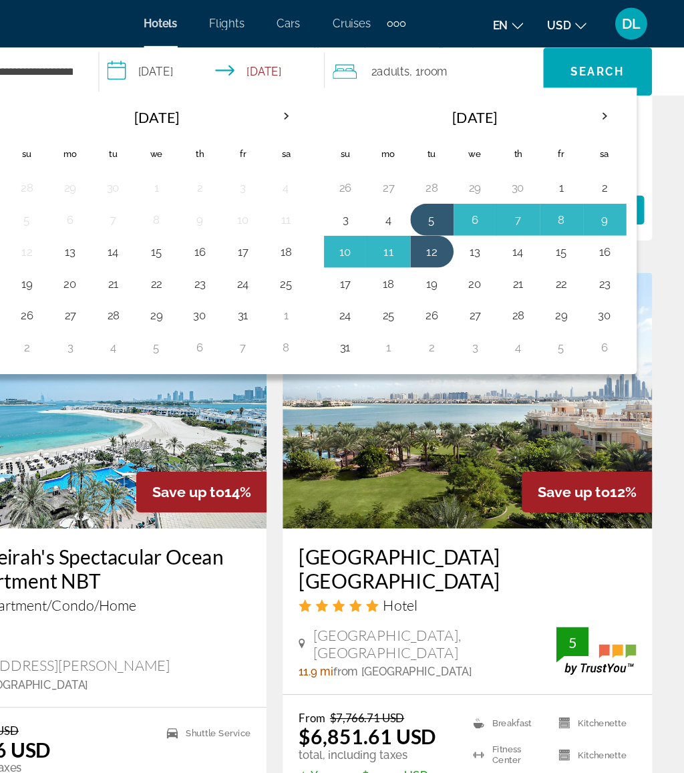
click at [499, 240] on button "20" at bounding box center [509, 237] width 21 height 19
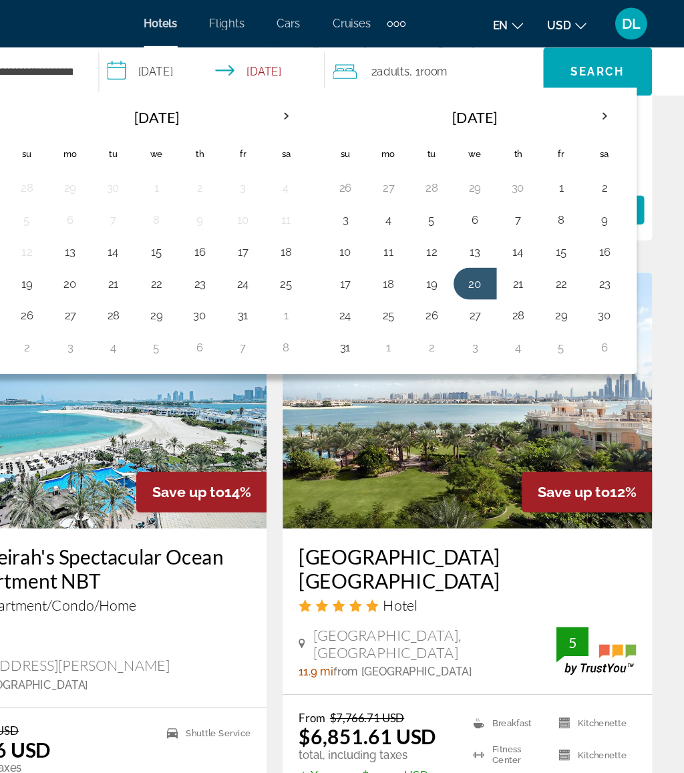
click at [463, 267] on button "26" at bounding box center [473, 263] width 21 height 19
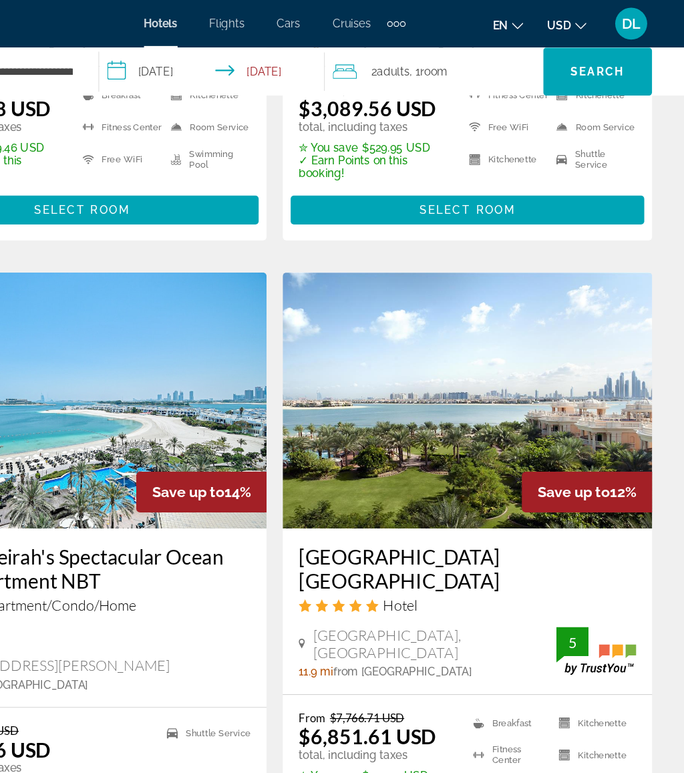
click at [589, 58] on span "Search" at bounding box center [611, 60] width 45 height 11
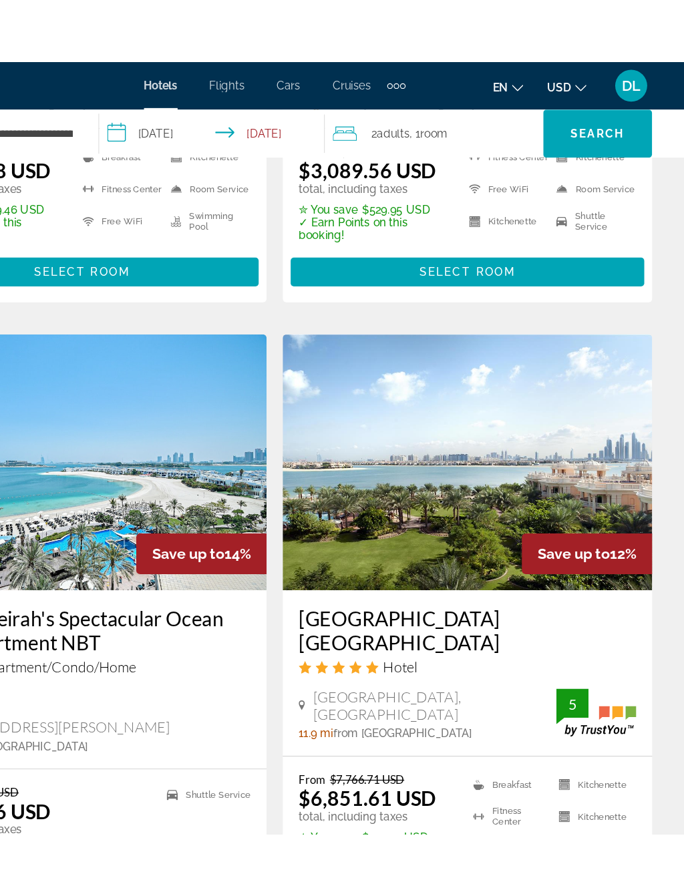
scroll to position [0, 0]
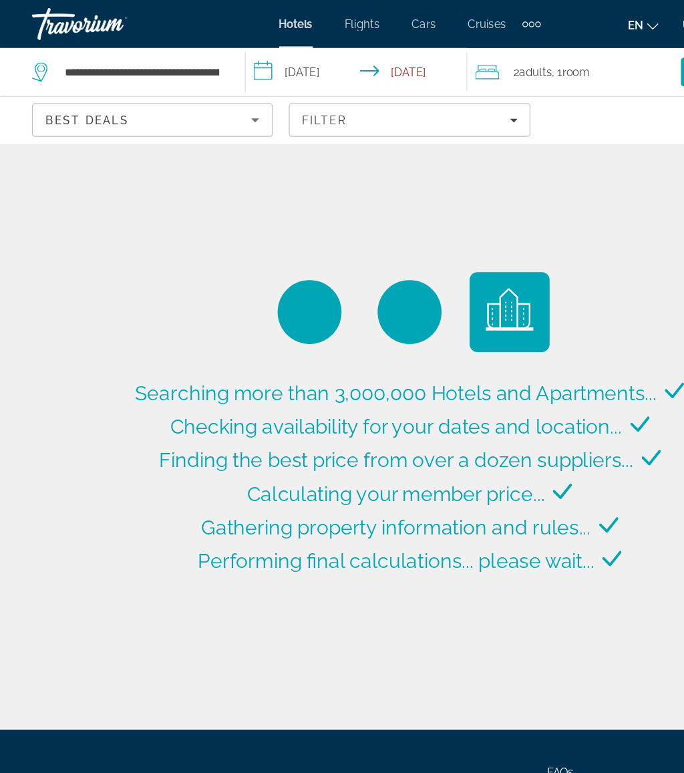
click at [261, 61] on input "**********" at bounding box center [300, 62] width 190 height 44
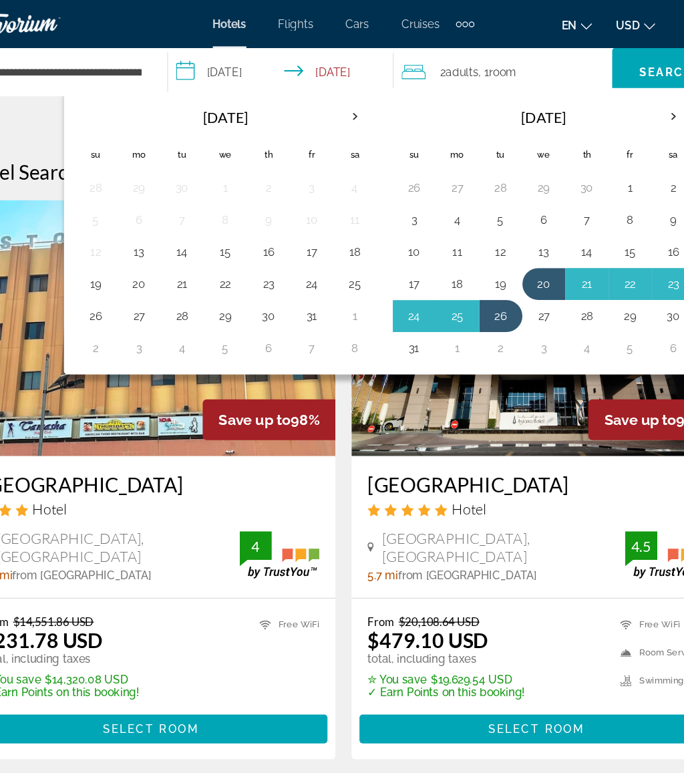
click at [499, 236] on button "20" at bounding box center [509, 237] width 21 height 19
click at [571, 238] on button "22" at bounding box center [581, 237] width 21 height 19
type input "**********"
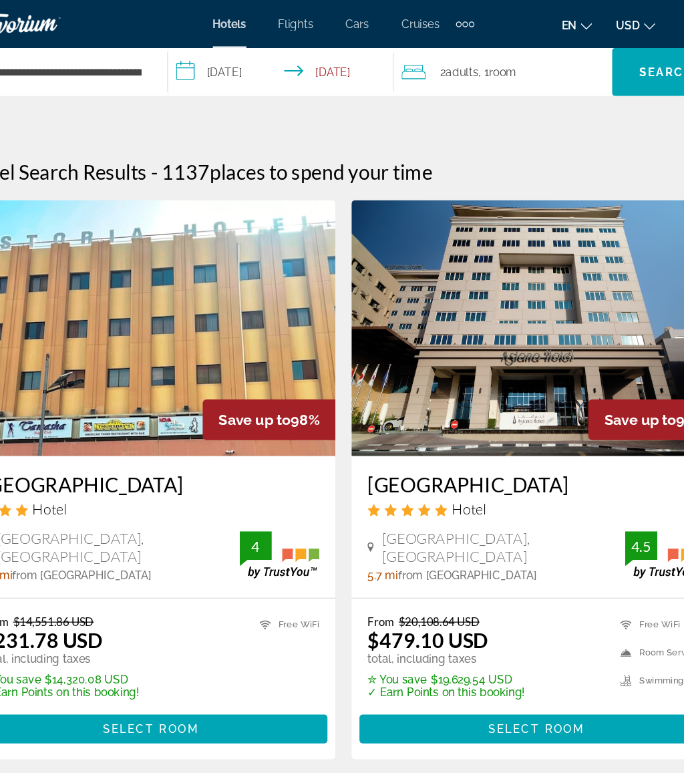
click at [589, 65] on span "Search" at bounding box center [611, 60] width 45 height 11
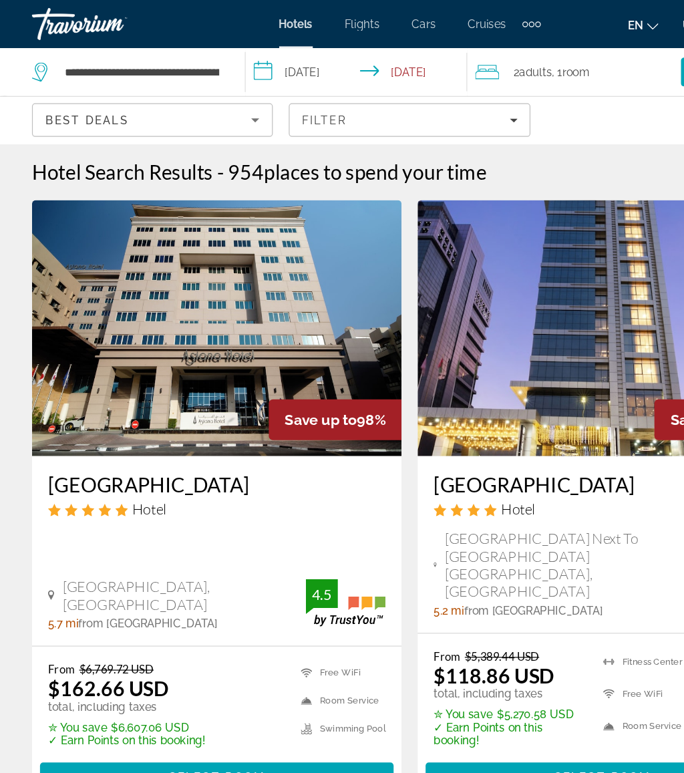
click at [361, 96] on div "Filter" at bounding box center [342, 100] width 180 height 11
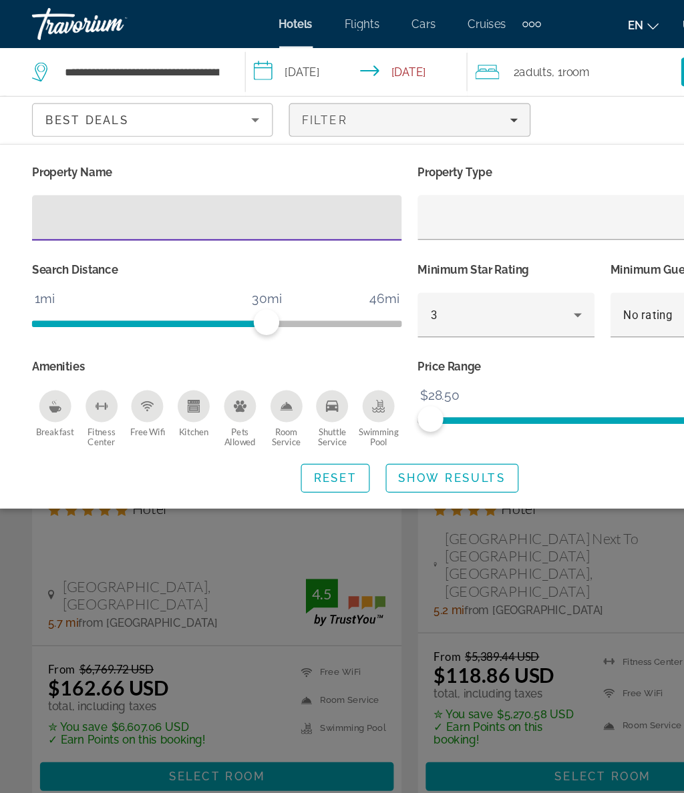
click at [191, 182] on input "Hotel Filters" at bounding box center [180, 182] width 287 height 16
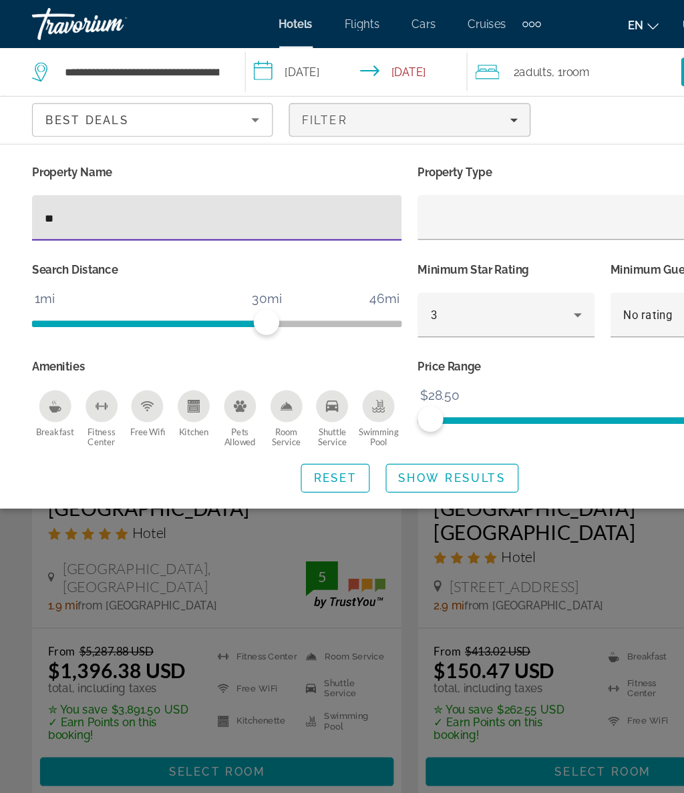
type input "***"
click at [391, 398] on span "Show Results" at bounding box center [377, 399] width 89 height 11
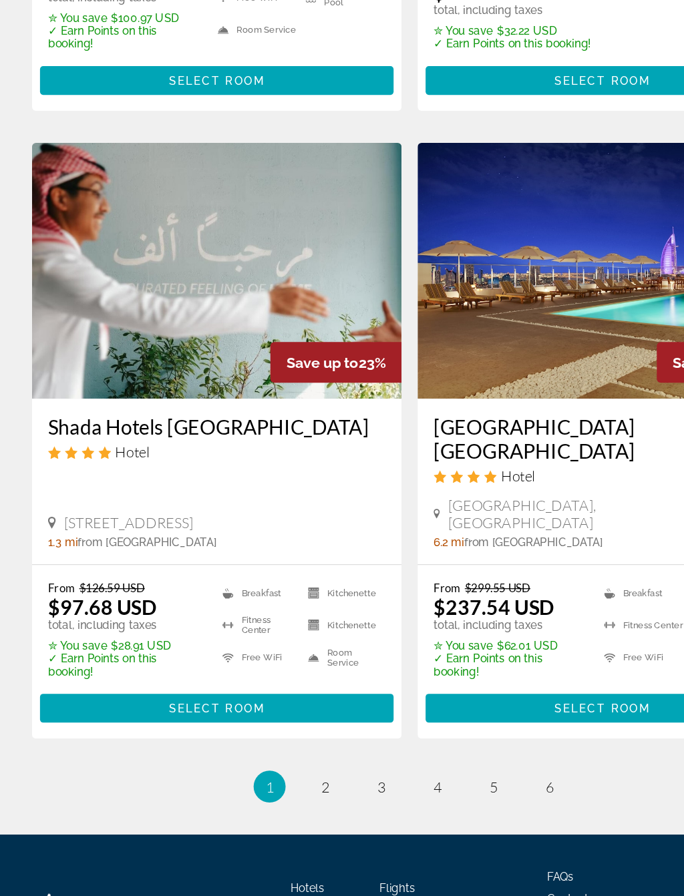
scroll to position [2531, 0]
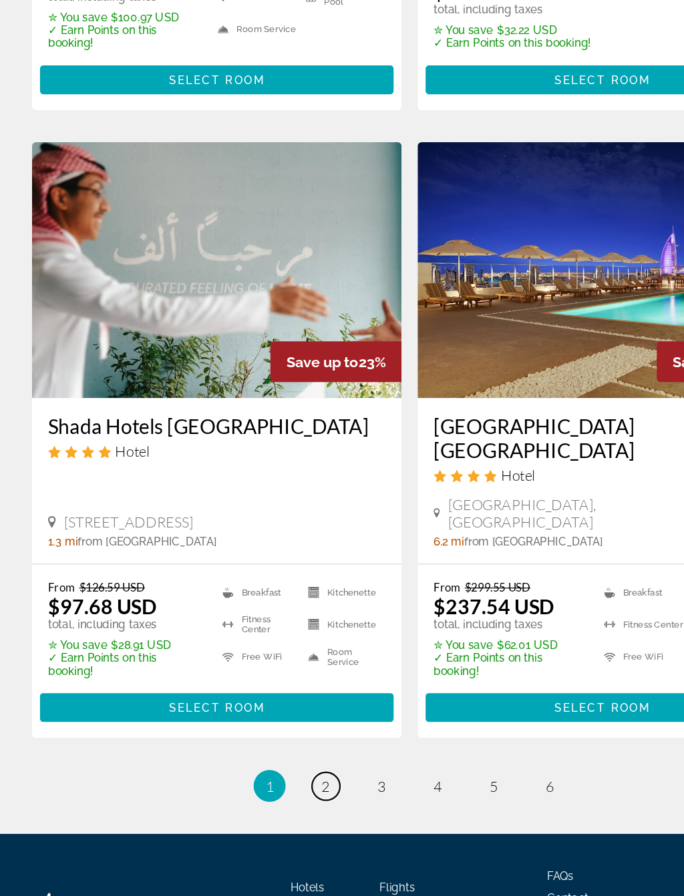
click at [273, 772] on span "2" at bounding box center [271, 804] width 7 height 15
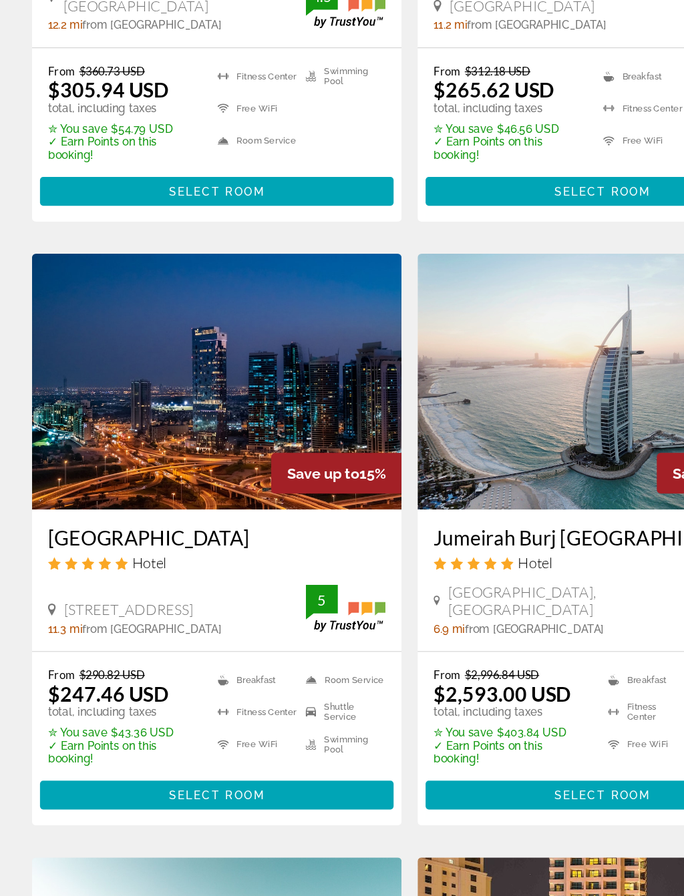
scroll to position [1406, 0]
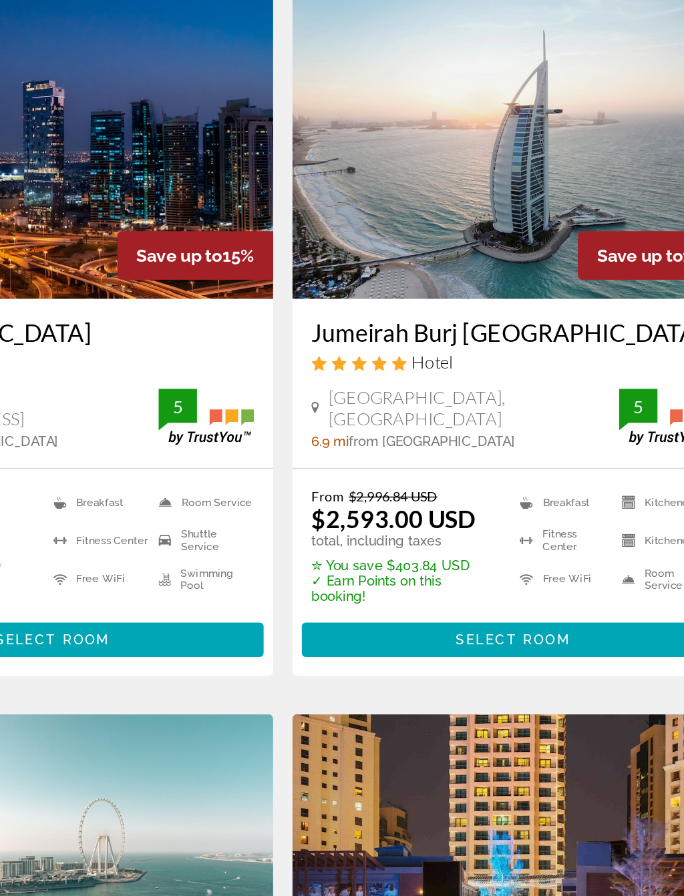
click at [463, 712] on span "Select Room" at bounding box center [503, 717] width 80 height 11
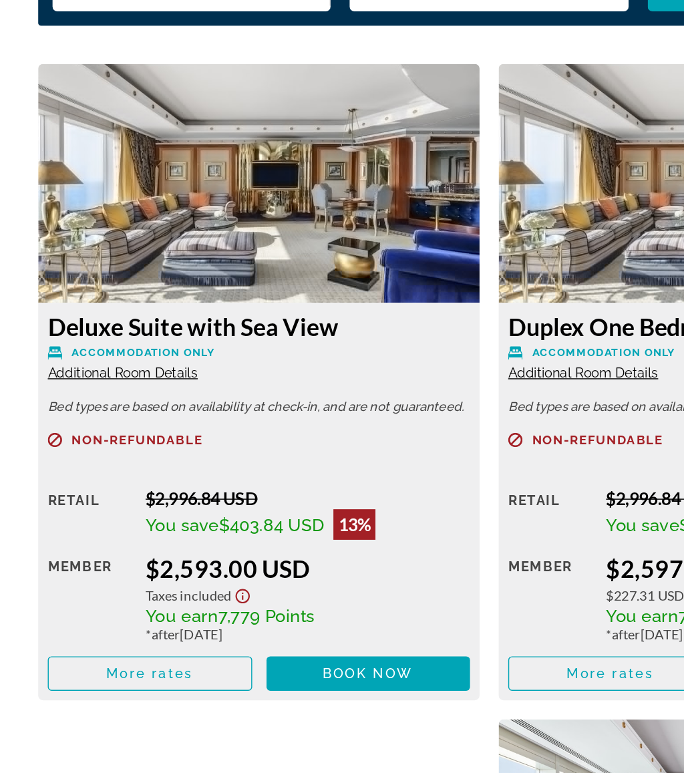
scroll to position [2118, 0]
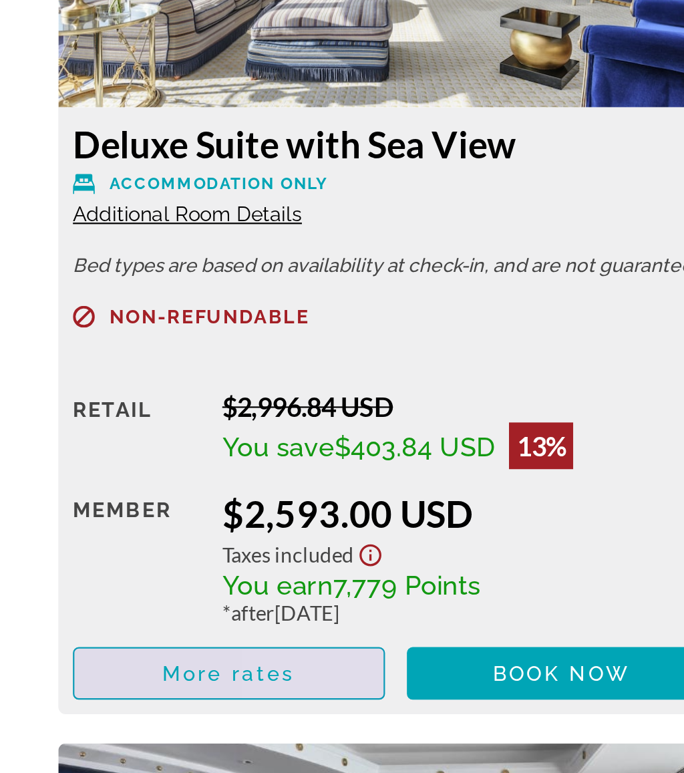
click at [132, 691] on span "More rates" at bounding box center [104, 696] width 61 height 11
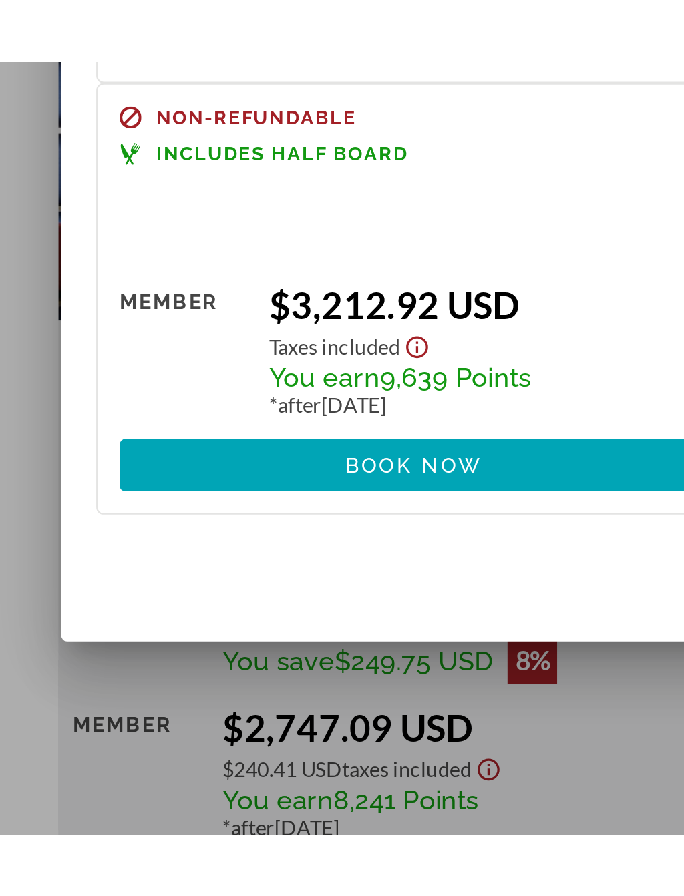
scroll to position [0, 0]
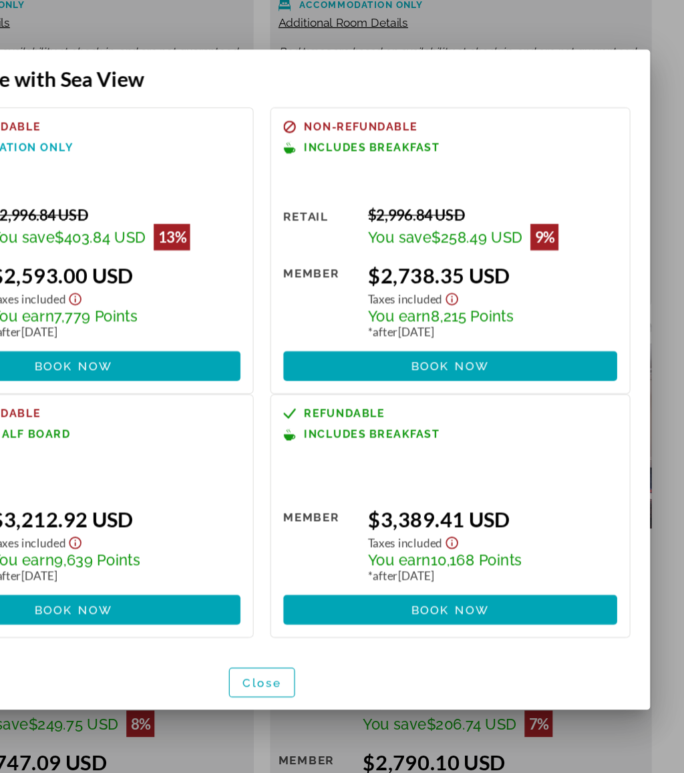
click at [463, 370] on span "Book now" at bounding box center [494, 375] width 63 height 11
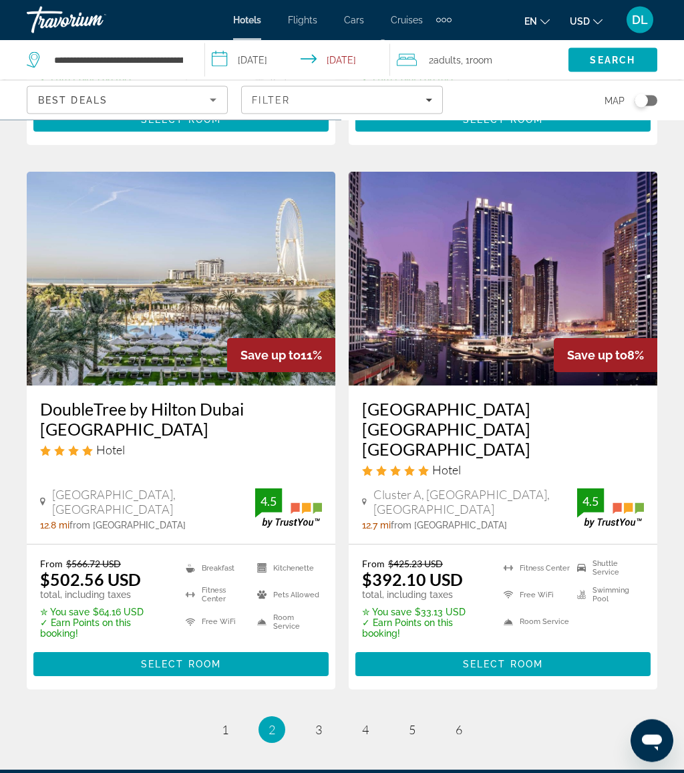
scroll to position [2624, 0]
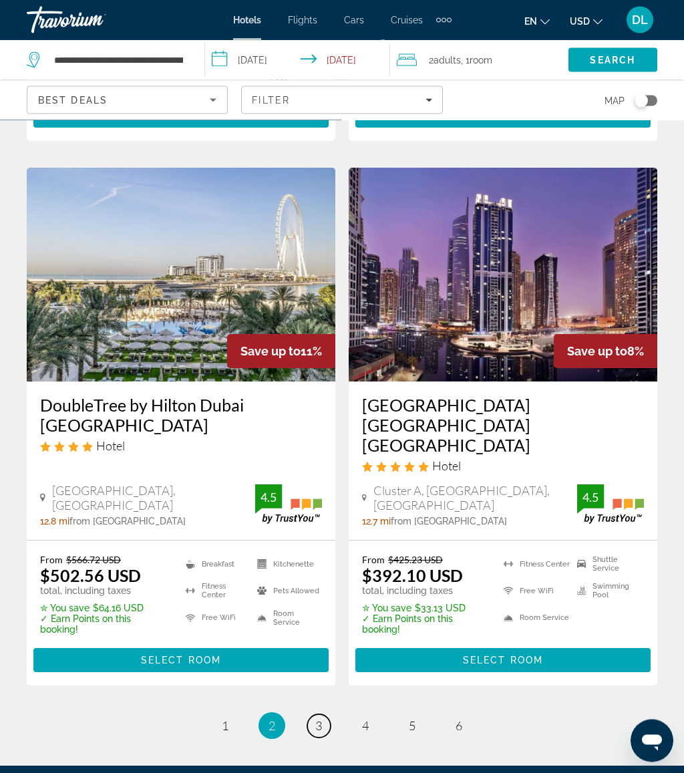
click at [315, 719] on span "3" at bounding box center [318, 726] width 7 height 15
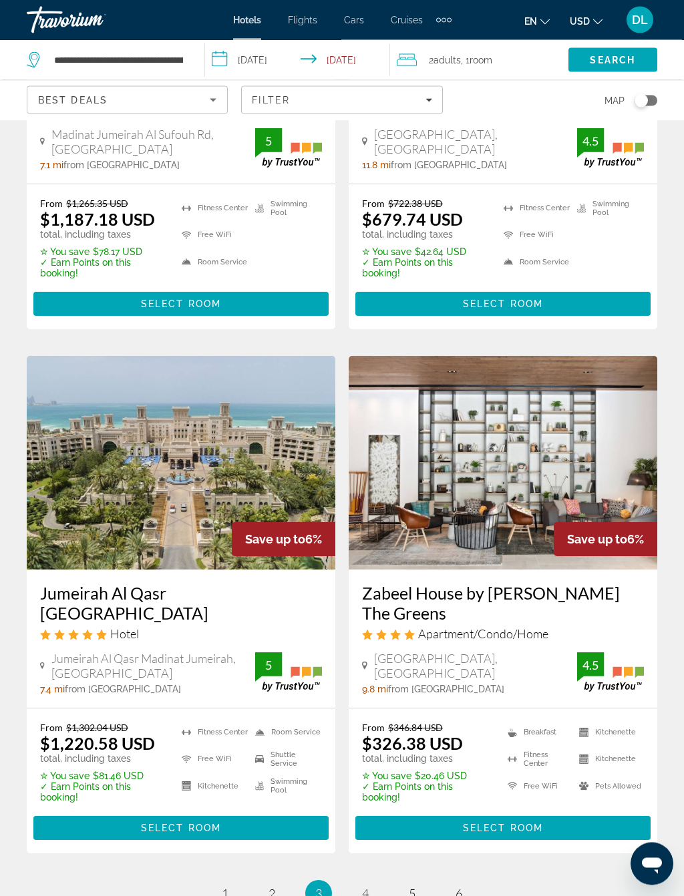
scroll to position [2507, 0]
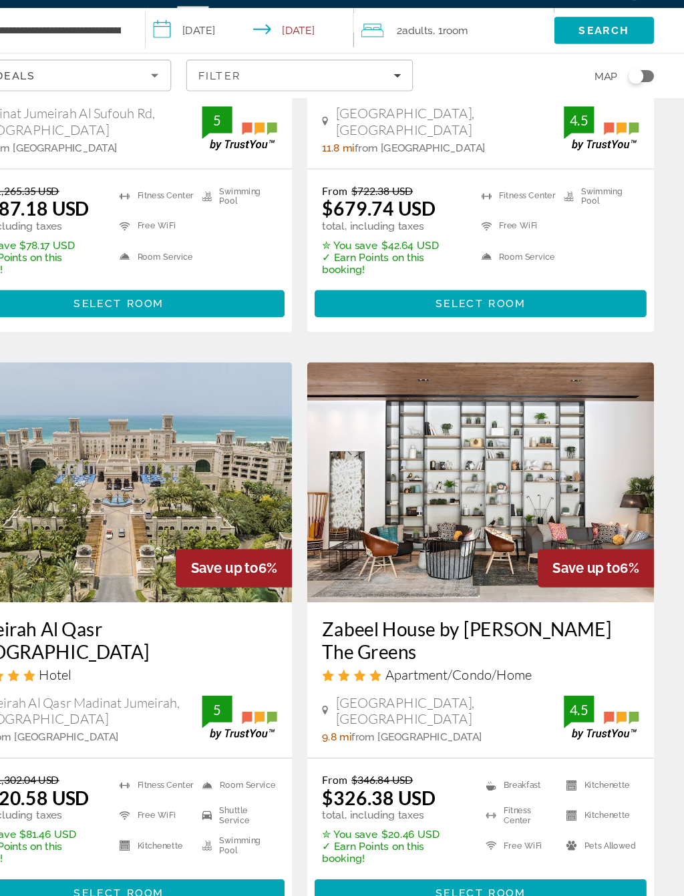
click at [354, 772] on link "page 4" at bounding box center [365, 893] width 23 height 23
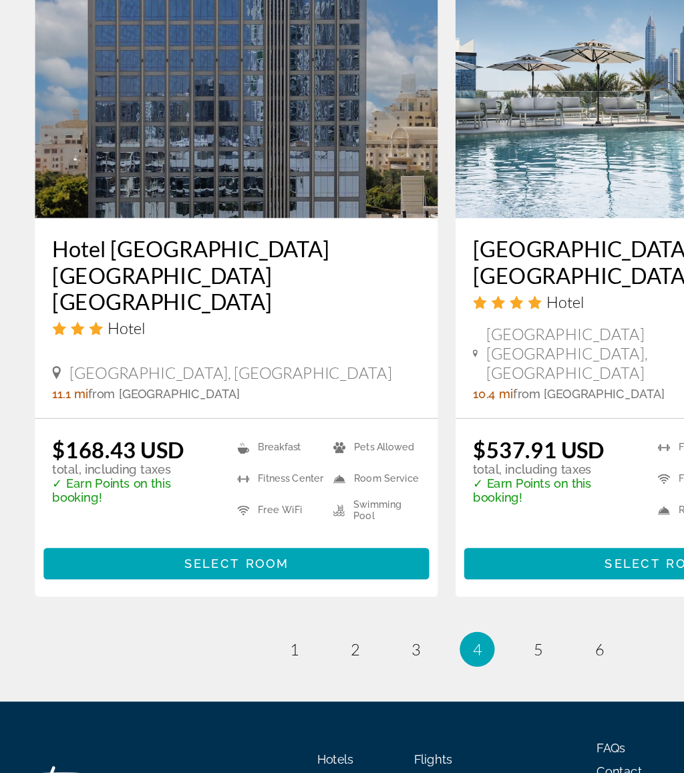
scroll to position [2651, 0]
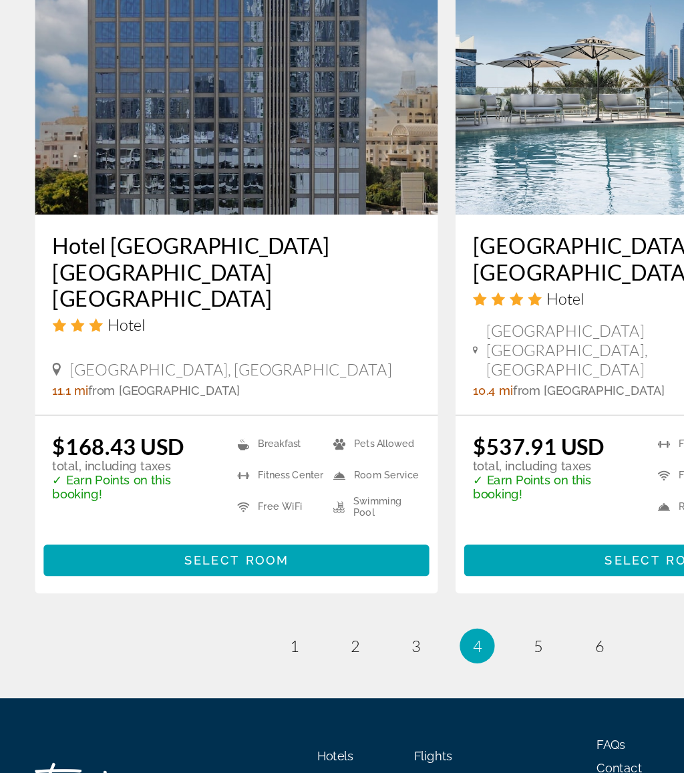
click at [411, 663] on ul "4 / 6 page 1 page 2 page 3 You're on page 4 page 5 page 6" at bounding box center [342, 676] width 630 height 27
click at [415, 669] on span "5" at bounding box center [412, 676] width 7 height 15
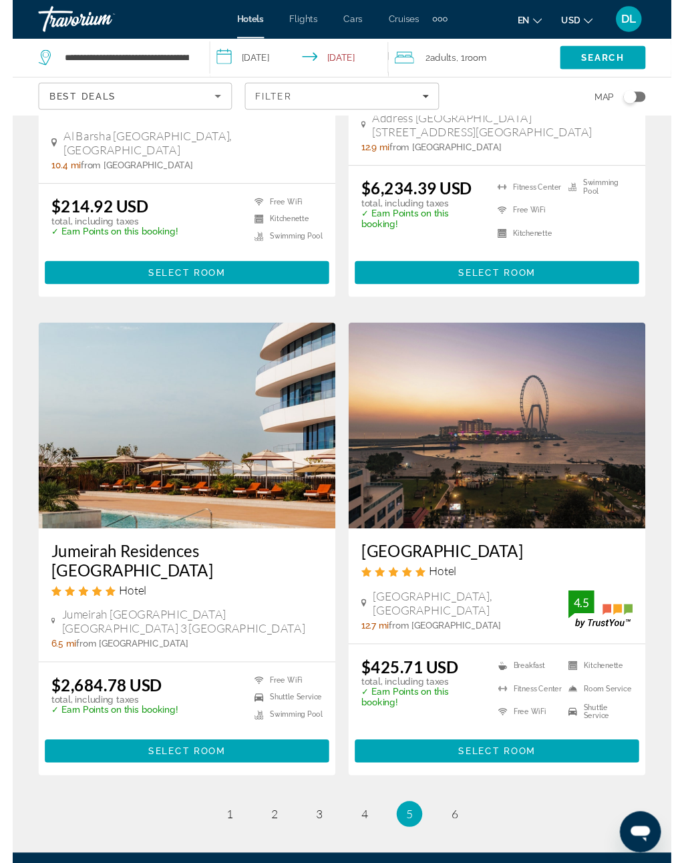
scroll to position [2515, 0]
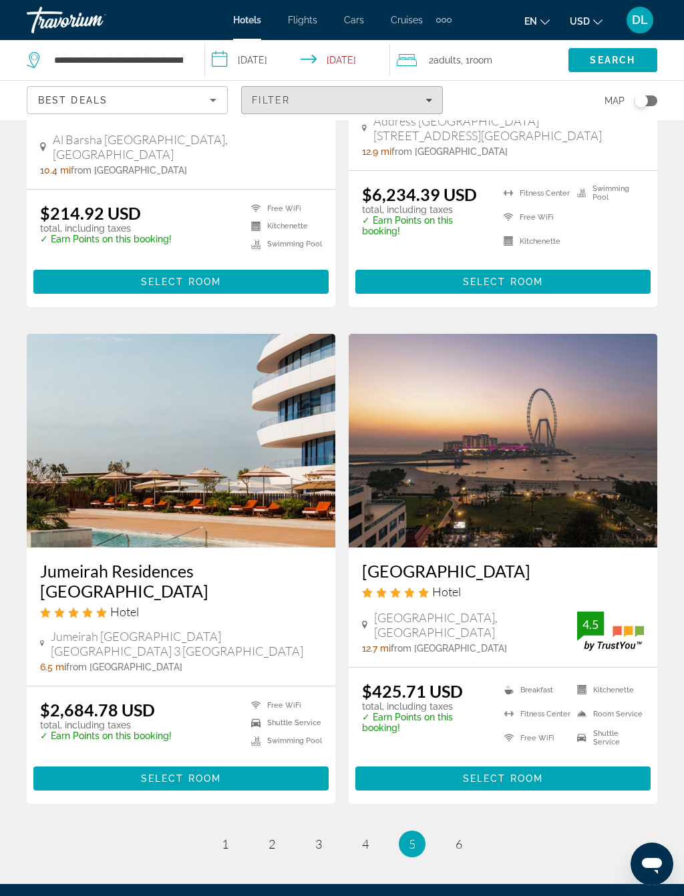
click at [414, 105] on div "Filter" at bounding box center [342, 100] width 180 height 11
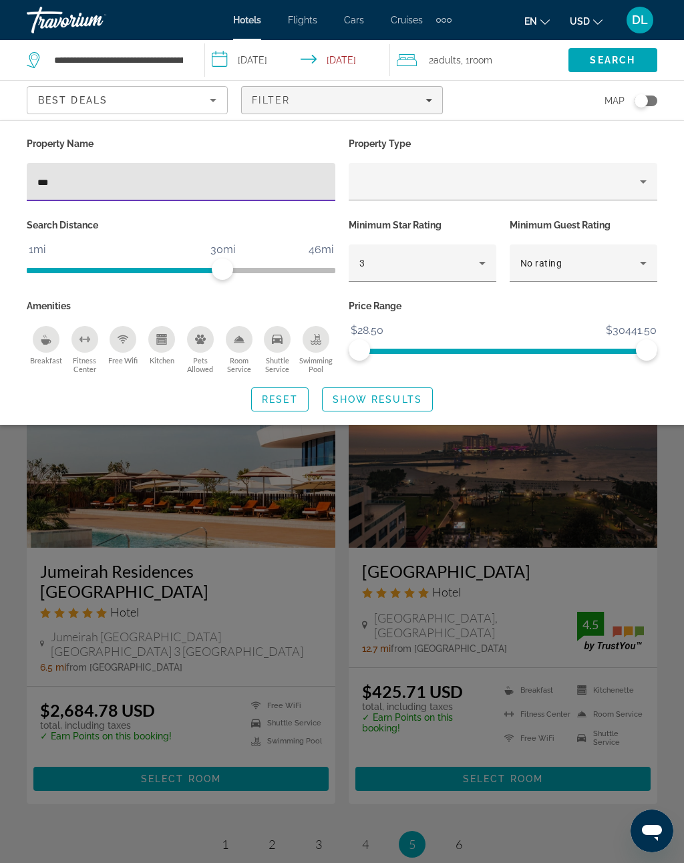
click at [223, 174] on input "***" at bounding box center [180, 182] width 287 height 16
type input "*"
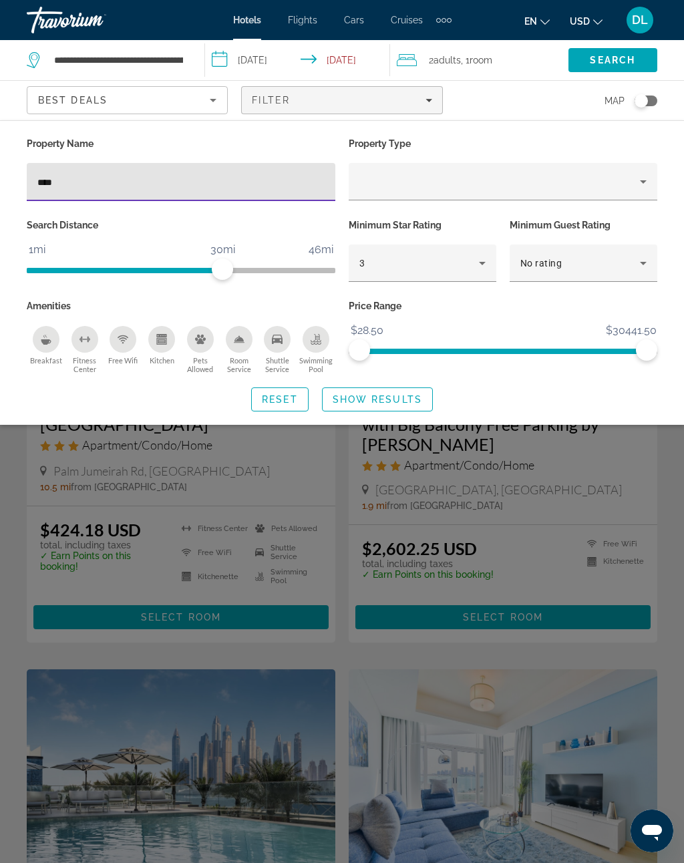
type input "****"
click at [384, 405] on span "Show Results" at bounding box center [377, 399] width 89 height 11
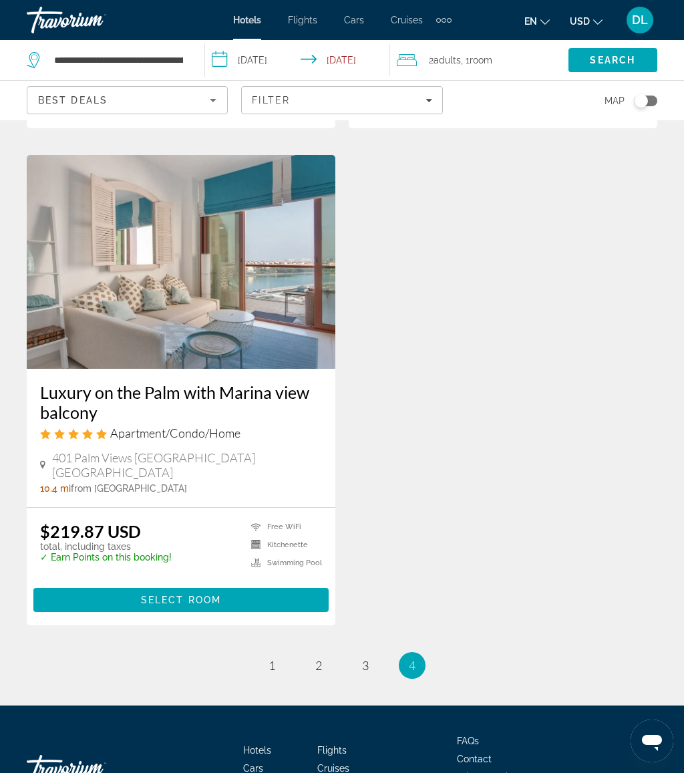
scroll to position [2633, 0]
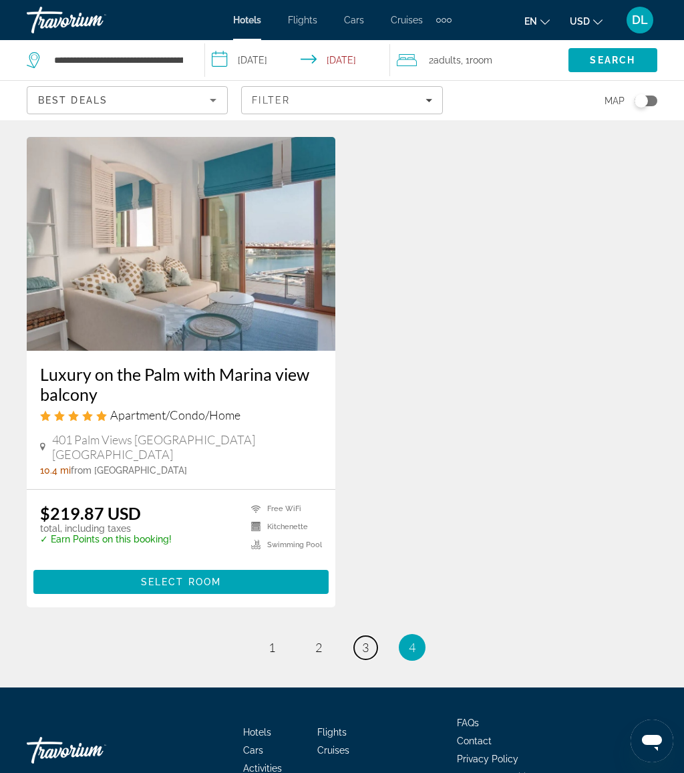
click at [369, 640] on span "3" at bounding box center [365, 647] width 7 height 15
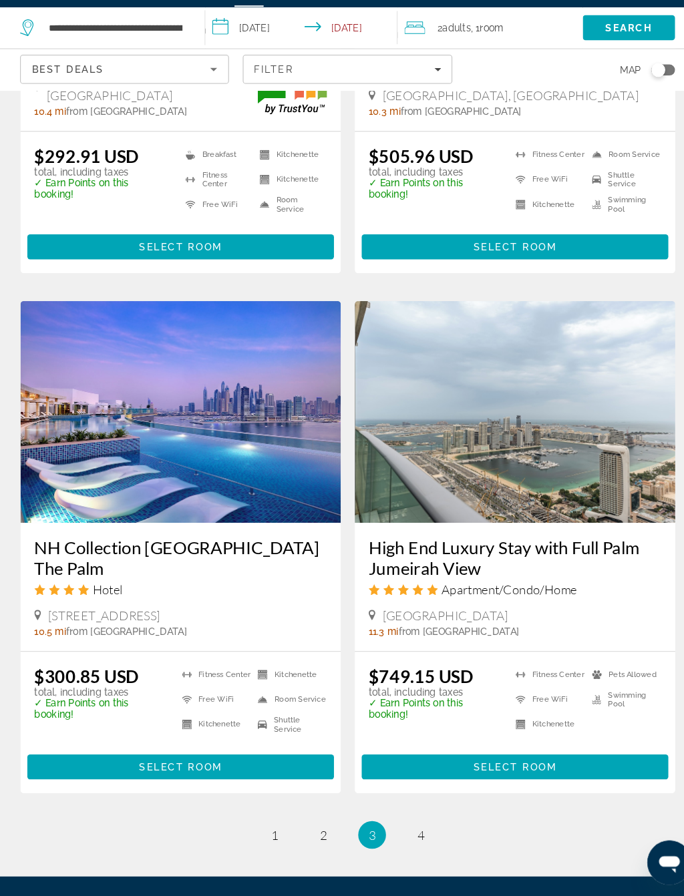
scroll to position [2412, 0]
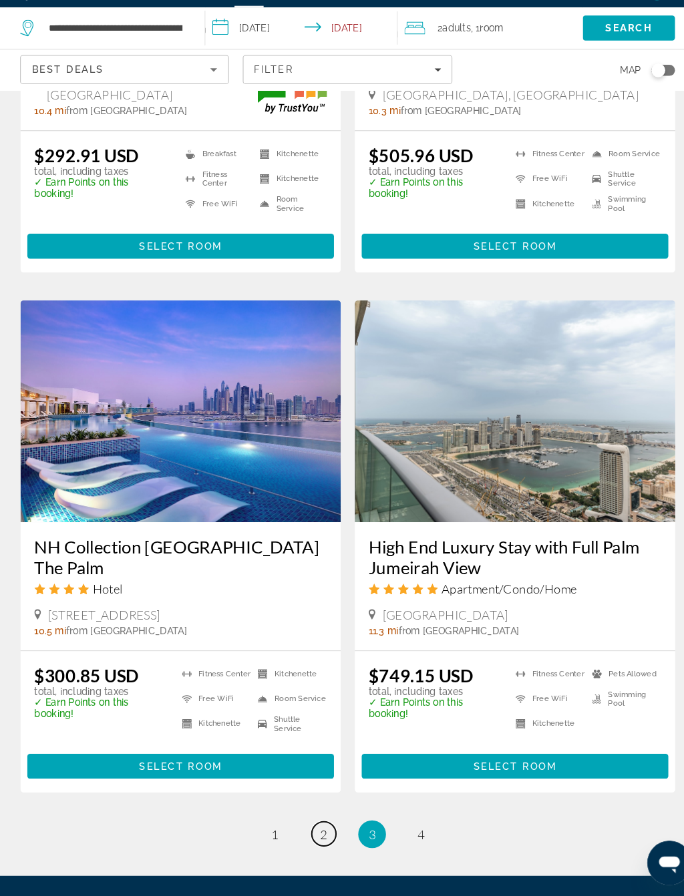
click at [307, 772] on link "page 2" at bounding box center [318, 836] width 23 height 23
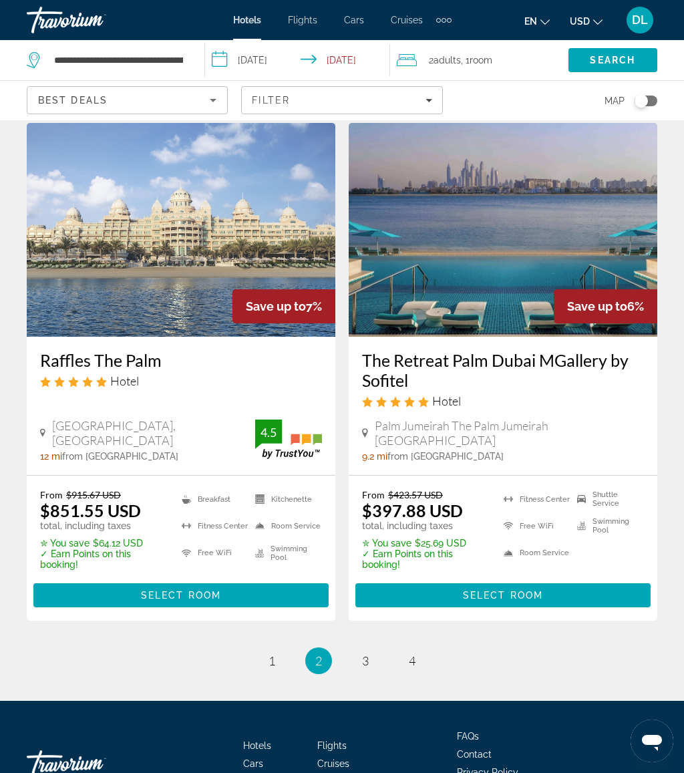
scroll to position [2652, 0]
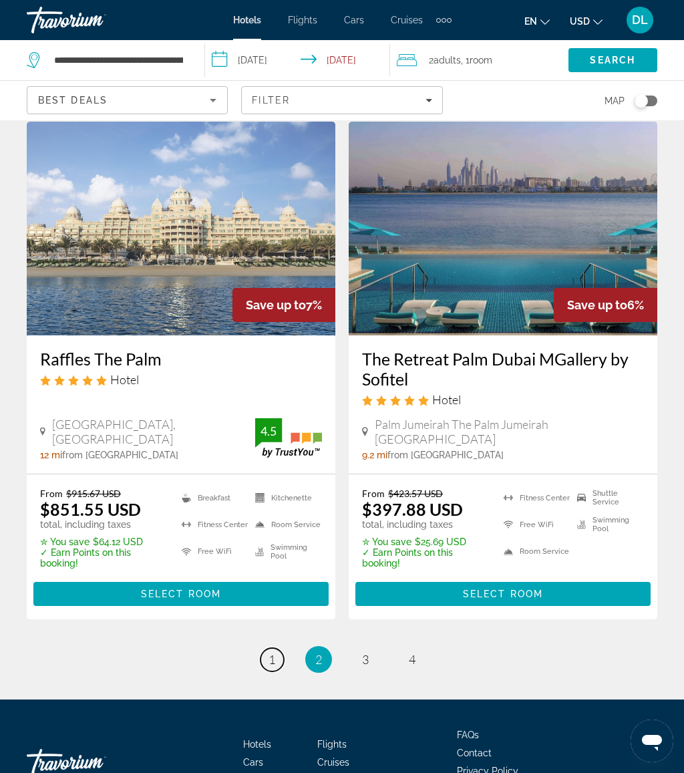
click at [272, 652] on span "1" at bounding box center [271, 659] width 7 height 15
